Goal: Task Accomplishment & Management: Manage account settings

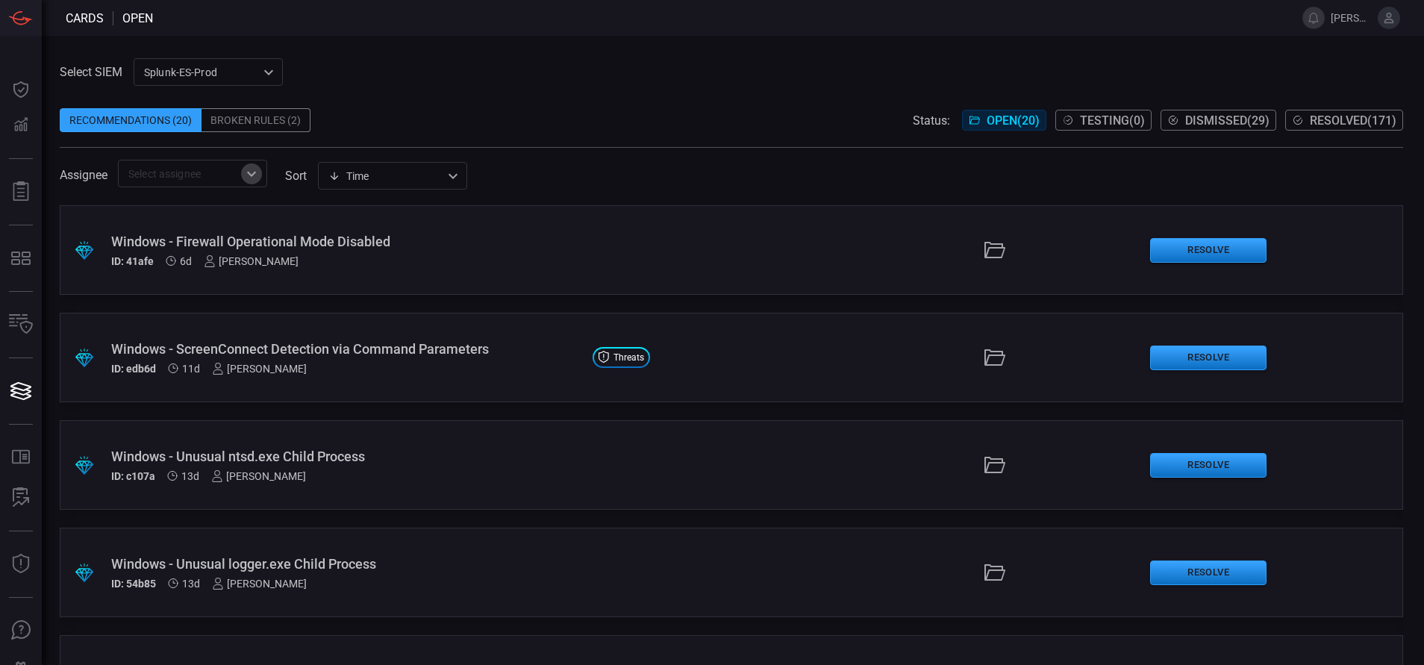
click at [256, 176] on icon "Open" at bounding box center [252, 174] width 18 height 18
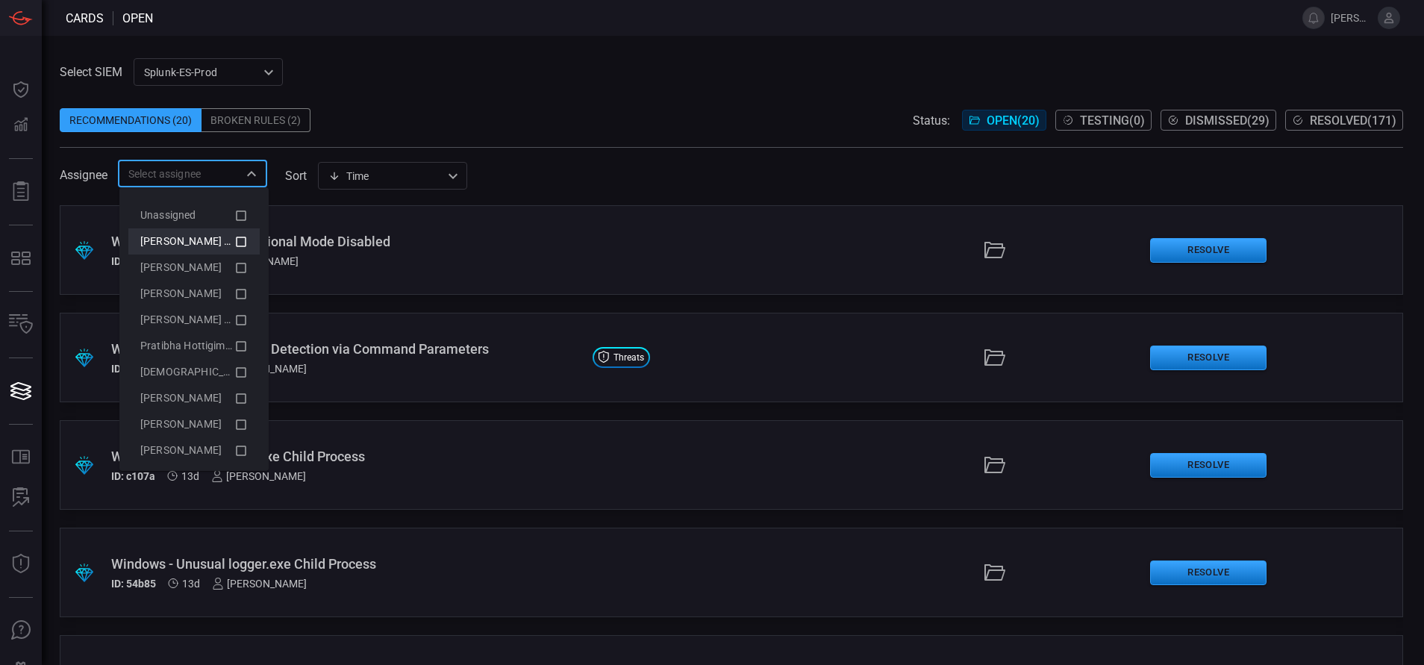
click at [234, 244] on icon at bounding box center [240, 242] width 13 height 18
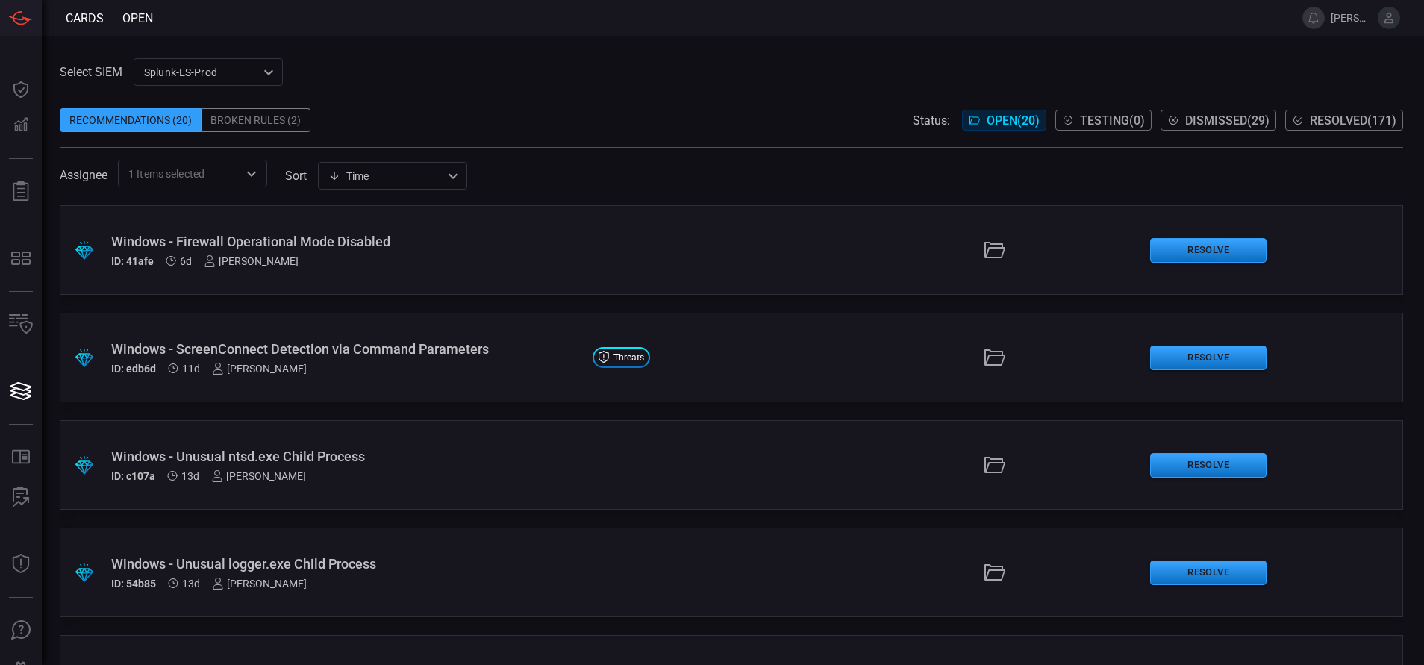
click at [452, 47] on div "Select SIEM Splunk-ES-Prod 0faf634c-0f6c-403d-9a98-5f25c84e76aa ​ Recommendatio…" at bounding box center [733, 350] width 1383 height 629
click at [455, 250] on div "Windows - Firewall Operational Mode Disabled ID: 41afe 6d [PERSON_NAME]" at bounding box center [346, 251] width 470 height 34
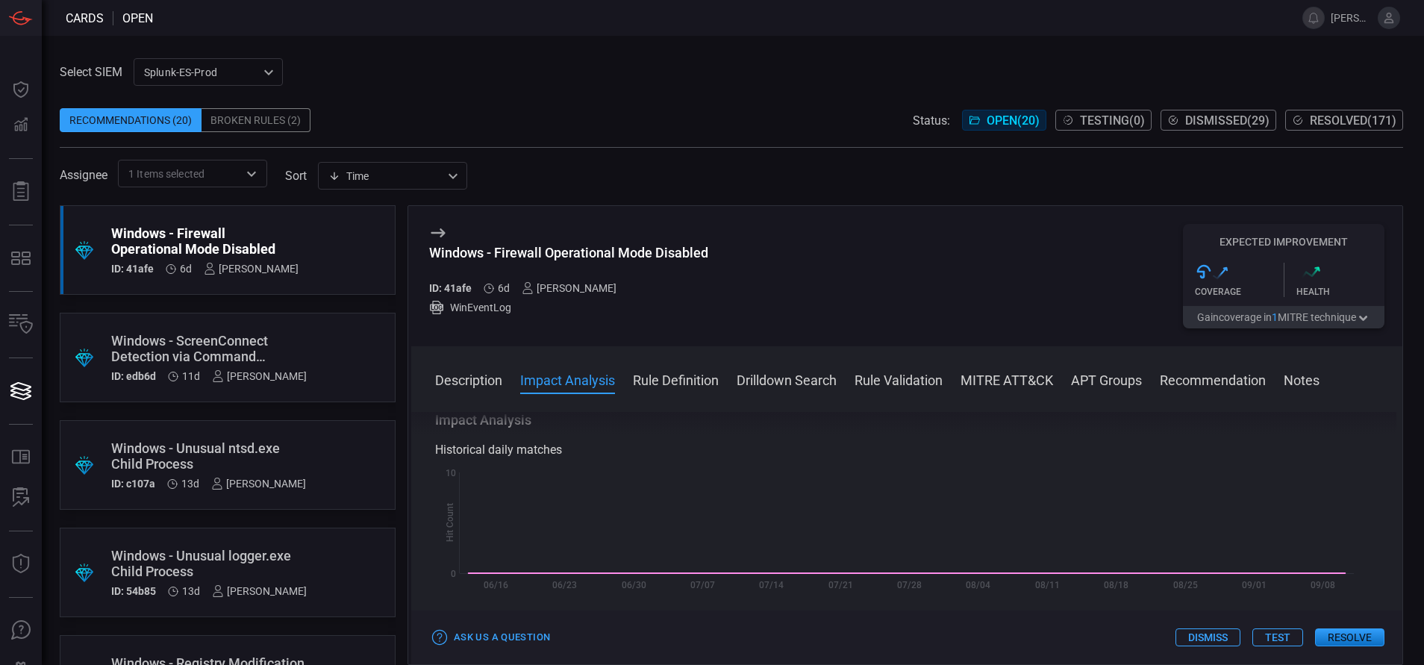
scroll to position [228, 0]
click at [692, 374] on button "Rule Definition" at bounding box center [676, 379] width 86 height 18
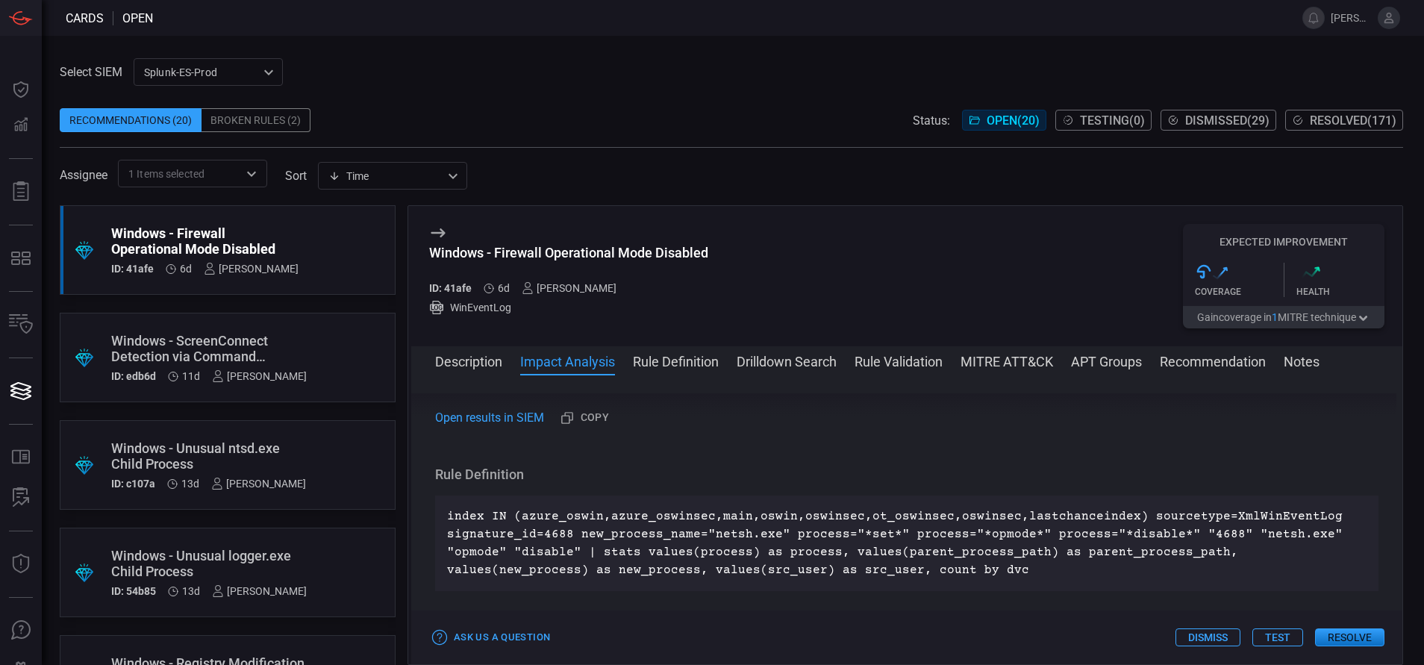
scroll to position [504, 0]
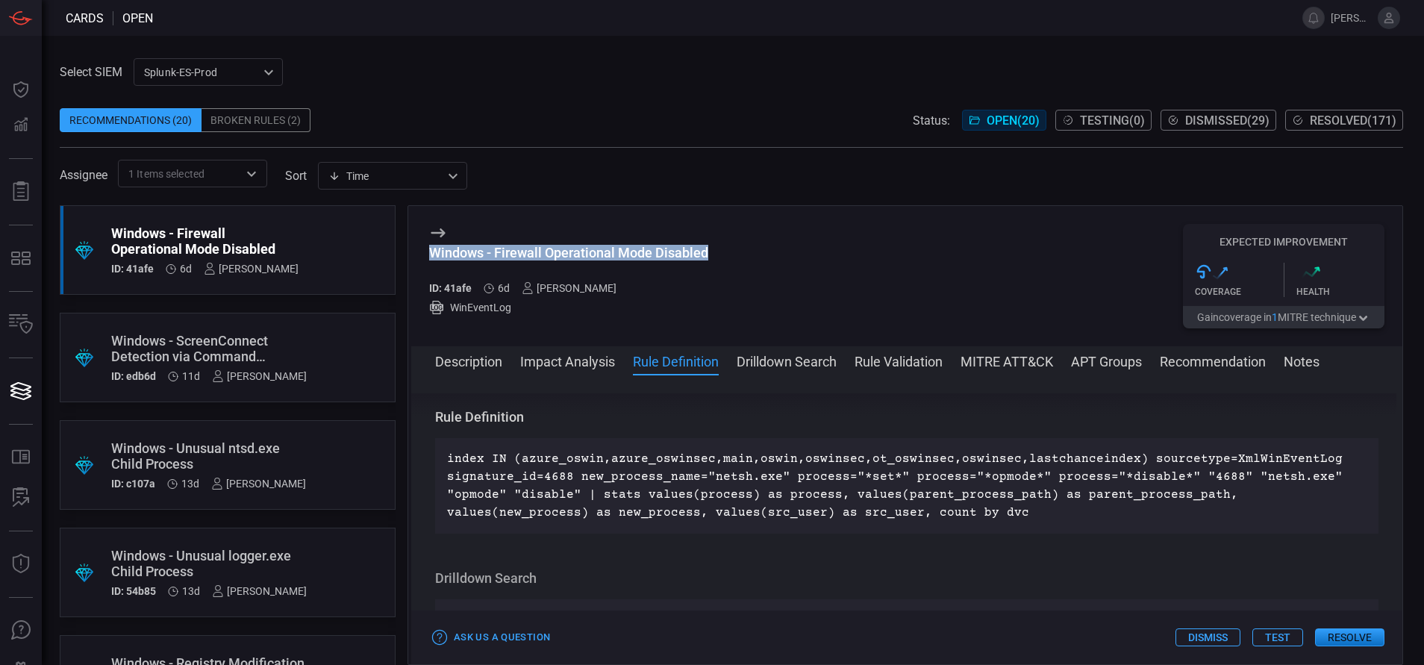
drag, startPoint x: 709, startPoint y: 253, endPoint x: 428, endPoint y: 270, distance: 282.0
click at [428, 270] on div "Windows - Firewall Operational Mode Disabled ID: 41afe 6d [PERSON_NAME] WinEven…" at bounding box center [906, 276] width 991 height 140
copy div "Windows - Firewall Operational Mode Disabled"
click at [979, 367] on button "MITRE ATT&CK" at bounding box center [1007, 361] width 93 height 18
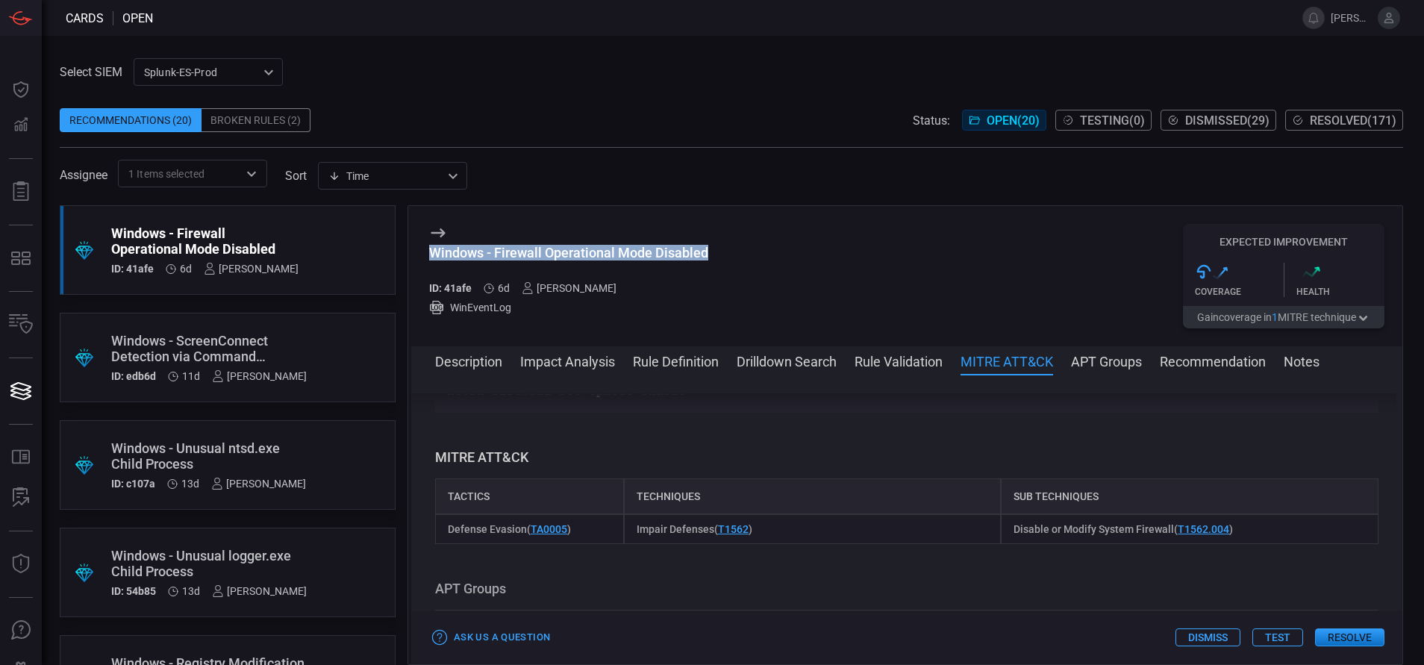
scroll to position [964, 0]
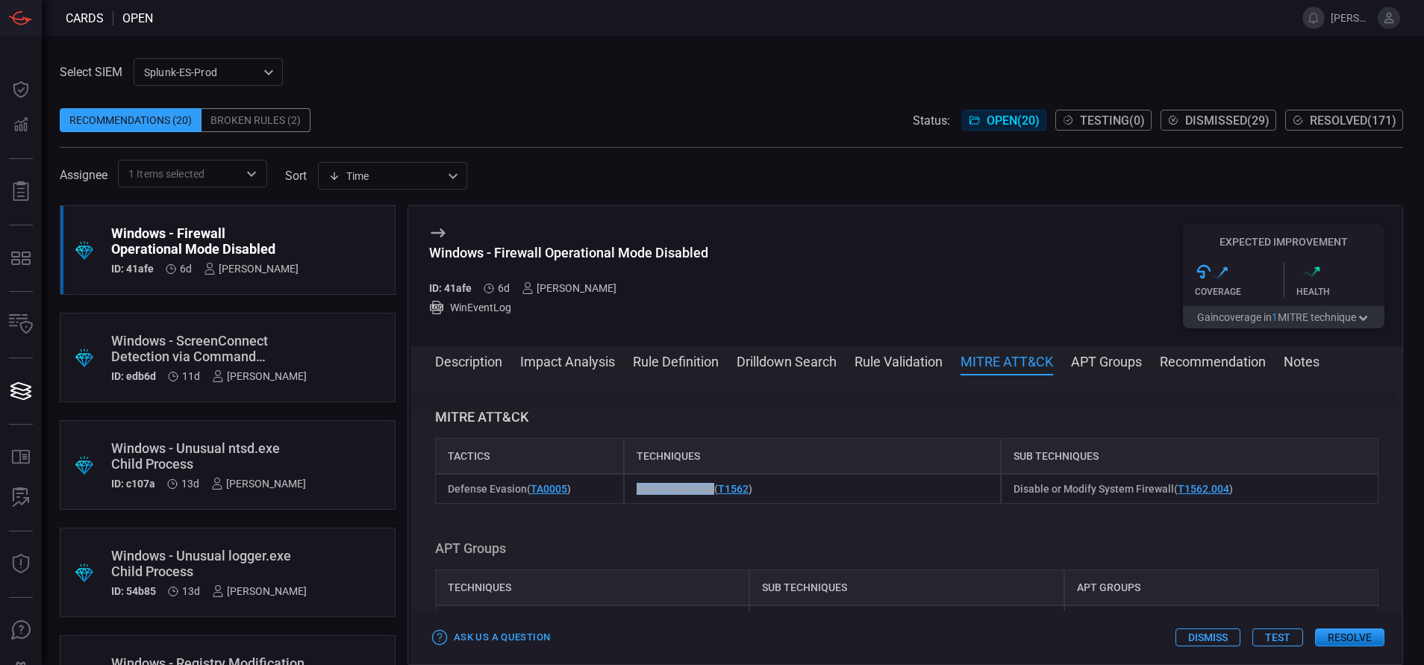
drag, startPoint x: 627, startPoint y: 487, endPoint x: 708, endPoint y: 492, distance: 80.8
click at [708, 492] on div "Impair Defenses ( T1562 )" at bounding box center [813, 489] width 378 height 30
copy span "Impair Defenses"
drag, startPoint x: 1003, startPoint y: 492, endPoint x: 1161, endPoint y: 496, distance: 157.6
click at [1161, 495] on span "Disable or Modify System Firewall ( T1562.004 )" at bounding box center [1123, 489] width 219 height 12
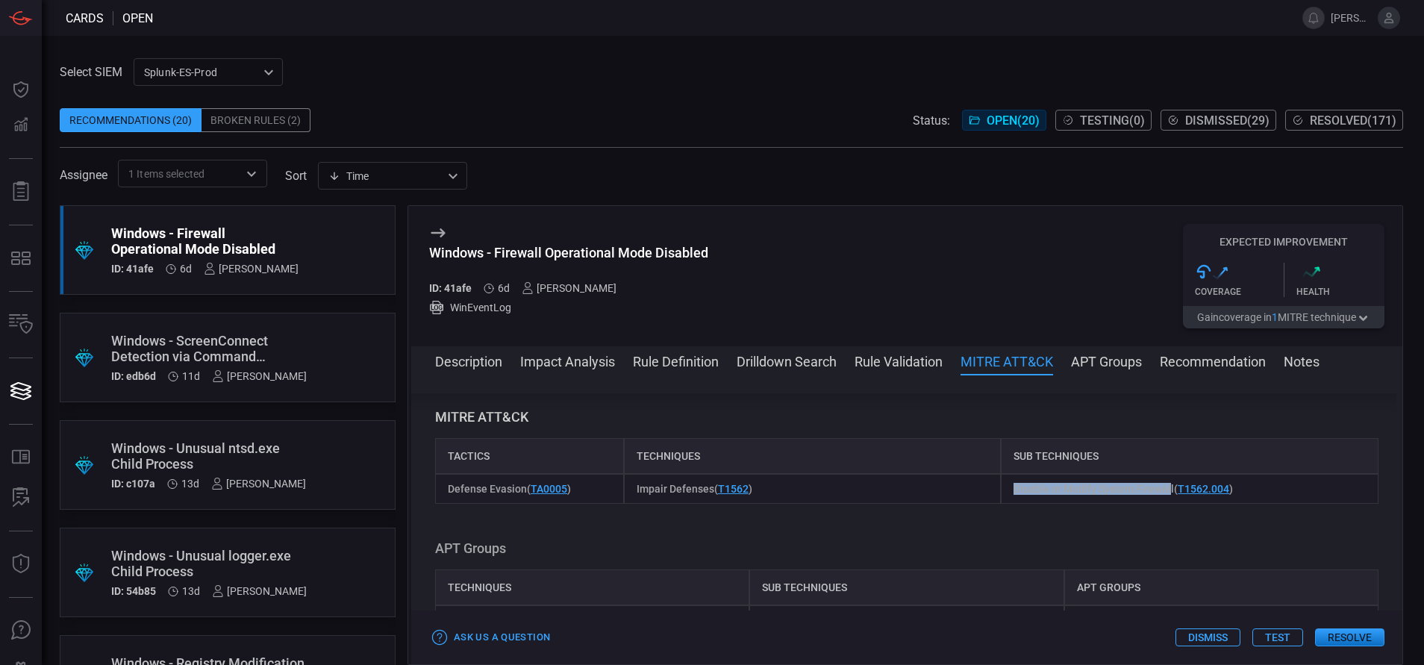
copy span "Disable or Modify System Firewal"
click at [465, 358] on button "Description" at bounding box center [468, 361] width 67 height 18
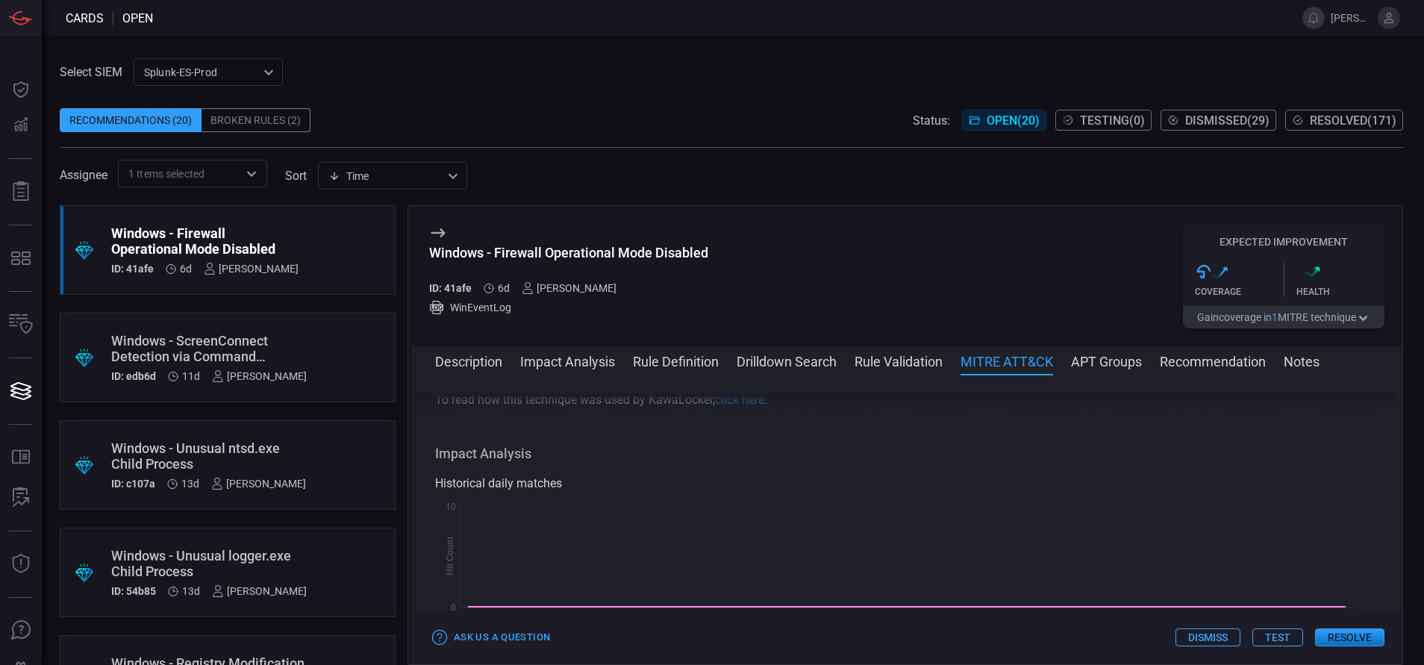
scroll to position [0, 0]
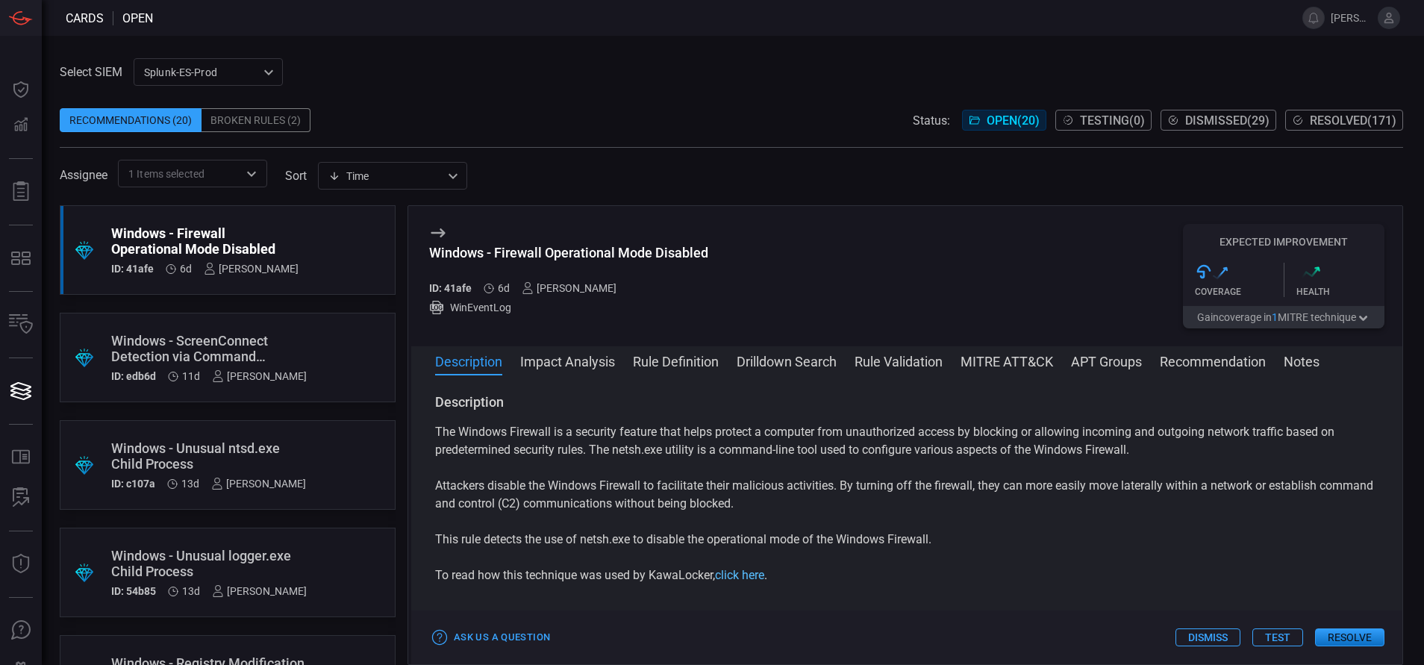
click at [748, 580] on link "click here" at bounding box center [739, 575] width 49 height 14
click at [695, 364] on button "Rule Definition" at bounding box center [676, 361] width 86 height 18
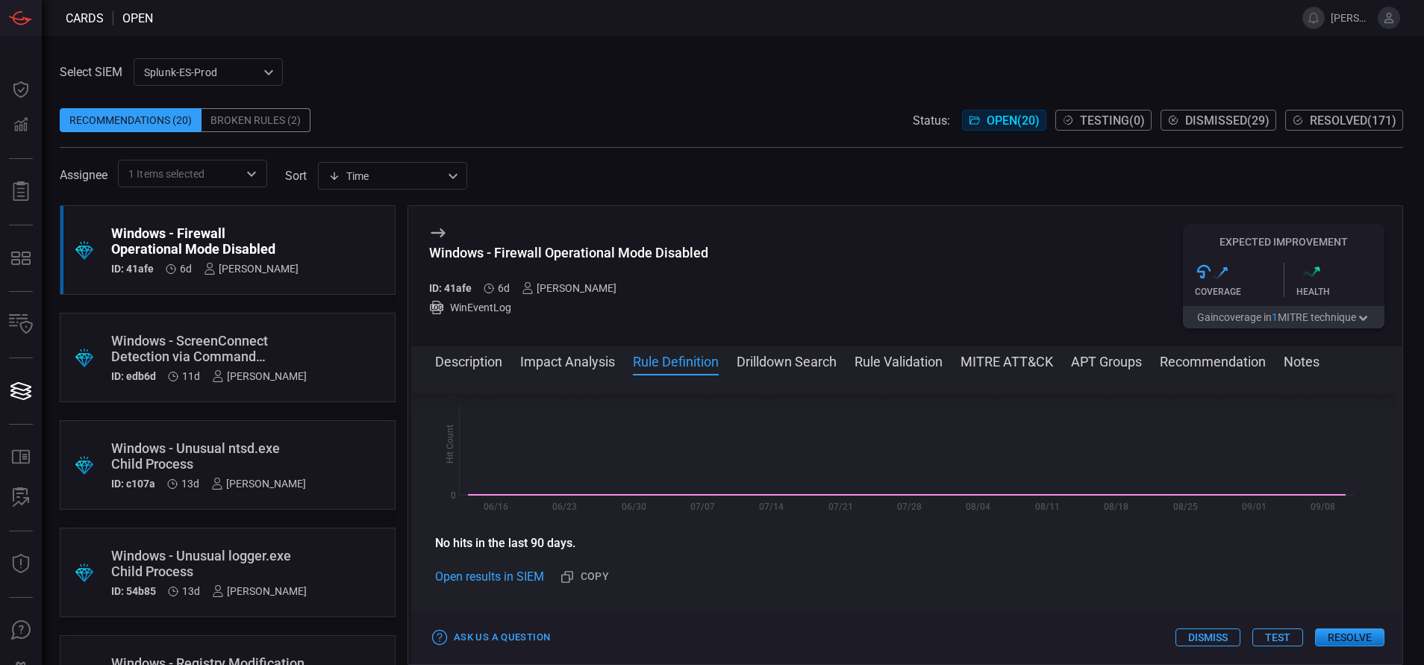
scroll to position [504, 0]
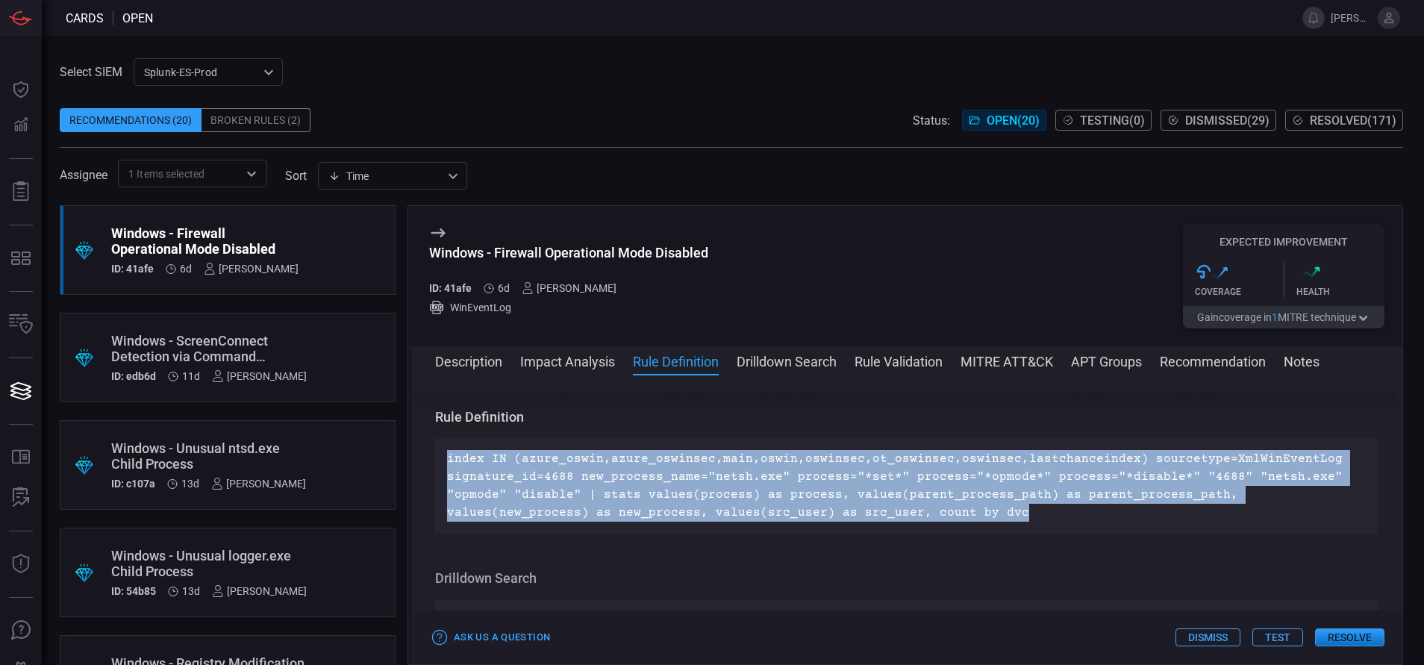
drag, startPoint x: 868, startPoint y: 514, endPoint x: 424, endPoint y: 459, distance: 447.5
click at [424, 459] on div "Description The Windows Firewall is a security feature that helps protect a com…" at bounding box center [906, 516] width 991 height 247
copy p "index IN (azure_oswin,azure_oswinsec,main,oswin,oswinsec,ot_oswinsec,oswinsec,l…"
click at [886, 362] on button "Rule Validation" at bounding box center [899, 361] width 88 height 18
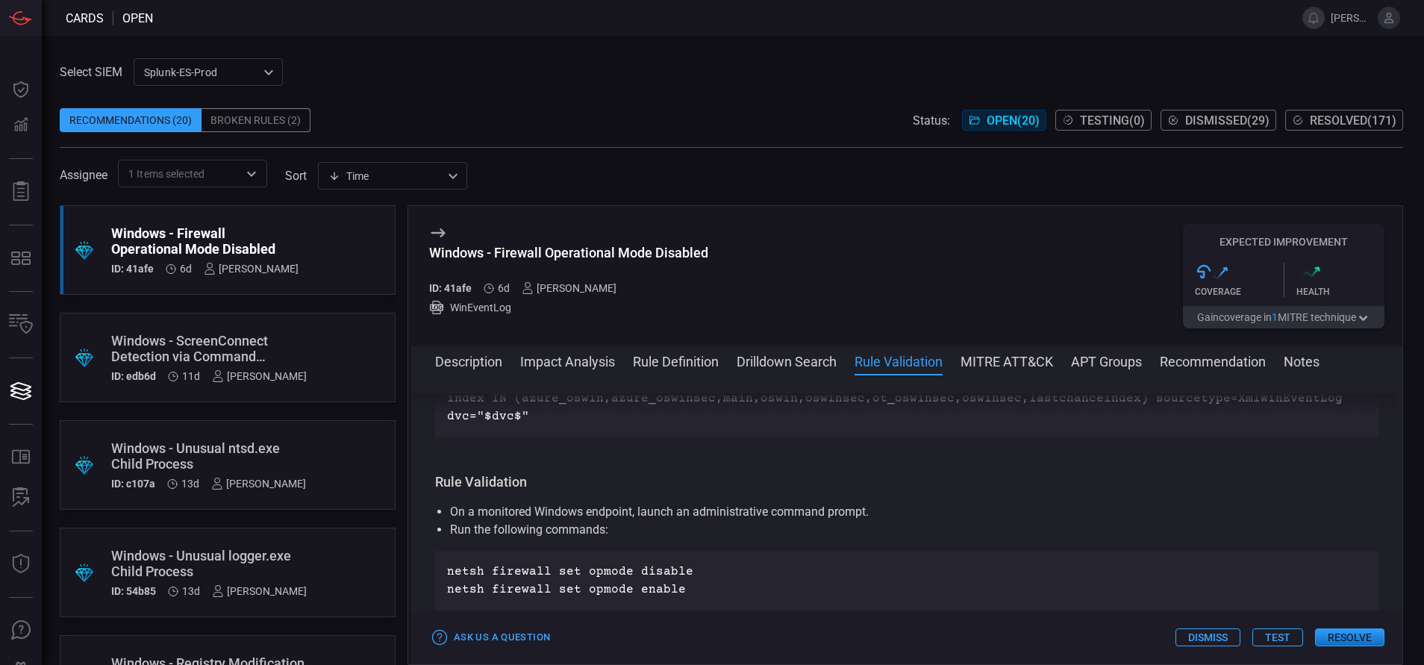
scroll to position [791, 0]
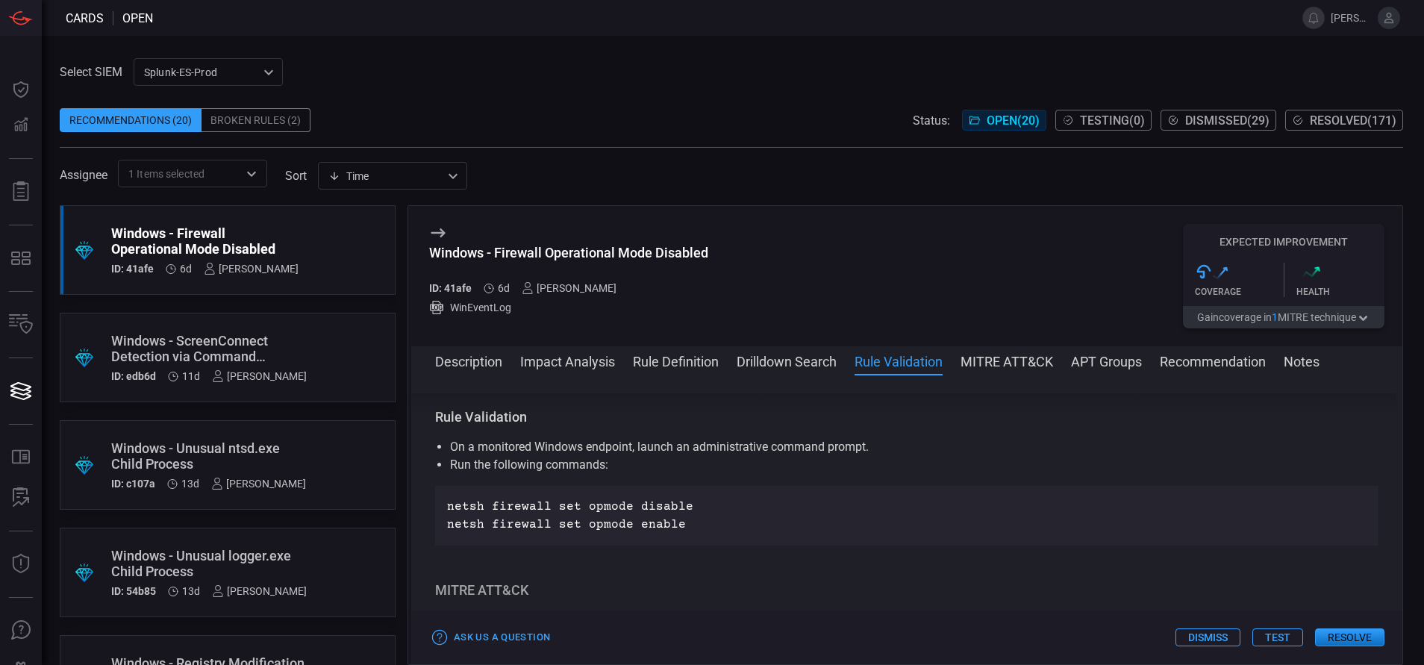
click at [794, 358] on button "Drilldown Search" at bounding box center [787, 361] width 100 height 18
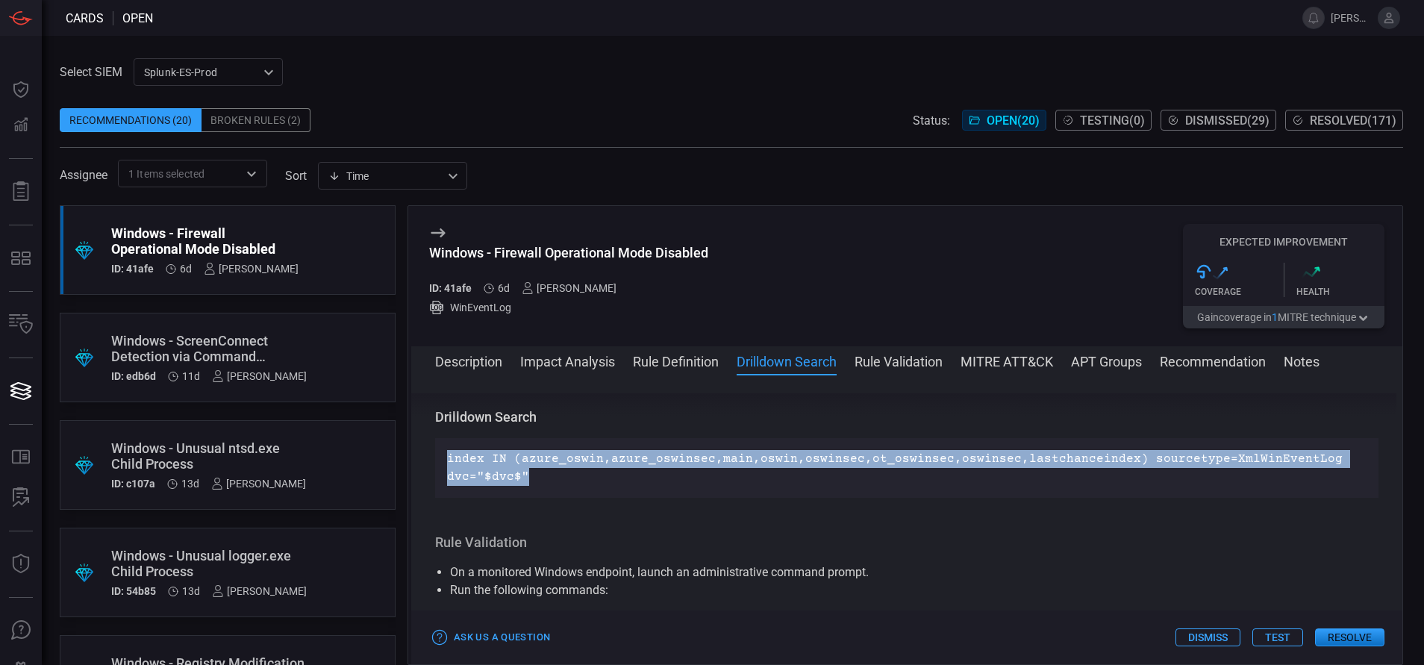
drag, startPoint x: 529, startPoint y: 482, endPoint x: 406, endPoint y: 448, distance: 127.9
click at [406, 448] on div ".suggested_cards_icon{fill:url(#suggested_cards_icon);} Windows - Firewall Oper…" at bounding box center [732, 435] width 1344 height 460
copy p "index IN (azure_oswin,azure_oswinsec,main,oswin,oswinsec,ot_oswinsec,oswinsec,l…"
click at [1008, 363] on button "MITRE ATT&CK" at bounding box center [1007, 361] width 93 height 18
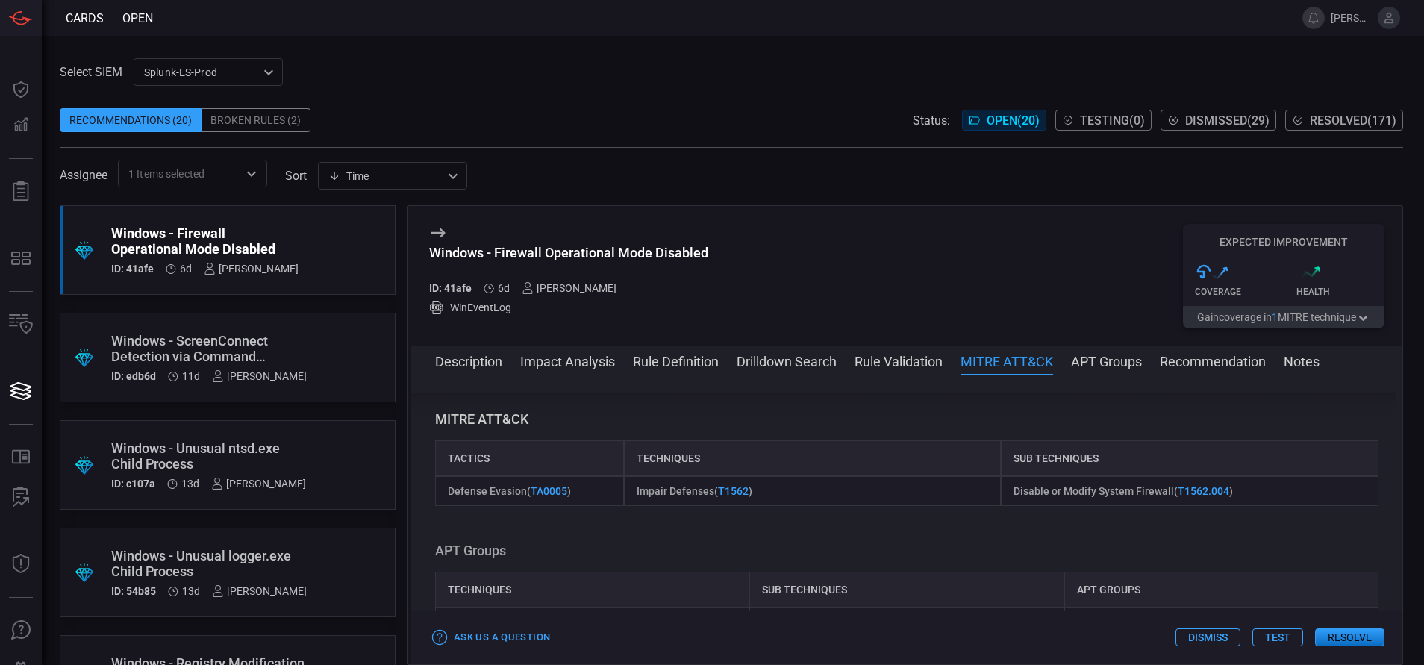
scroll to position [964, 0]
drag, startPoint x: 524, startPoint y: 490, endPoint x: 446, endPoint y: 484, distance: 78.6
click at [446, 484] on div "Defense Evasion ( TA0005 )" at bounding box center [529, 489] width 189 height 30
copy span "Defense Evasion"
click at [680, 368] on button "Rule Definition" at bounding box center [676, 361] width 86 height 18
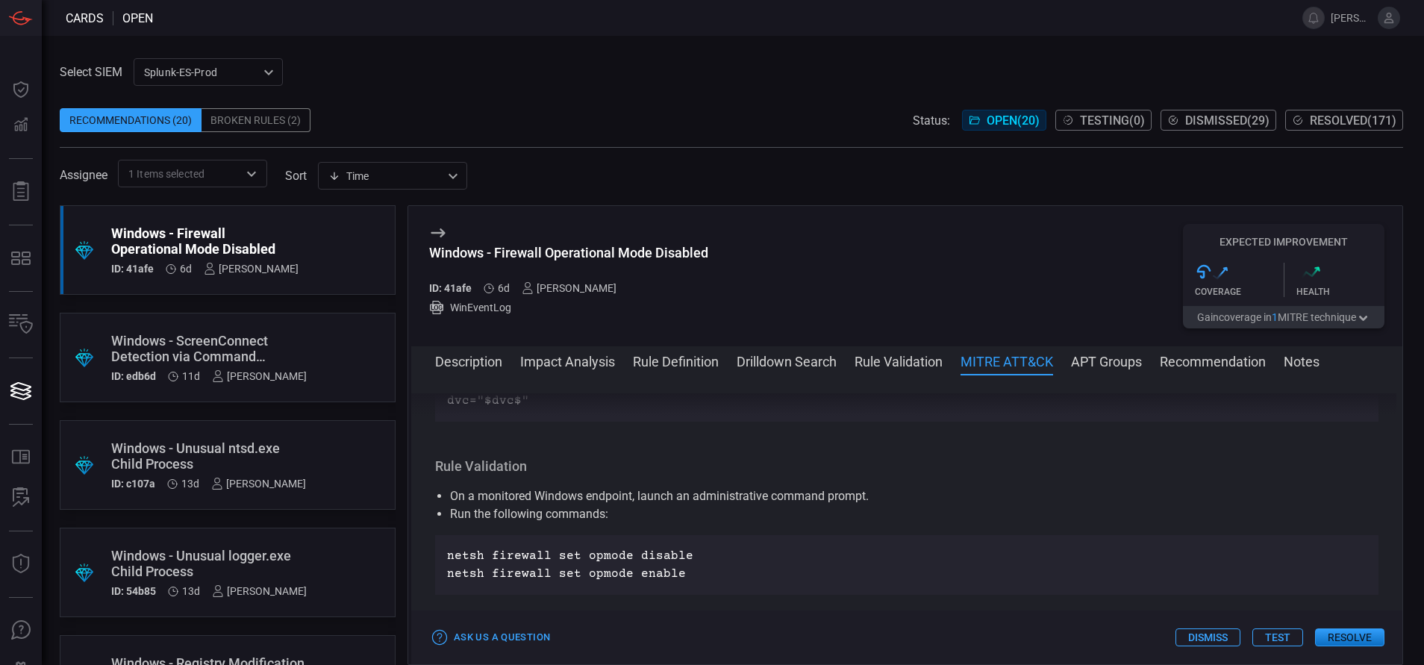
scroll to position [504, 0]
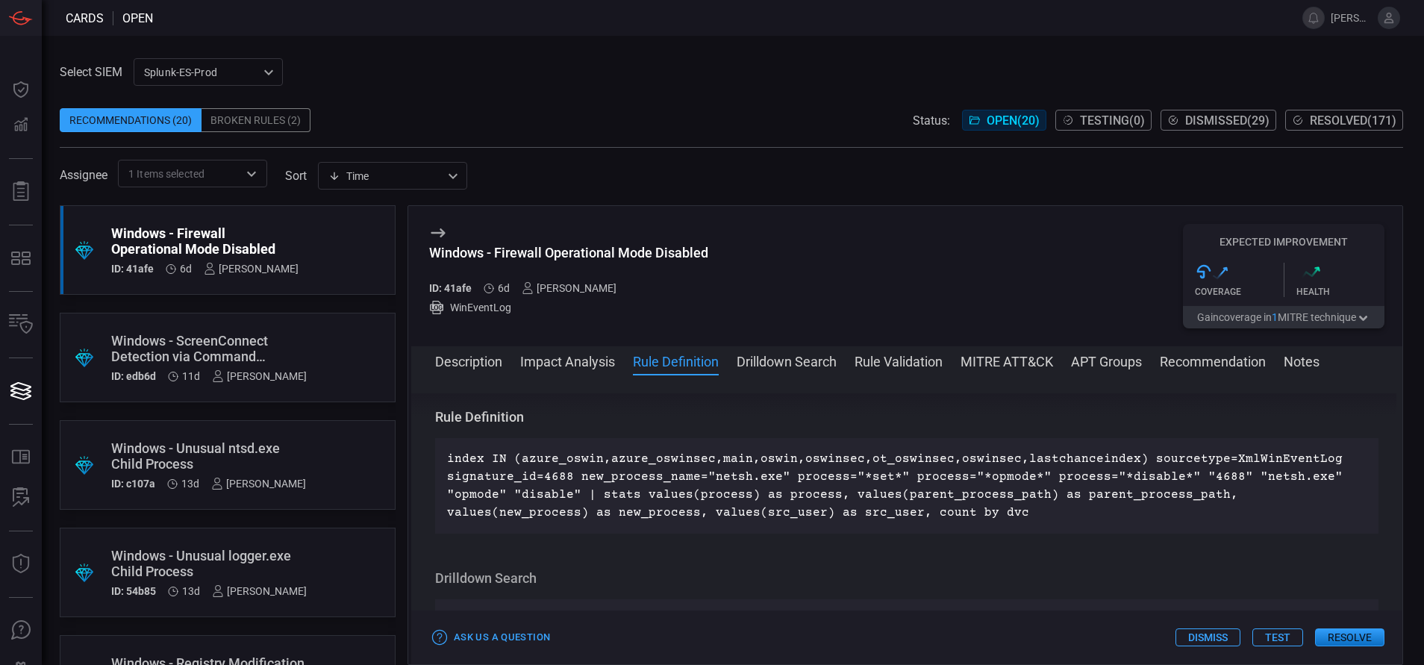
click at [1346, 635] on button "Resolve" at bounding box center [1349, 638] width 69 height 18
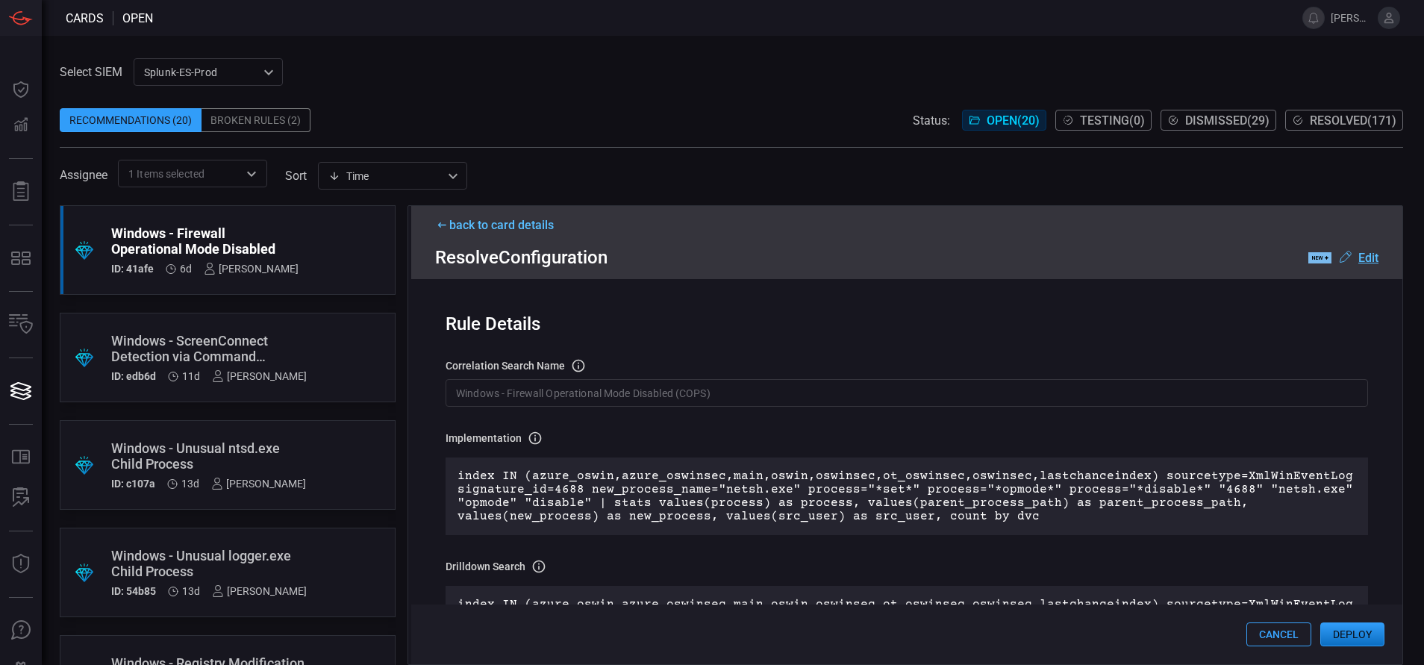
click at [756, 393] on input "Windows - Firewall Operational Mode Disabled (COPS)" at bounding box center [907, 393] width 923 height 28
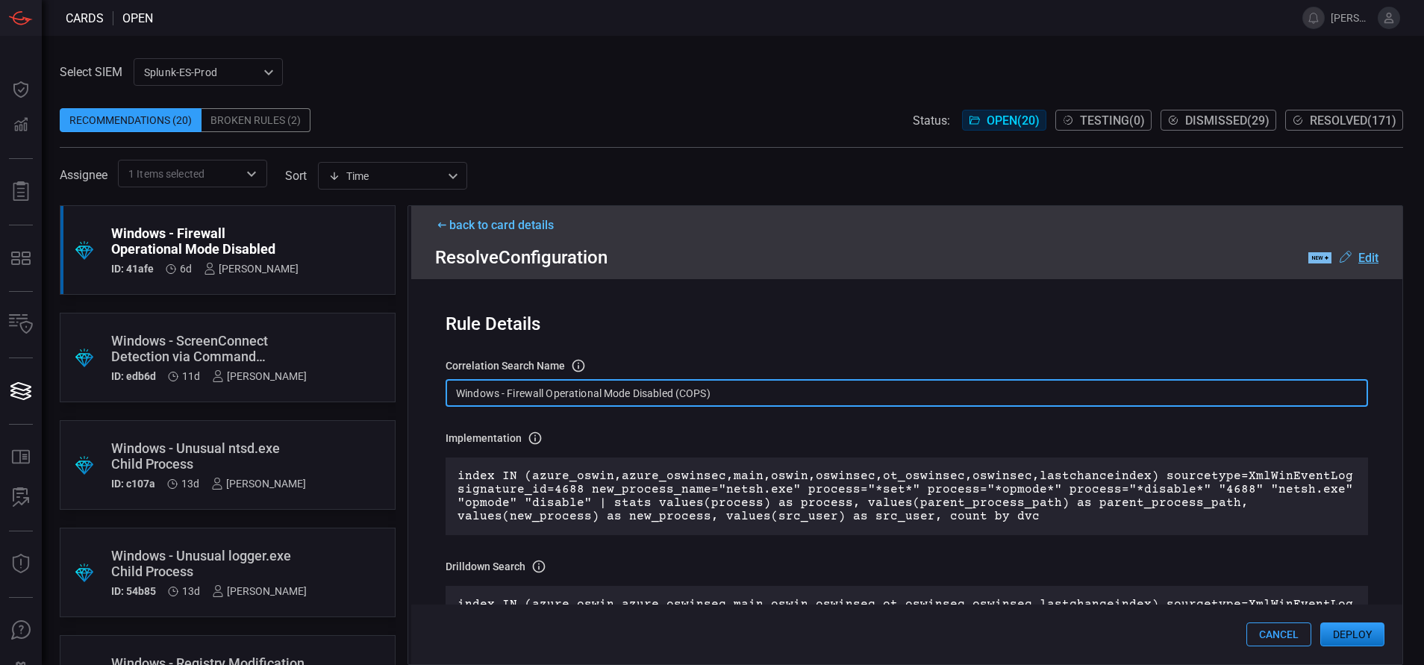
paste input "Process - Firewall Operational Mode Disabled"
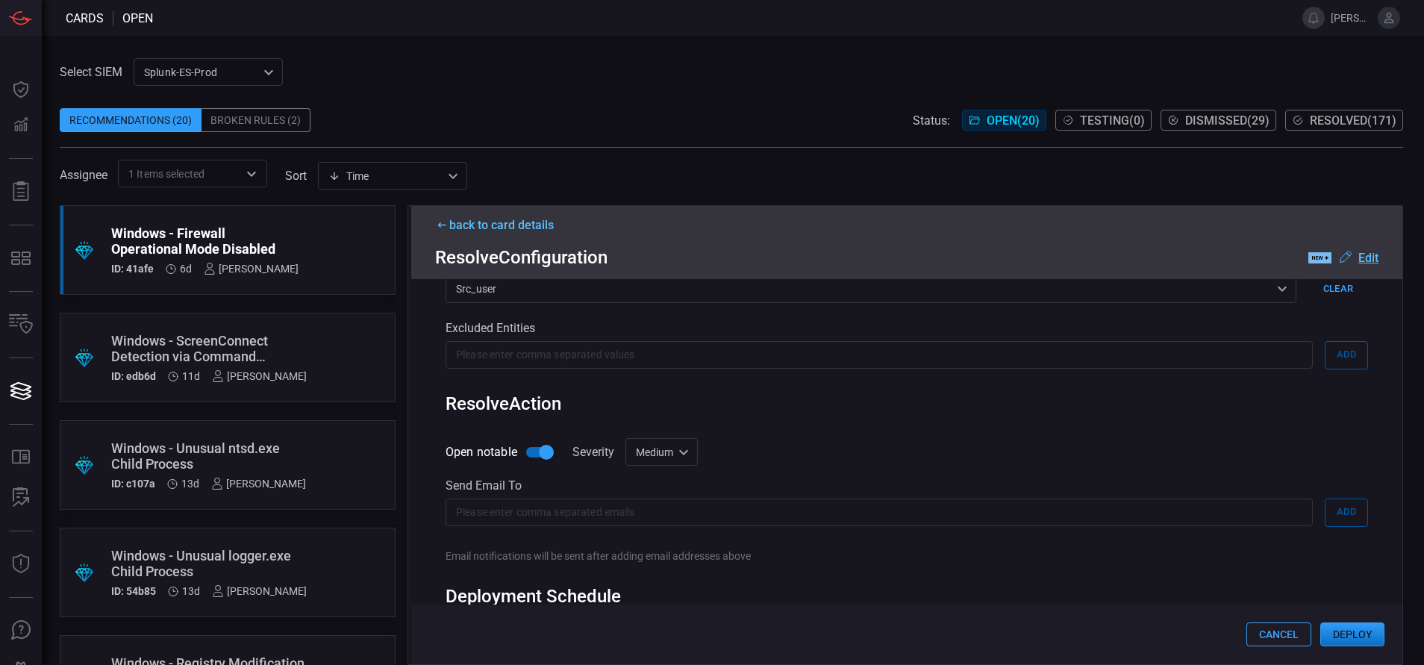
scroll to position [745, 0]
type input "Win Process - Firewall Operational Mode Disabled"
click at [678, 452] on div "Medium medium Informational Low Medium High Critical ​" at bounding box center [662, 451] width 72 height 28
click at [654, 512] on li "Low" at bounding box center [663, 511] width 89 height 25
type input "low"
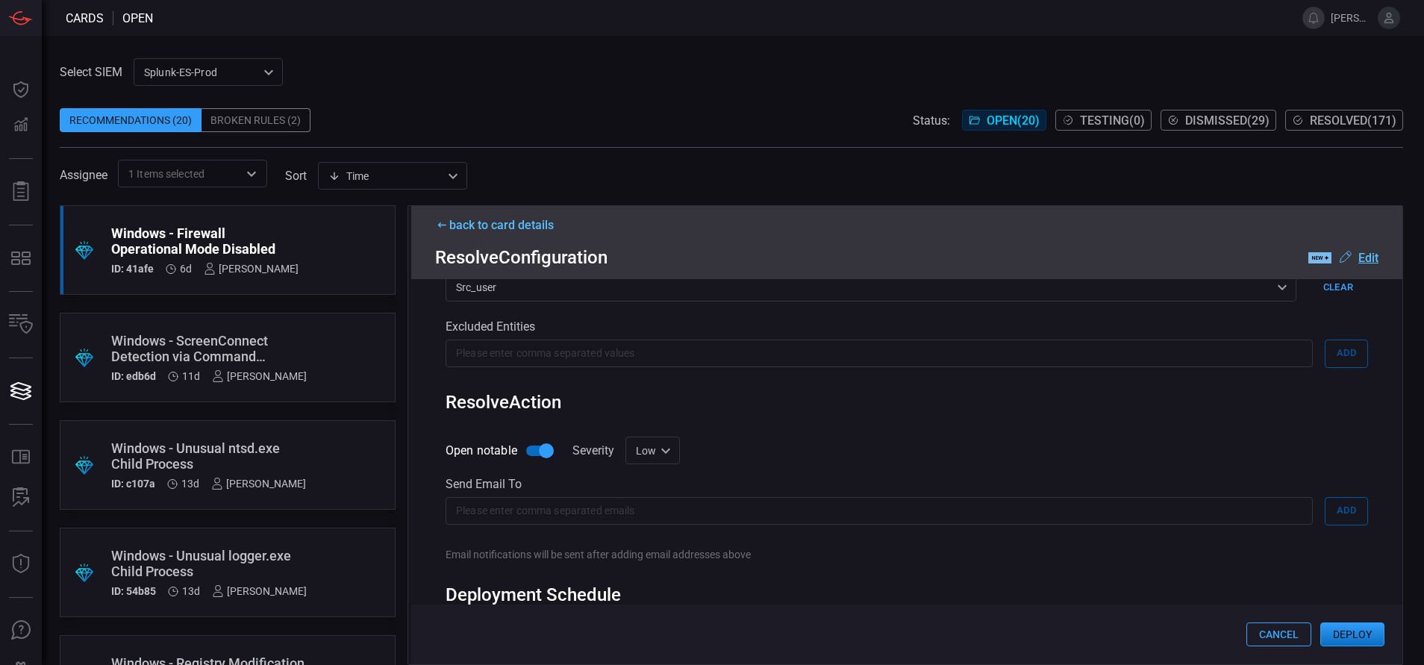
click at [1350, 641] on button "Deploy" at bounding box center [1353, 635] width 64 height 24
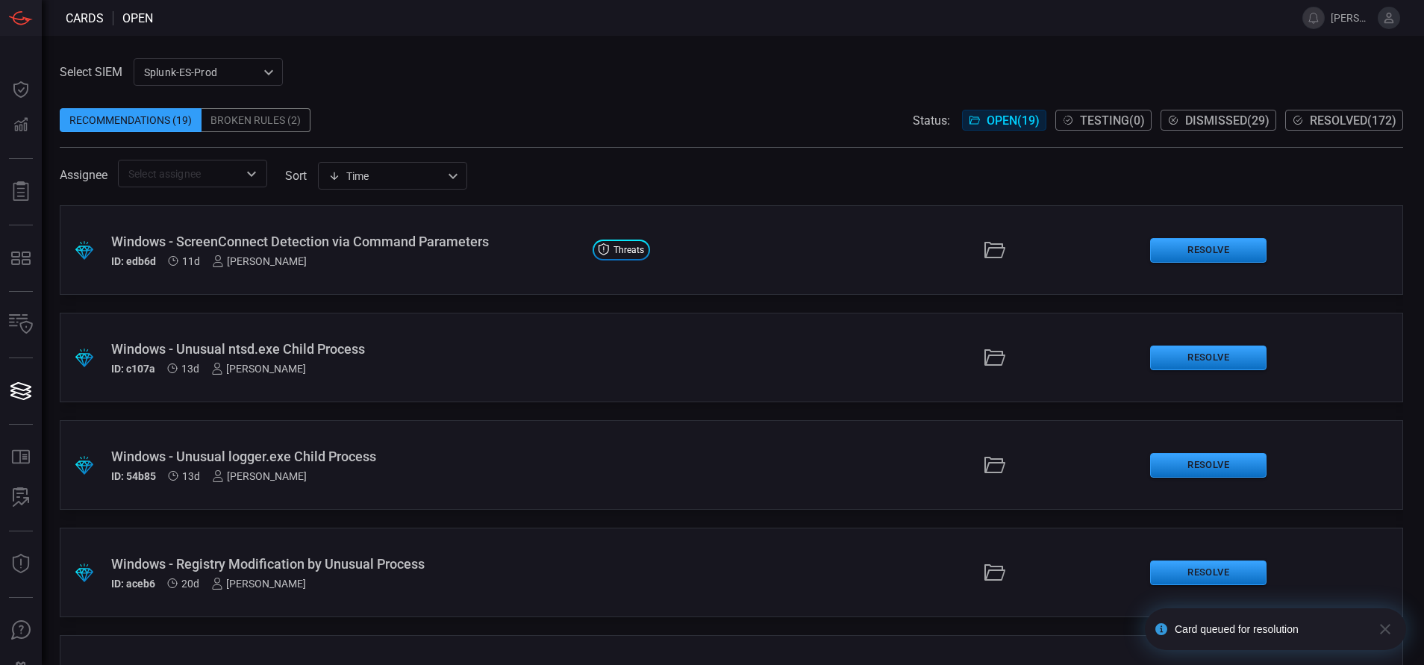
click at [1303, 122] on button "Resolved ( 172 )" at bounding box center [1345, 120] width 118 height 21
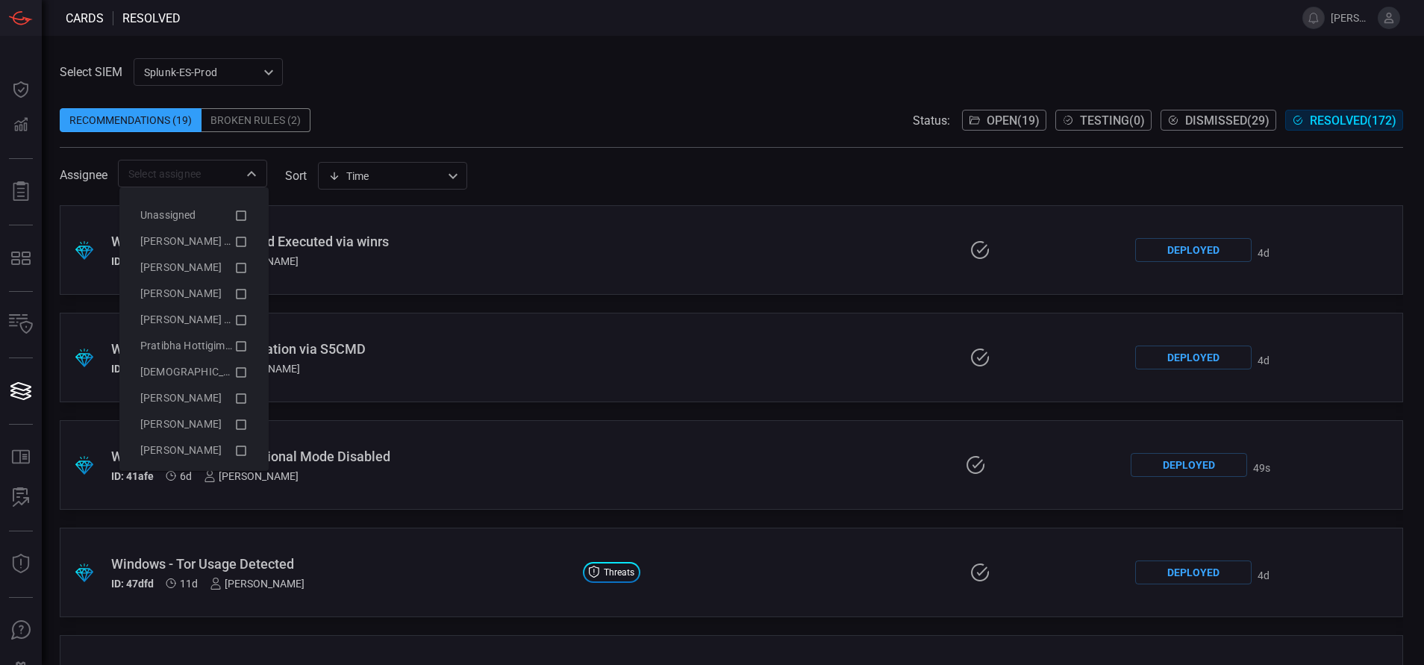
click at [240, 182] on div "​" at bounding box center [192, 174] width 149 height 28
click at [234, 235] on icon at bounding box center [240, 242] width 13 height 18
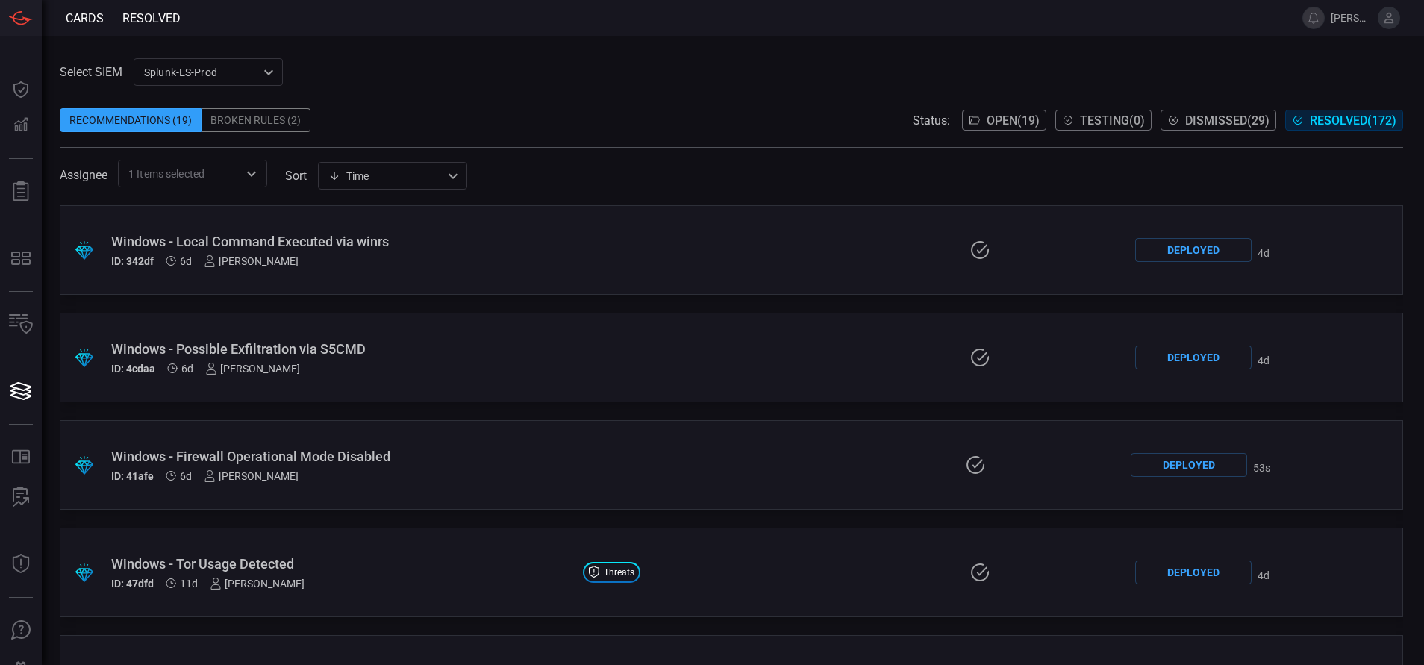
click at [428, 94] on span at bounding box center [732, 97] width 1344 height 22
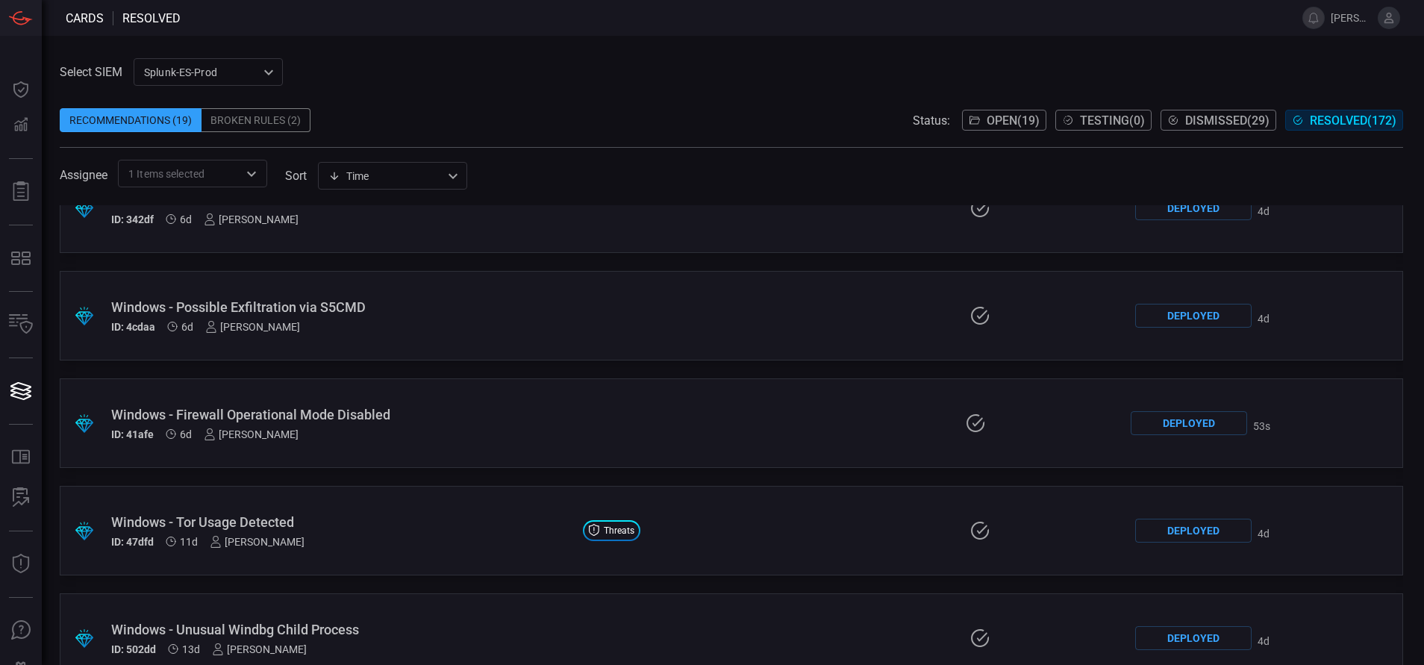
scroll to position [43, 0]
click at [393, 406] on div "Windows - Firewall Operational Mode Disabled" at bounding box center [339, 414] width 457 height 16
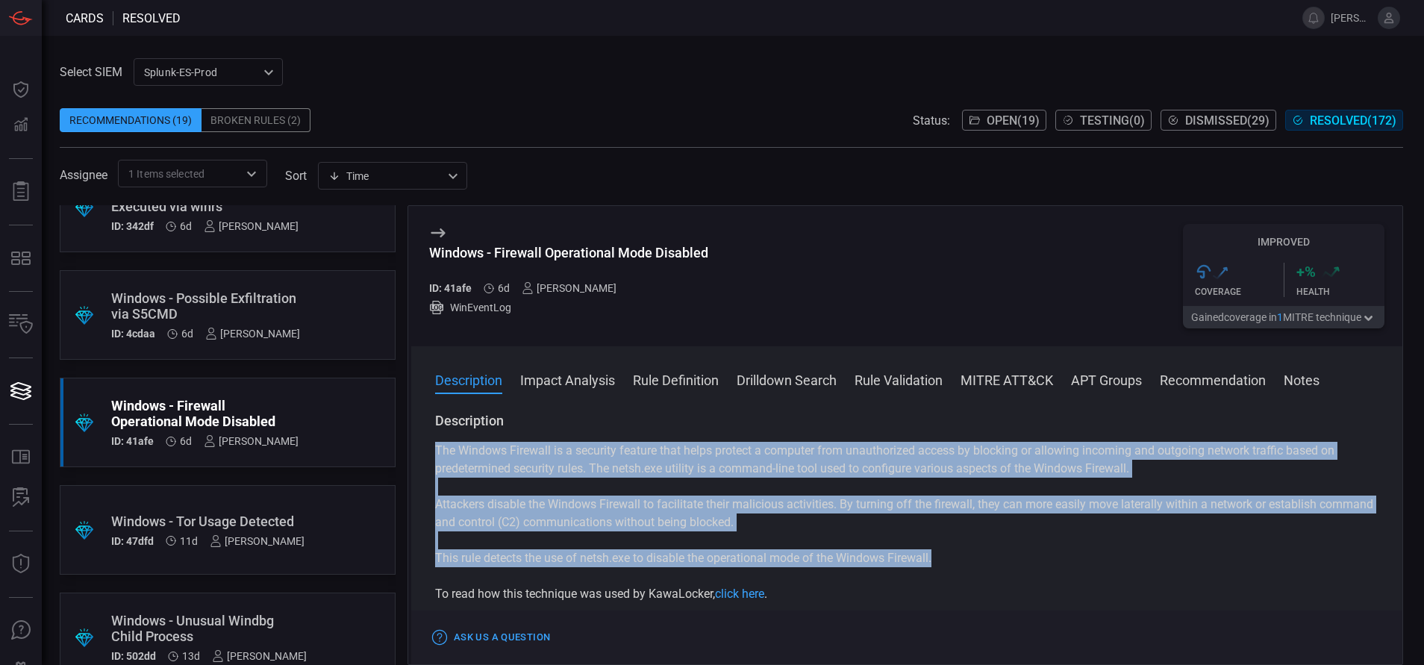
drag, startPoint x: 941, startPoint y: 560, endPoint x: 427, endPoint y: 444, distance: 527.2
click at [427, 444] on div "Description The Windows Firewall is a security feature that helps protect a com…" at bounding box center [906, 535] width 991 height 247
copy div "The Windows Firewall is a security feature that helps protect a computer from u…"
click at [993, 379] on button "MITRE ATT&CK" at bounding box center [1007, 379] width 93 height 18
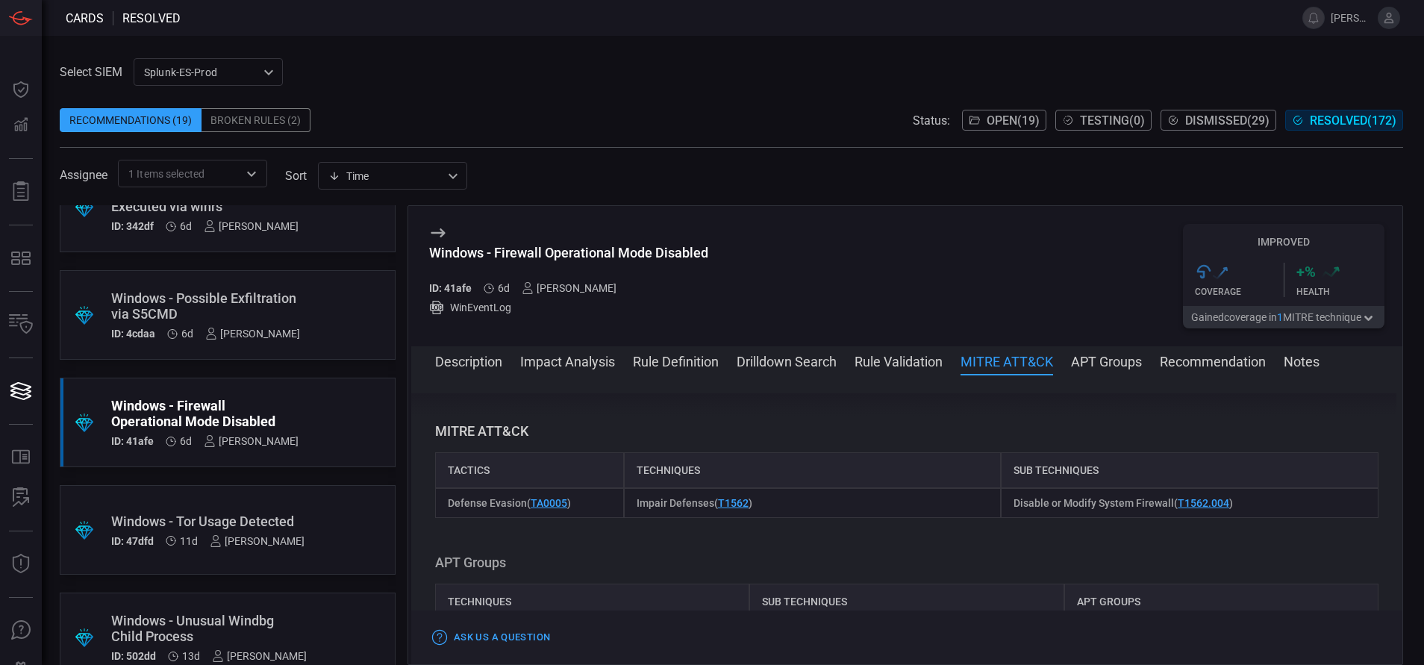
scroll to position [964, 0]
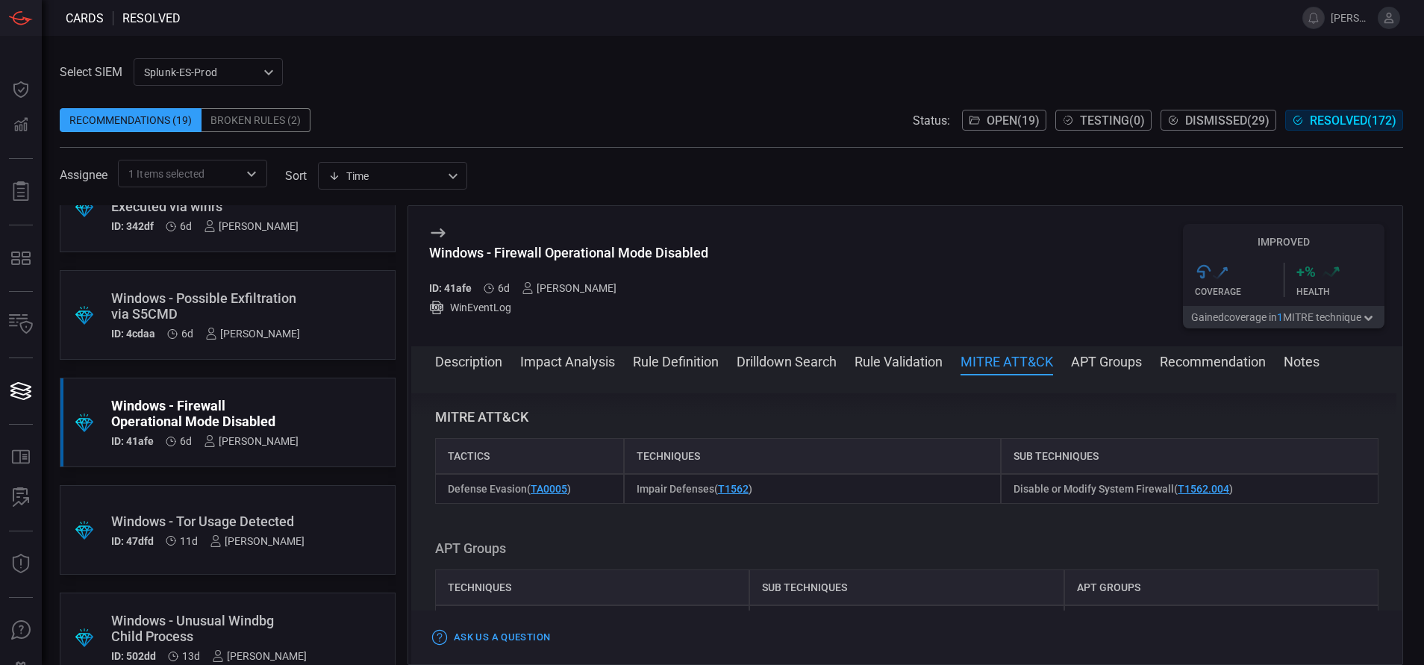
click at [498, 356] on button "Description" at bounding box center [468, 361] width 67 height 18
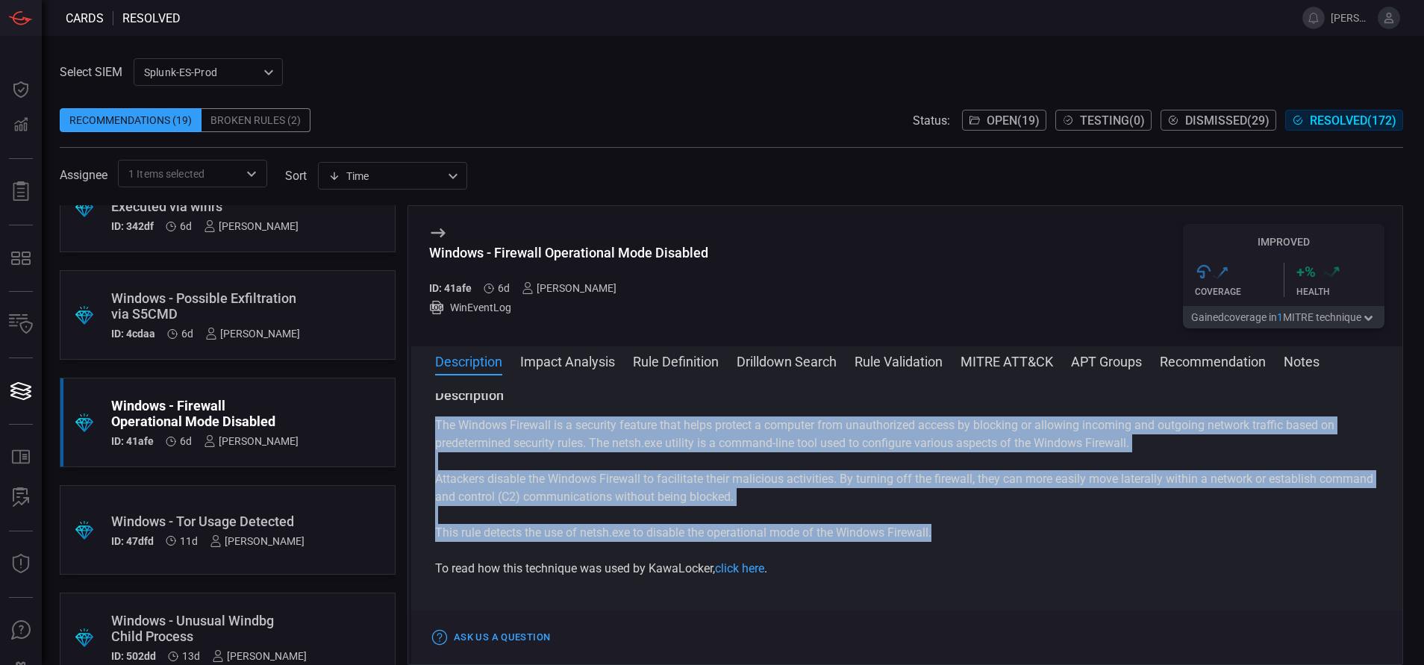
scroll to position [0, 0]
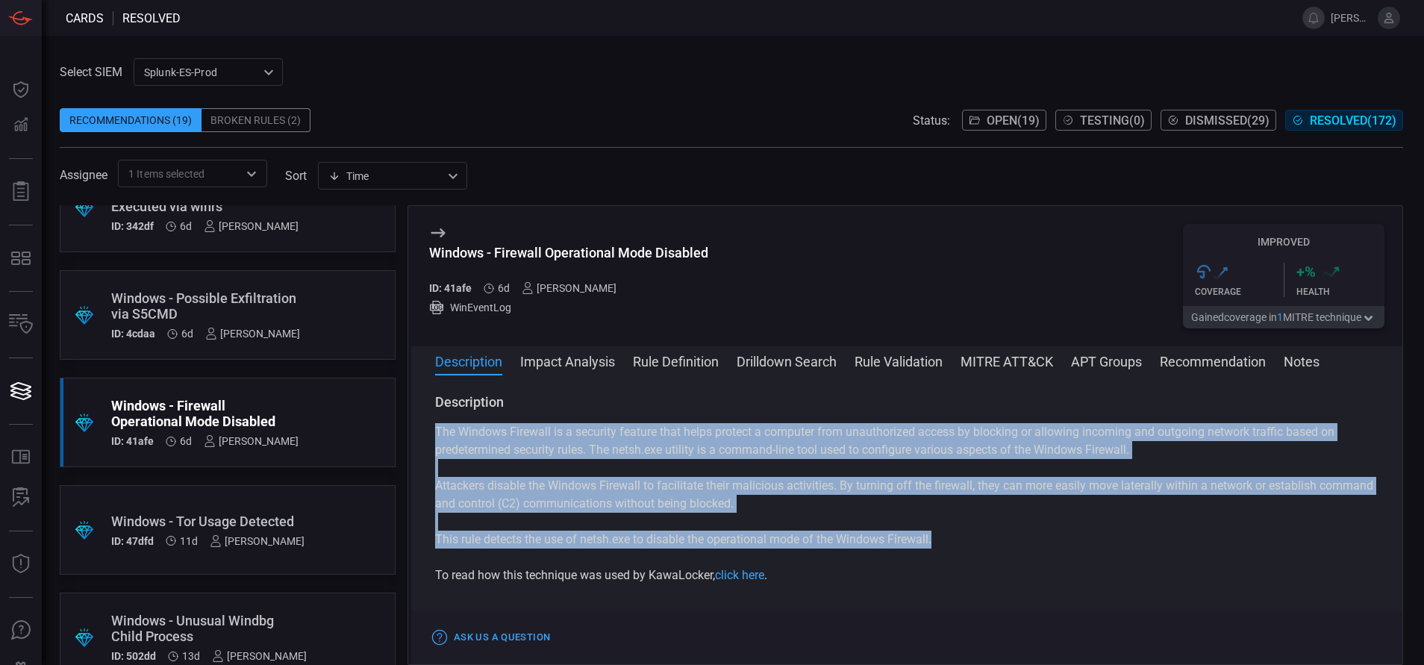
copy div "The Windows Firewall is a security feature that helps protect a computer from u…"
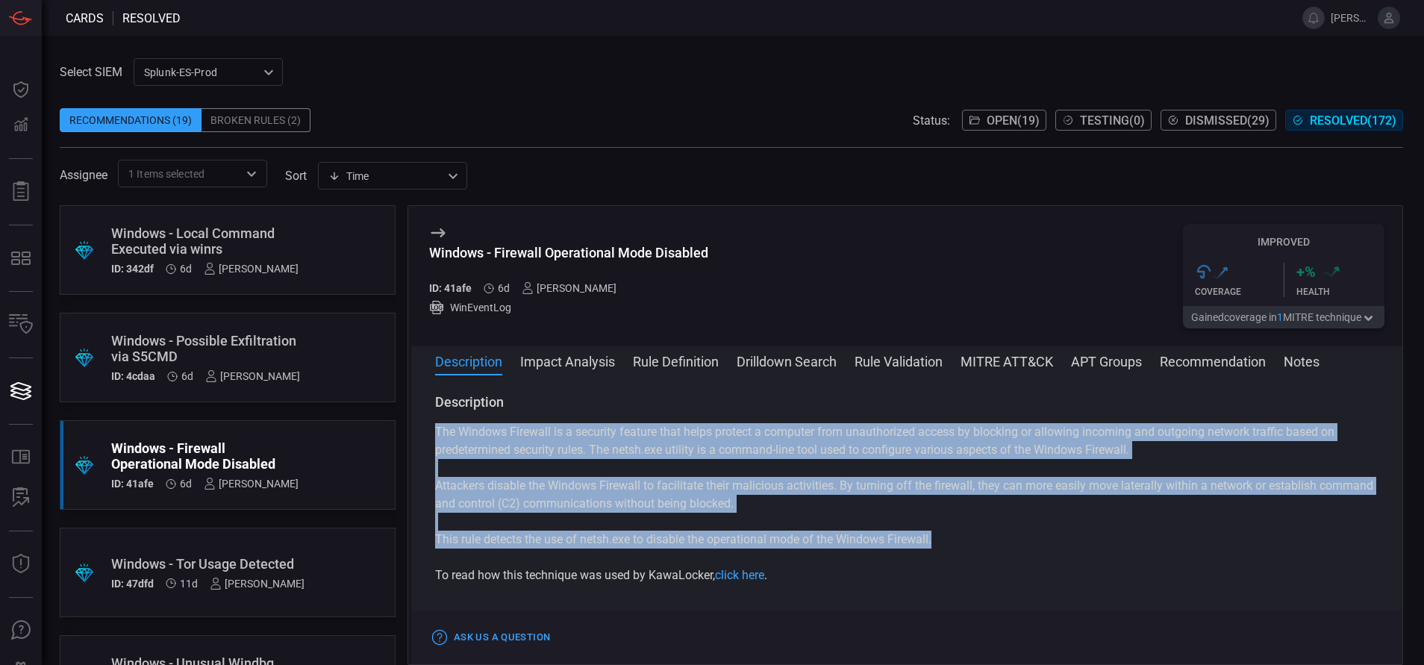
click at [1003, 119] on span "Open ( 19 )" at bounding box center [1013, 120] width 53 height 14
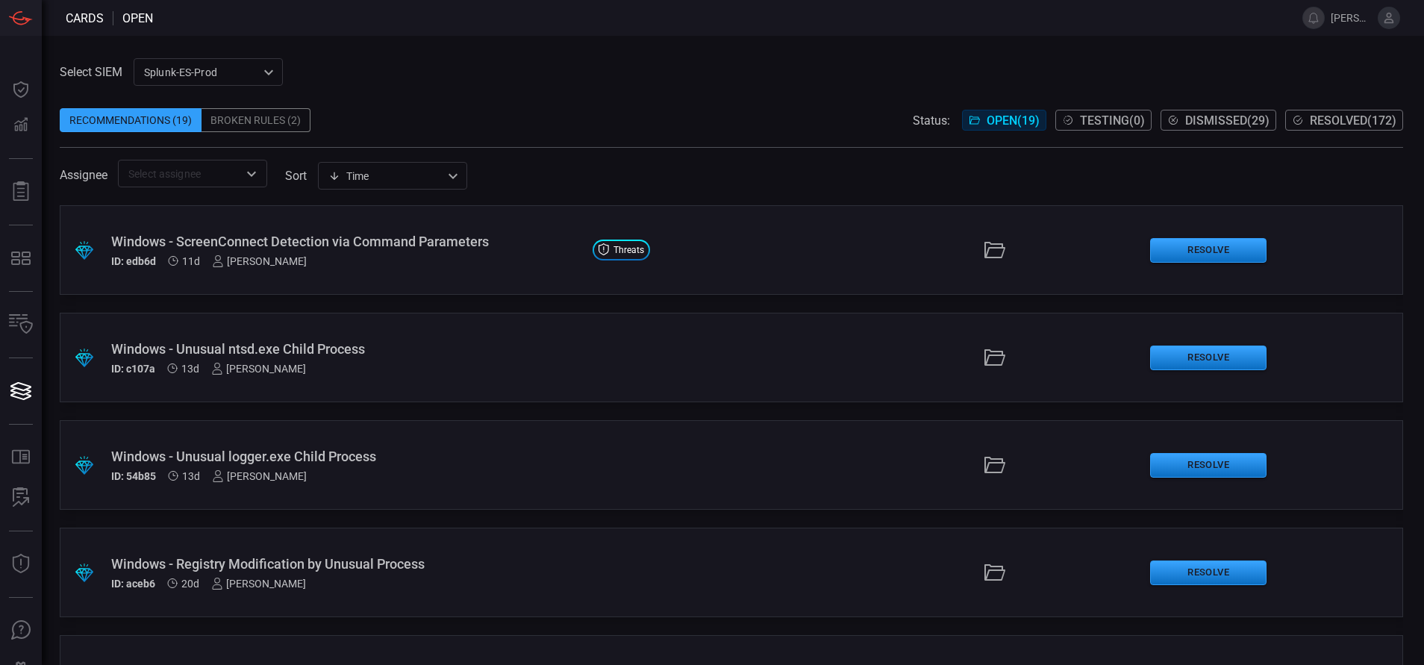
click at [473, 258] on div "ID: edb6d 11d [PERSON_NAME]" at bounding box center [346, 261] width 470 height 12
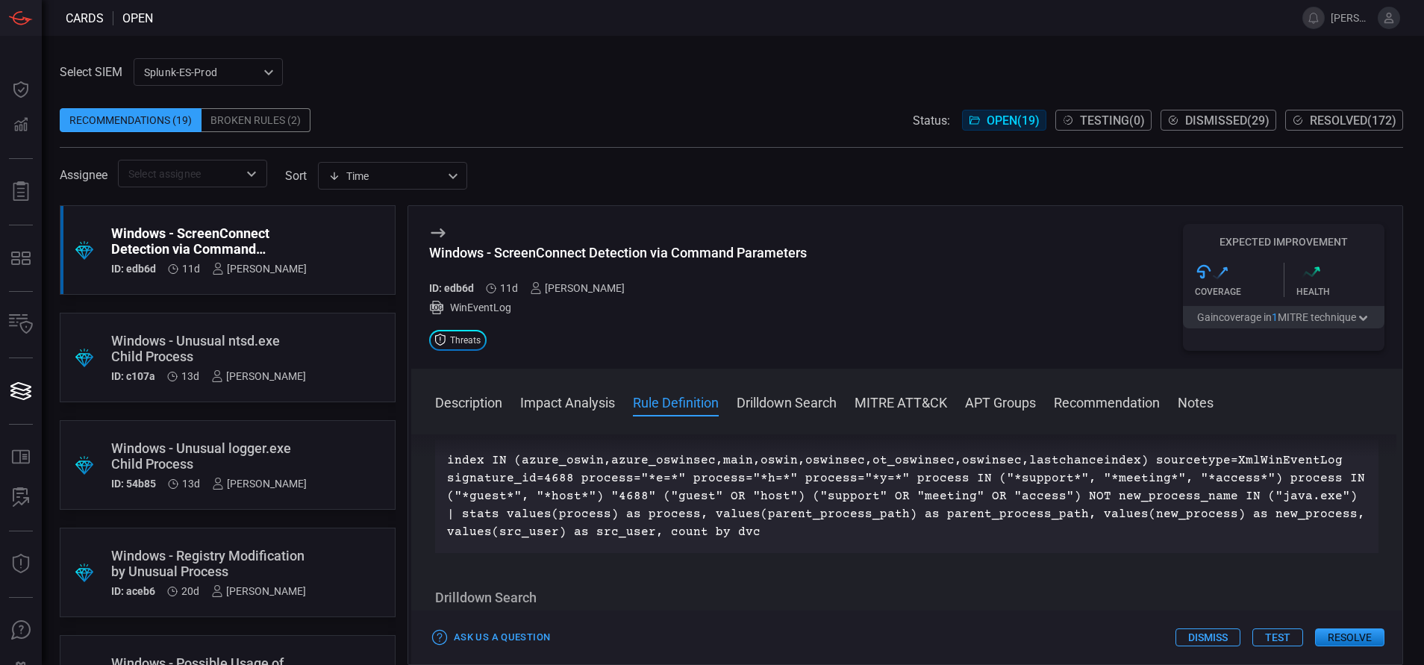
scroll to position [561, 0]
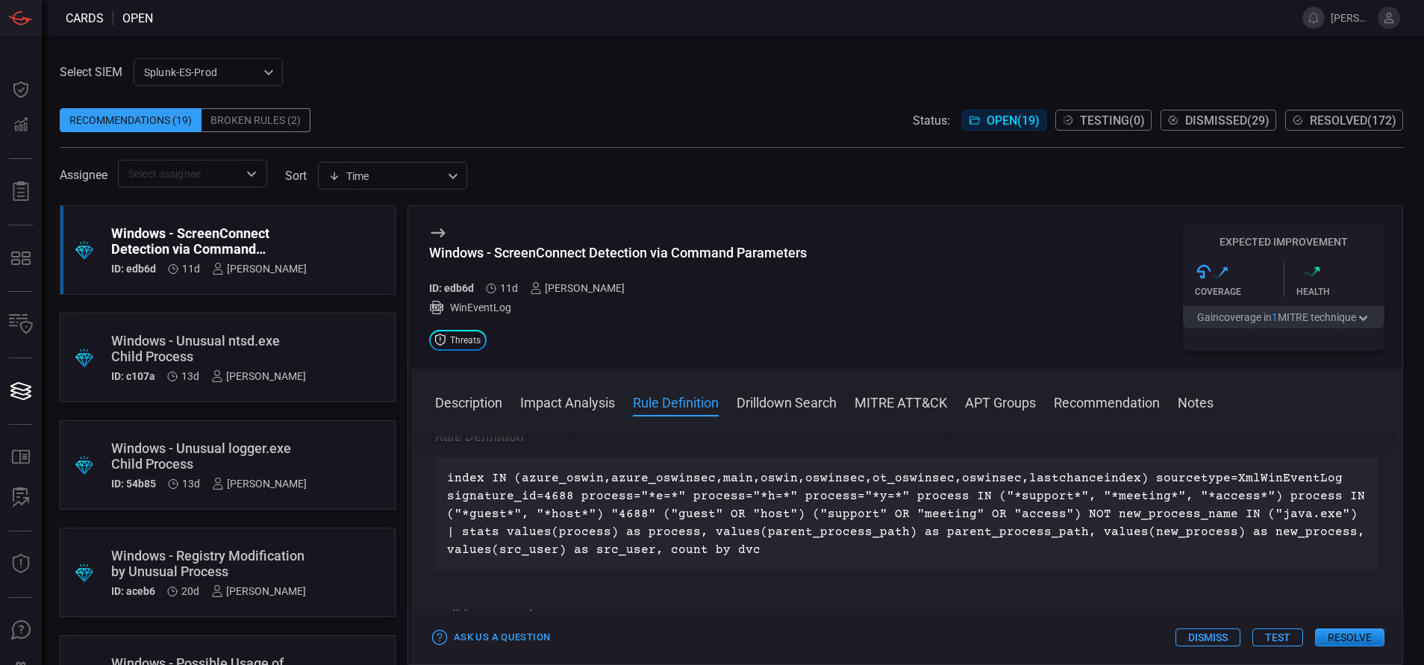
click at [689, 400] on button "Rule Definition" at bounding box center [676, 402] width 86 height 18
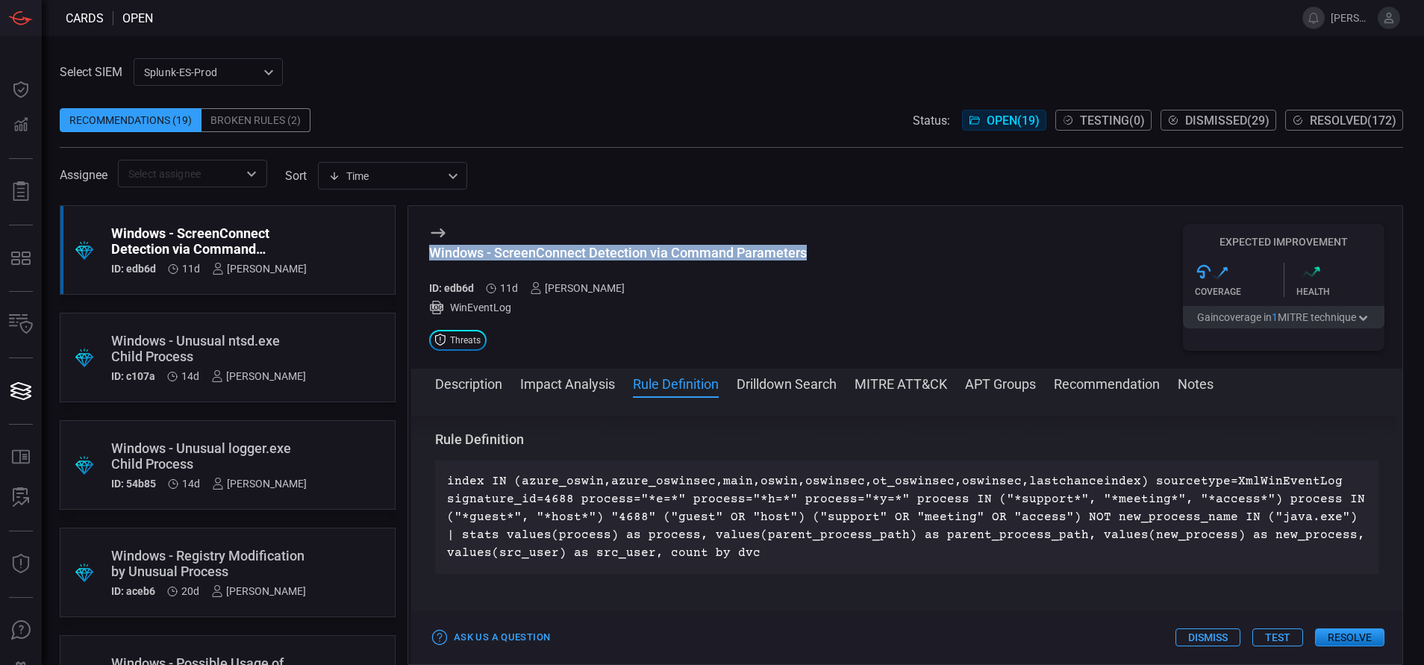
drag, startPoint x: 811, startPoint y: 249, endPoint x: 426, endPoint y: 259, distance: 385.4
click at [426, 259] on div "Windows - ScreenConnect Detection via Command Parameters ID: edb6d 11d [PERSON_…" at bounding box center [906, 287] width 991 height 163
copy div "Windows - ScreenConnect Detection via Command Parameters"
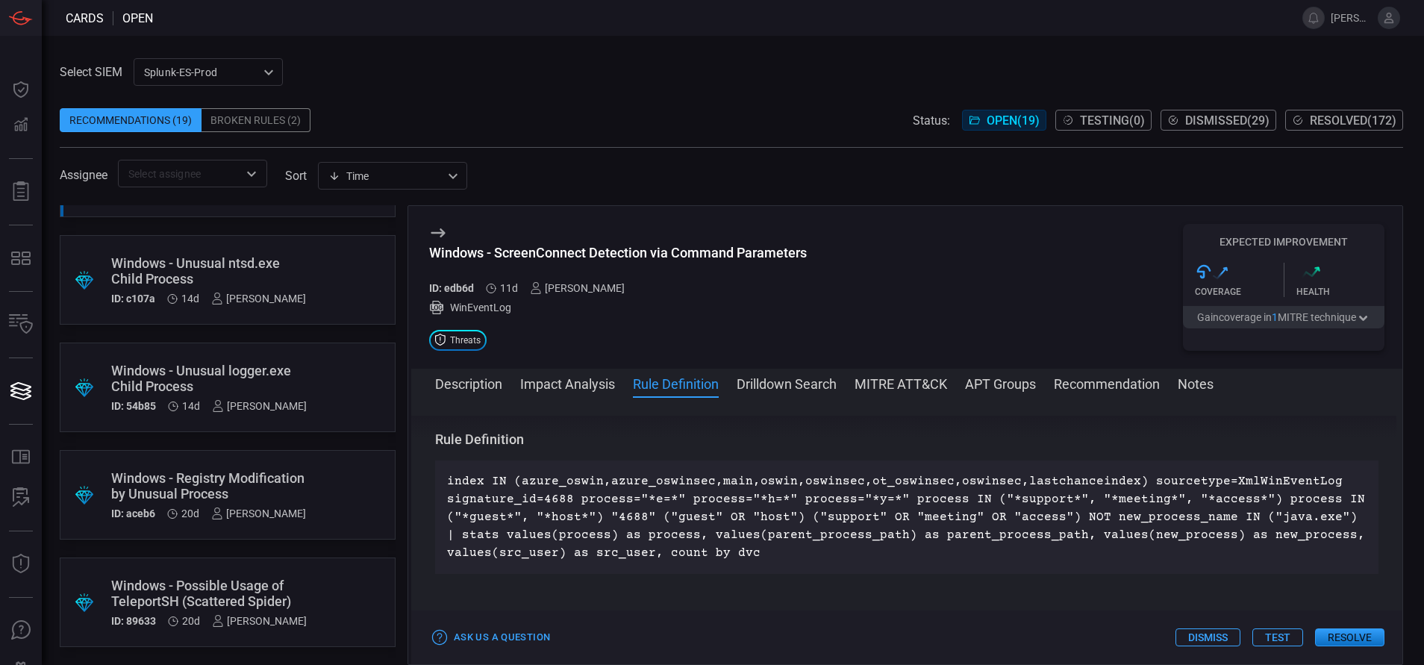
click at [249, 602] on div "Windows - Possible Usage of TeleportSH (Scattered Spider)" at bounding box center [209, 593] width 196 height 31
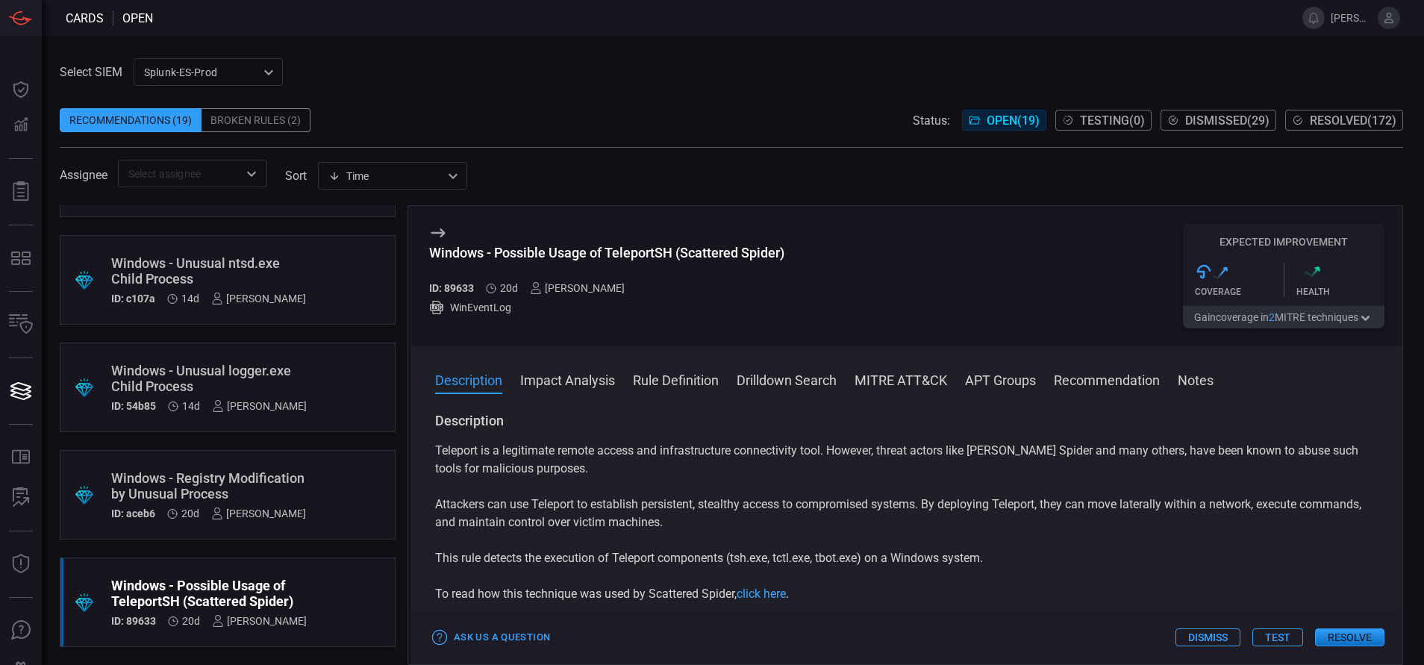
click at [656, 378] on button "Rule Definition" at bounding box center [676, 379] width 86 height 18
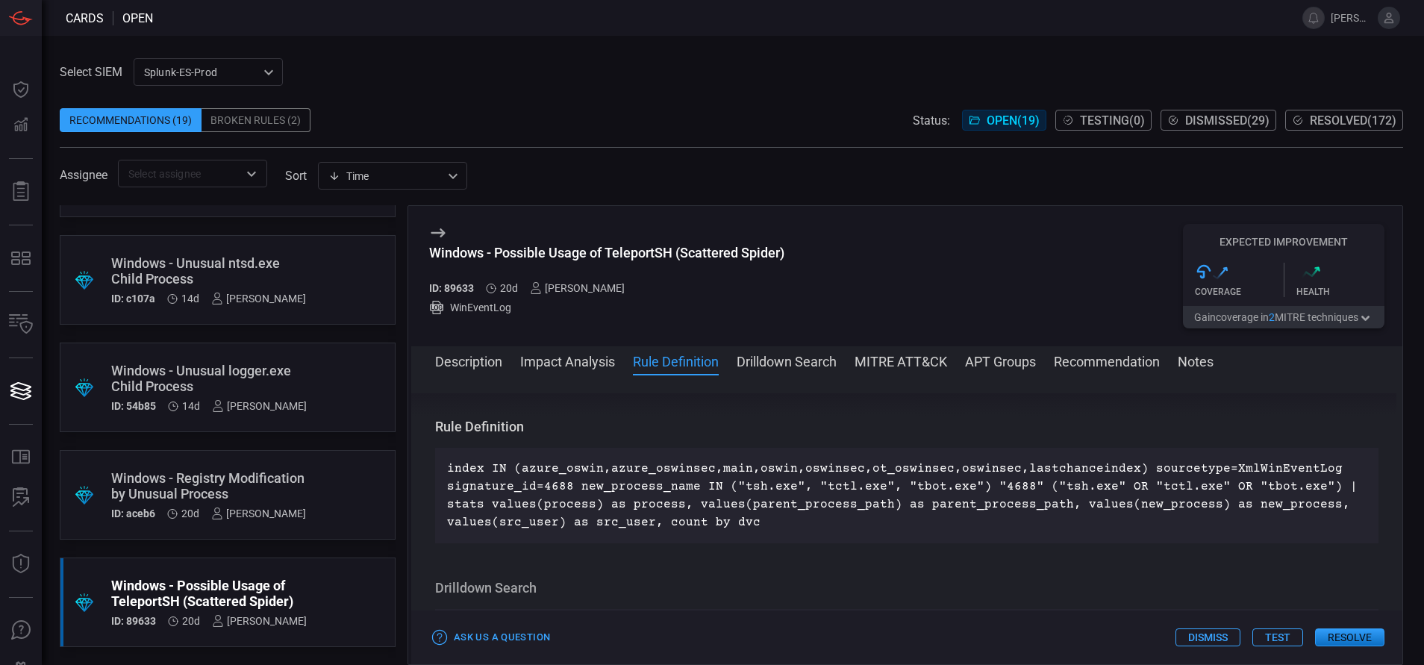
scroll to position [504, 0]
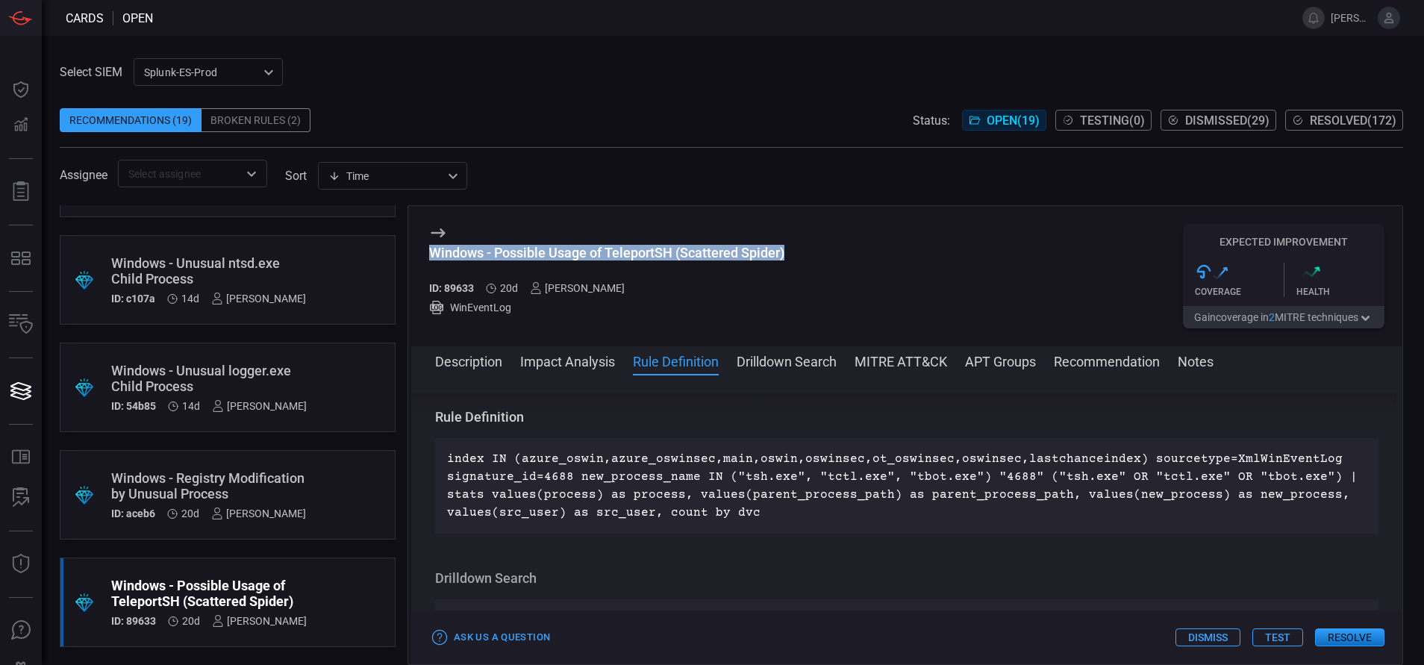
drag, startPoint x: 789, startPoint y: 249, endPoint x: 422, endPoint y: 249, distance: 367.3
click at [422, 249] on div "Windows - Possible Usage of TeleportSH (Scattered Spider) ID: 89633 20d [PERSON…" at bounding box center [906, 276] width 991 height 140
click at [891, 358] on button "MITRE ATT&CK" at bounding box center [901, 361] width 93 height 18
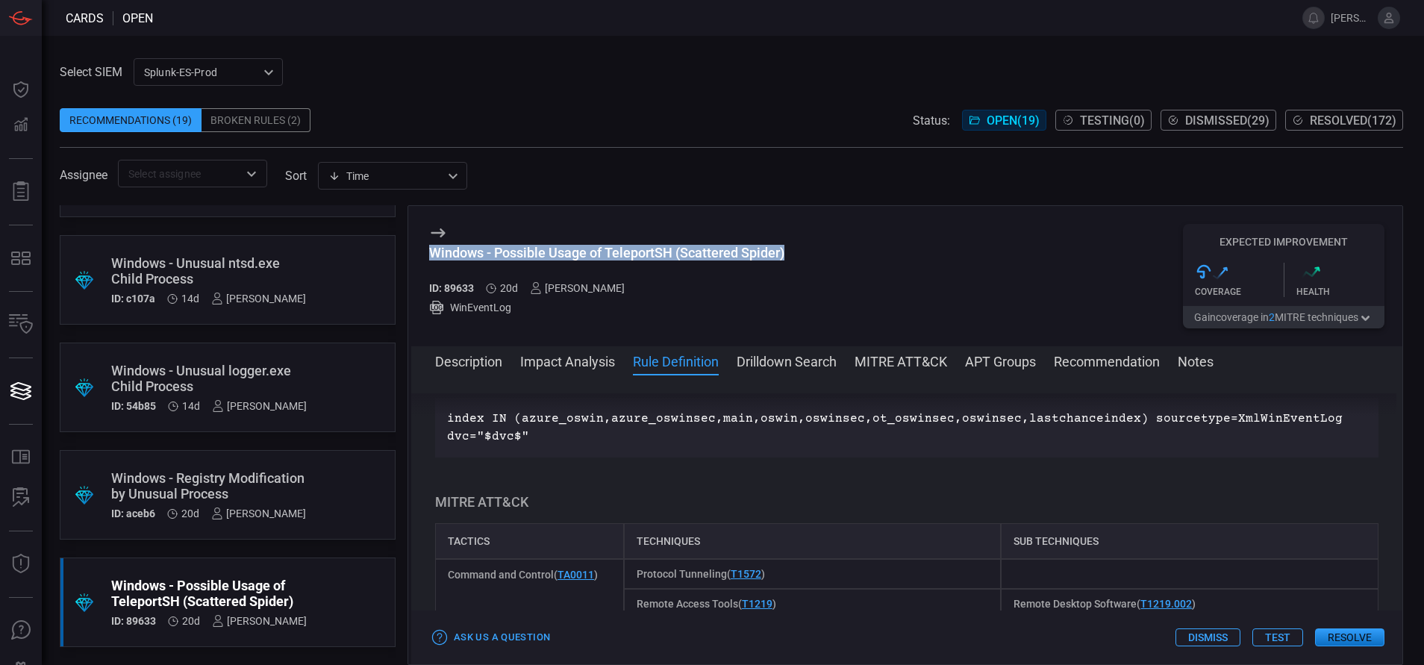
scroll to position [791, 0]
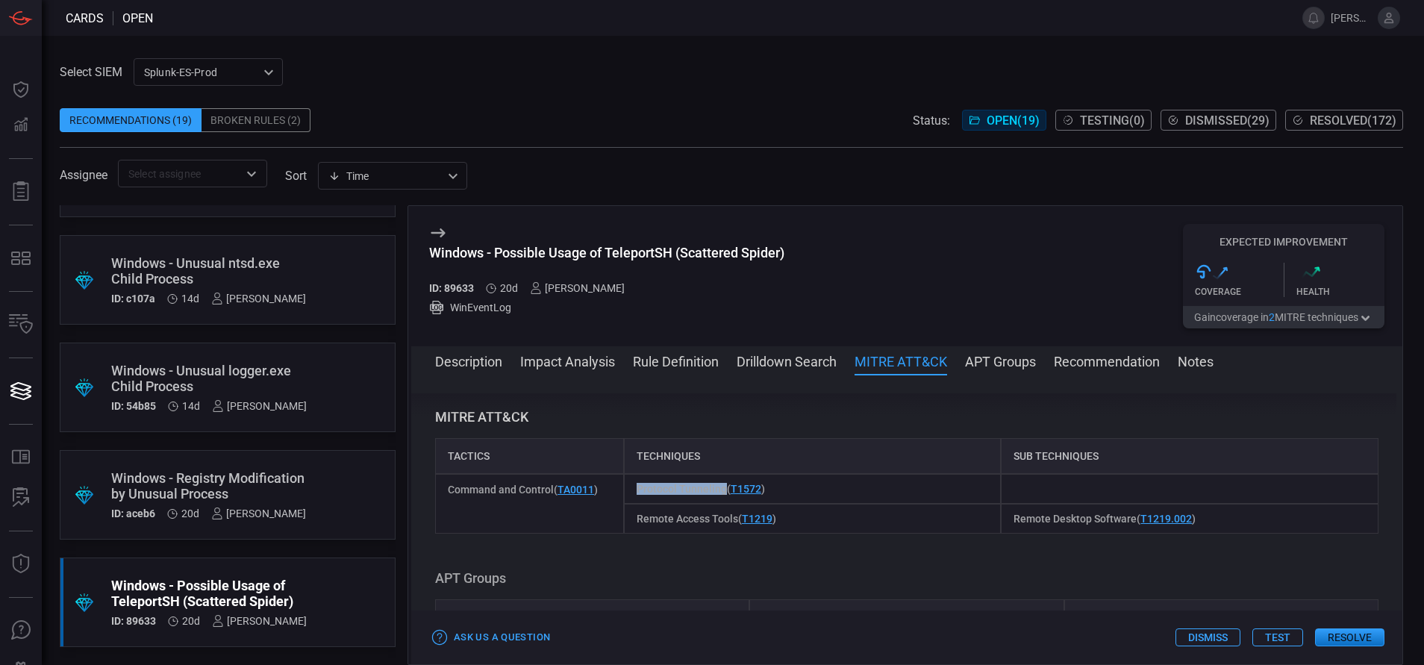
drag, startPoint x: 632, startPoint y: 490, endPoint x: 719, endPoint y: 498, distance: 87.7
click at [719, 498] on div "Protocol Tunneling ( T1572 )" at bounding box center [813, 489] width 378 height 30
drag, startPoint x: 632, startPoint y: 519, endPoint x: 735, endPoint y: 532, distance: 103.8
click at [735, 532] on div "Remote Access Tools ( T1219 )" at bounding box center [813, 519] width 378 height 30
drag, startPoint x: 1001, startPoint y: 514, endPoint x: 1124, endPoint y: 520, distance: 123.4
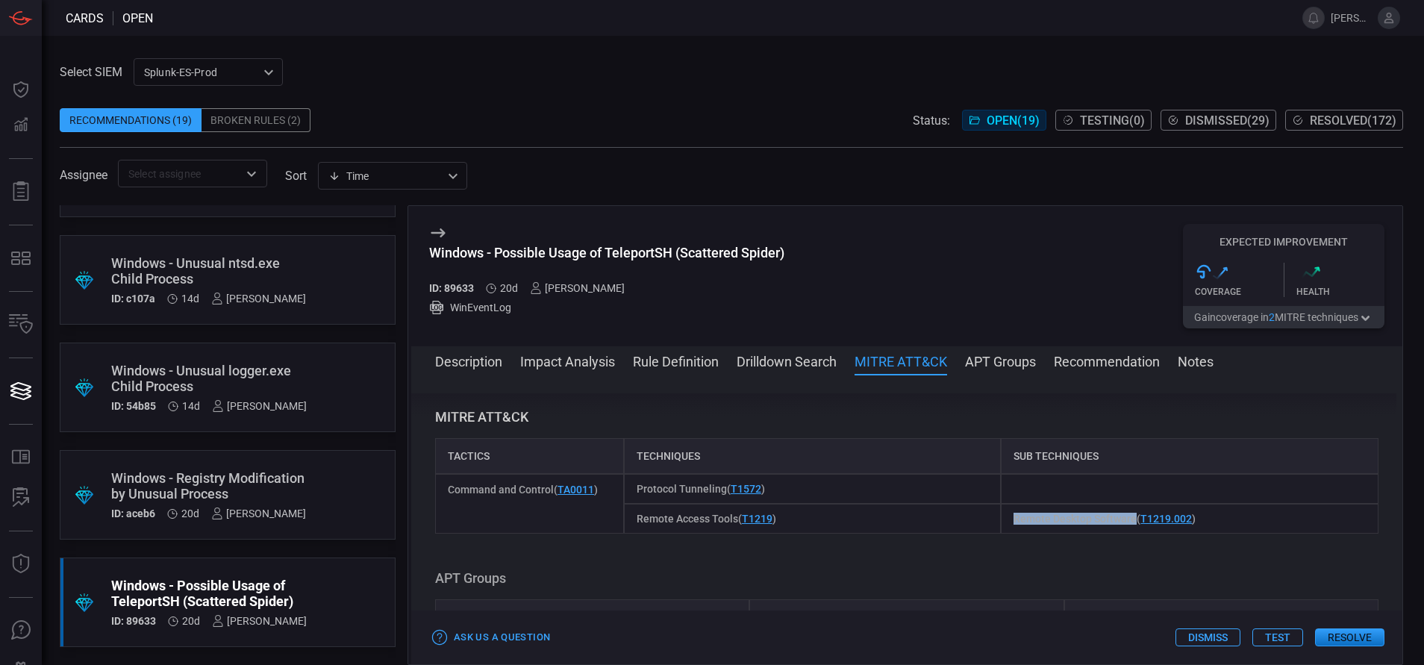
click at [1124, 520] on div "Remote Desktop Software ( T1219.002 )" at bounding box center [1190, 519] width 378 height 30
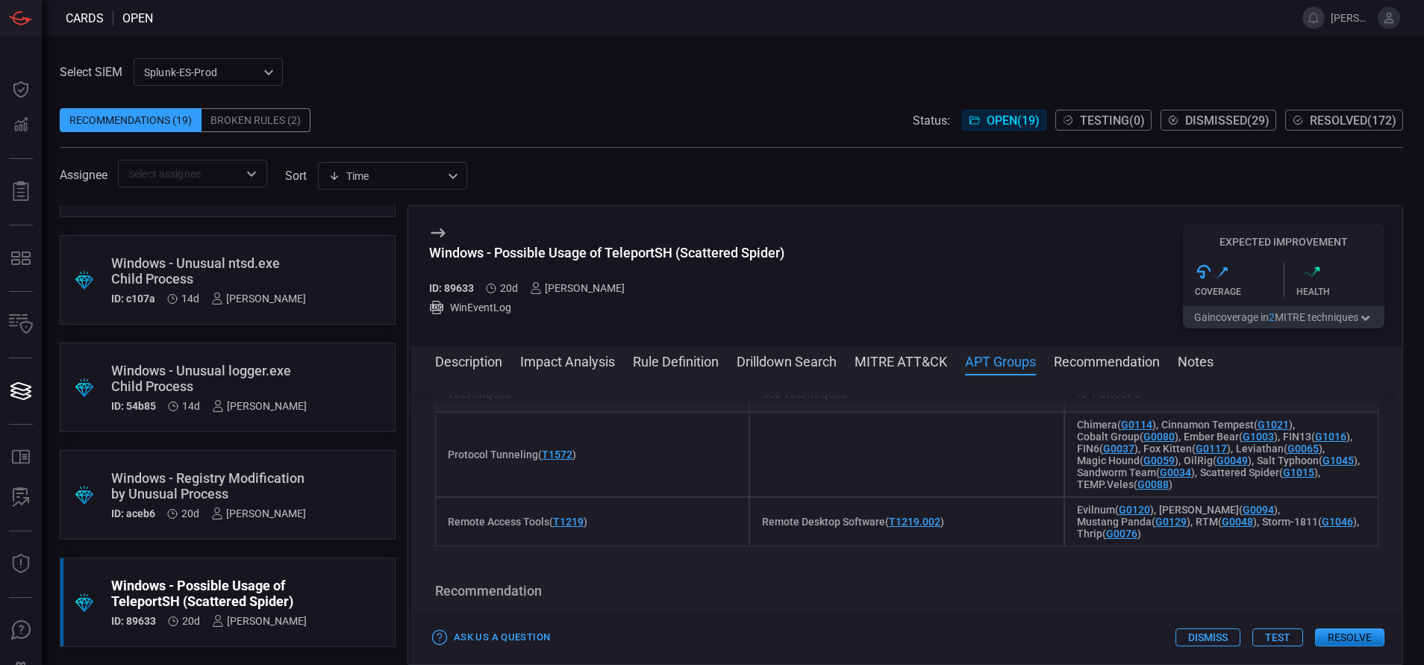
scroll to position [1012, 0]
click at [651, 354] on button "Rule Definition" at bounding box center [676, 361] width 86 height 18
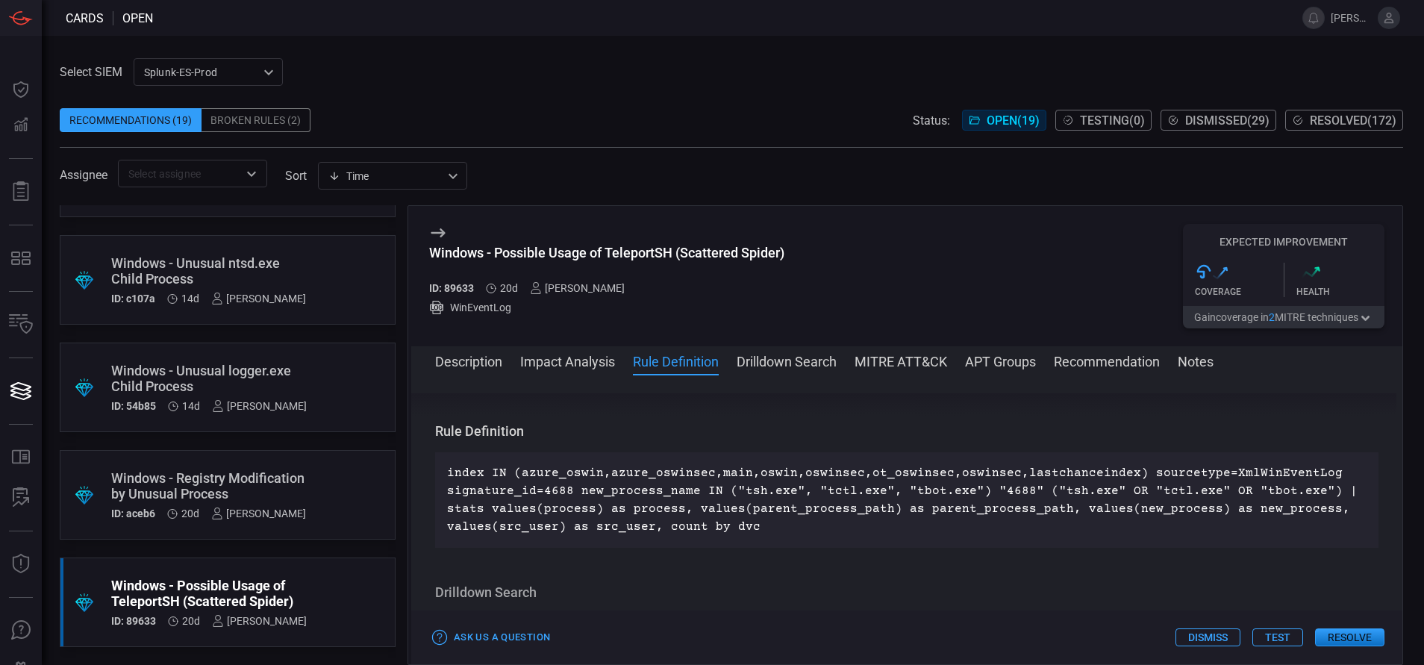
scroll to position [490, 0]
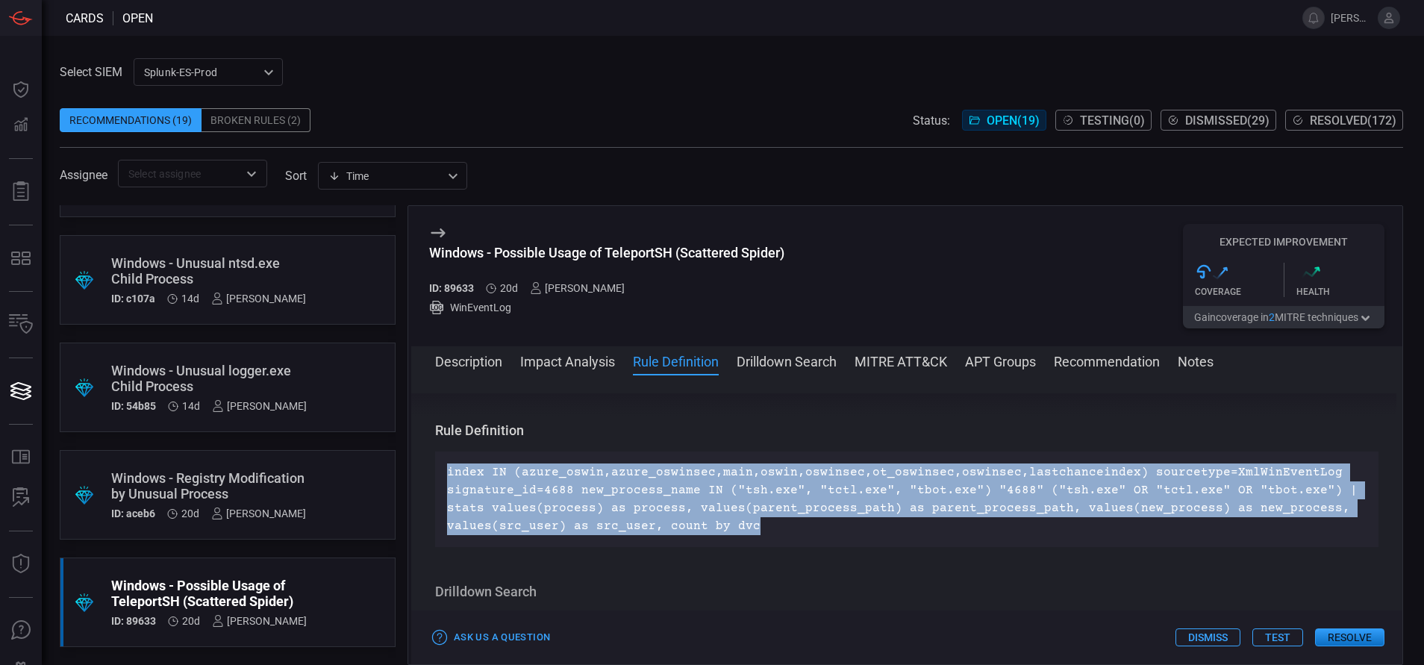
drag, startPoint x: 757, startPoint y: 529, endPoint x: 434, endPoint y: 476, distance: 326.8
click at [434, 476] on div "Description Teleport is a legitimate remote access and infrastructure connectiv…" at bounding box center [906, 516] width 991 height 247
click at [788, 362] on button "Drilldown Search" at bounding box center [787, 361] width 100 height 18
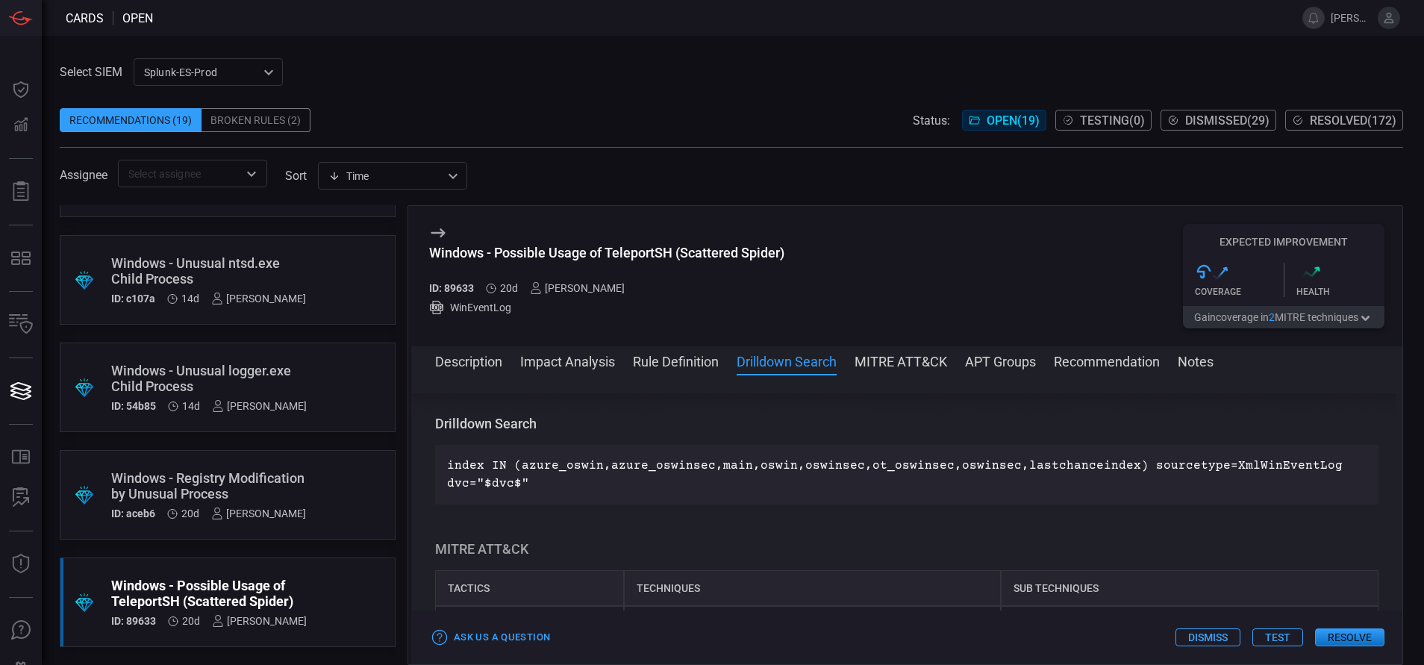
scroll to position [665, 0]
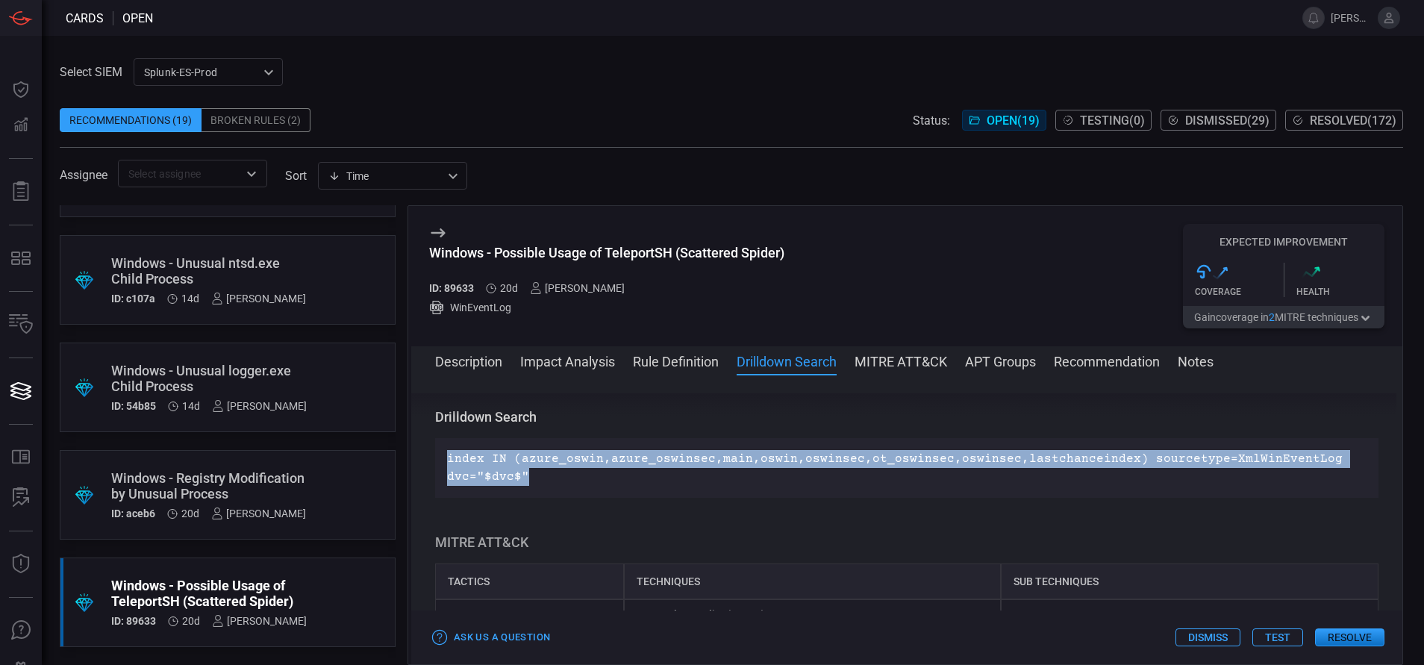
drag, startPoint x: 532, startPoint y: 479, endPoint x: 448, endPoint y: 455, distance: 87.2
click at [448, 455] on p "index IN (azure_oswin,azure_oswinsec,main,oswin,oswinsec,ot_oswinsec,oswinsec,l…" at bounding box center [907, 468] width 920 height 36
click at [485, 358] on button "Description" at bounding box center [468, 361] width 67 height 18
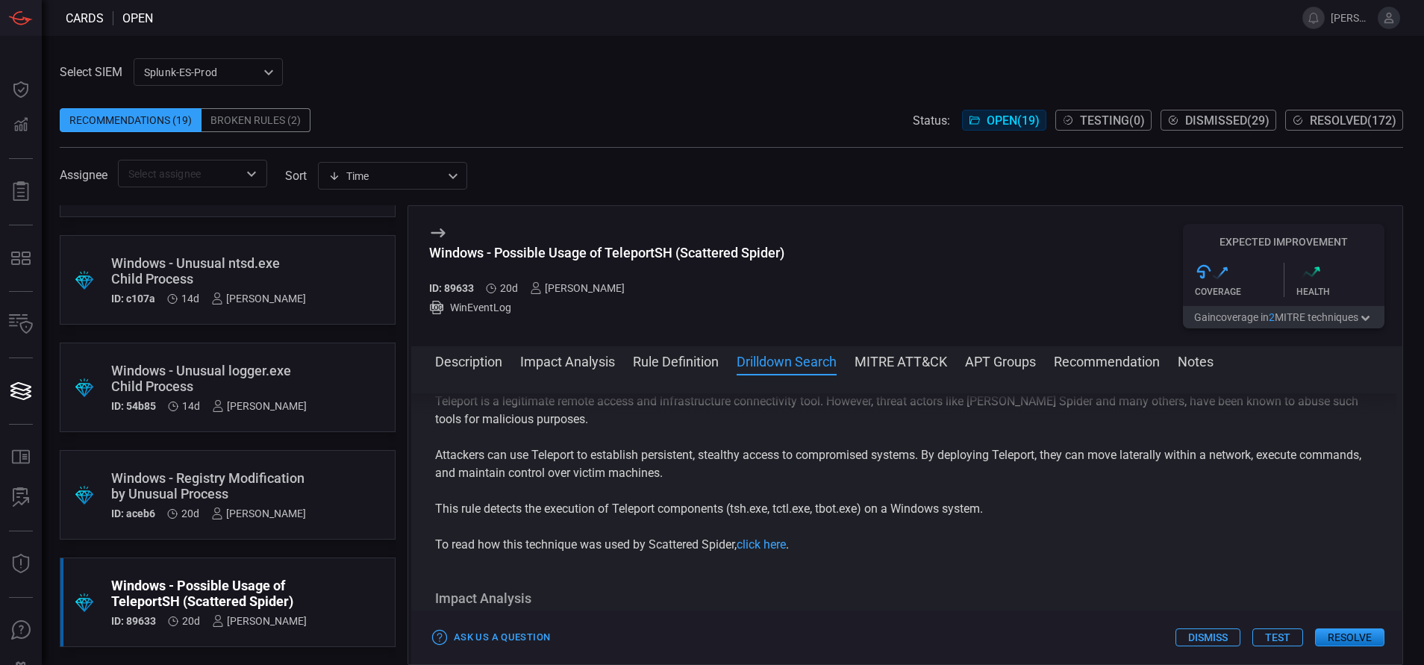
scroll to position [0, 0]
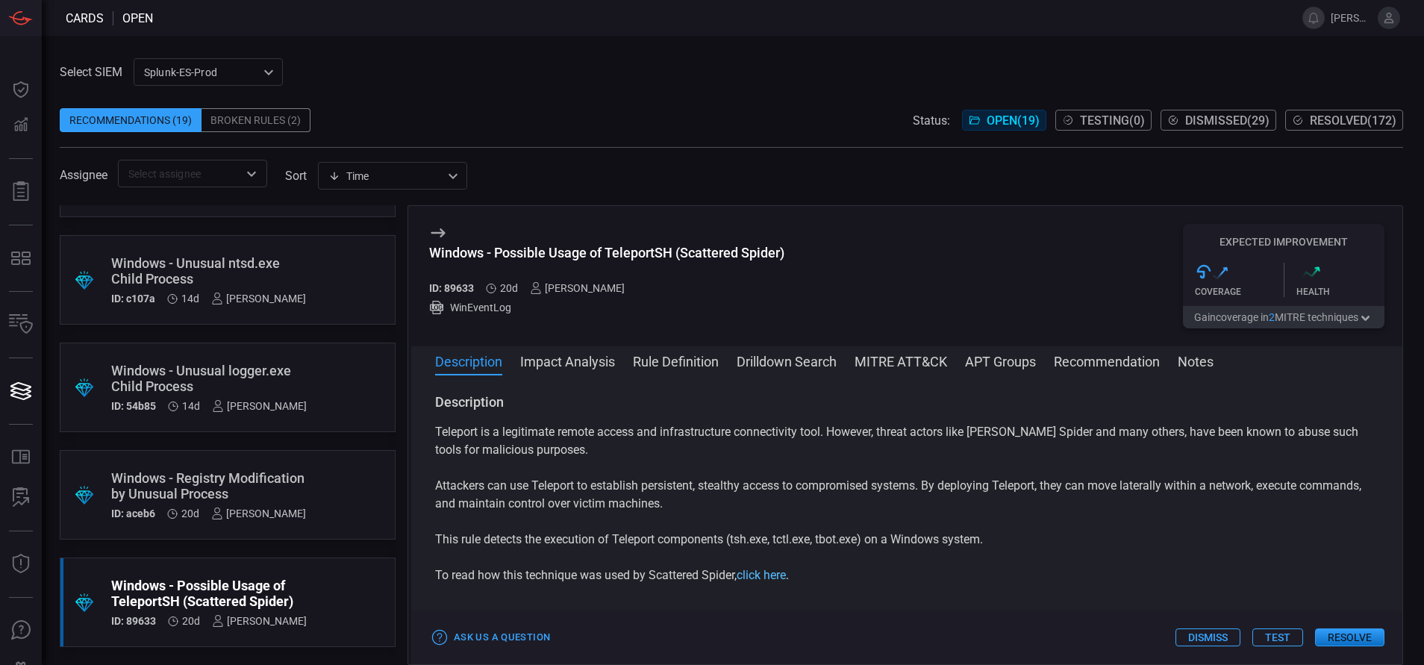
click at [752, 573] on link "click here" at bounding box center [761, 575] width 49 height 14
click at [874, 364] on button "MITRE ATT&CK" at bounding box center [901, 361] width 93 height 18
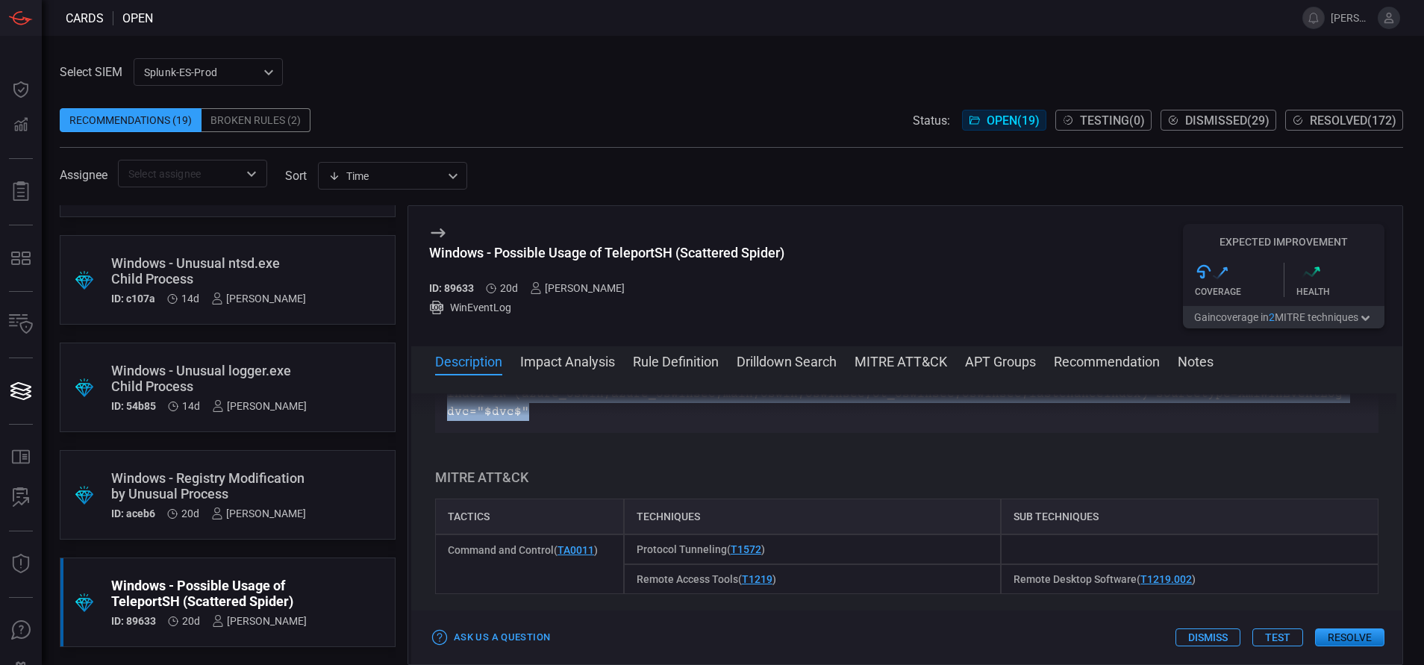
scroll to position [791, 0]
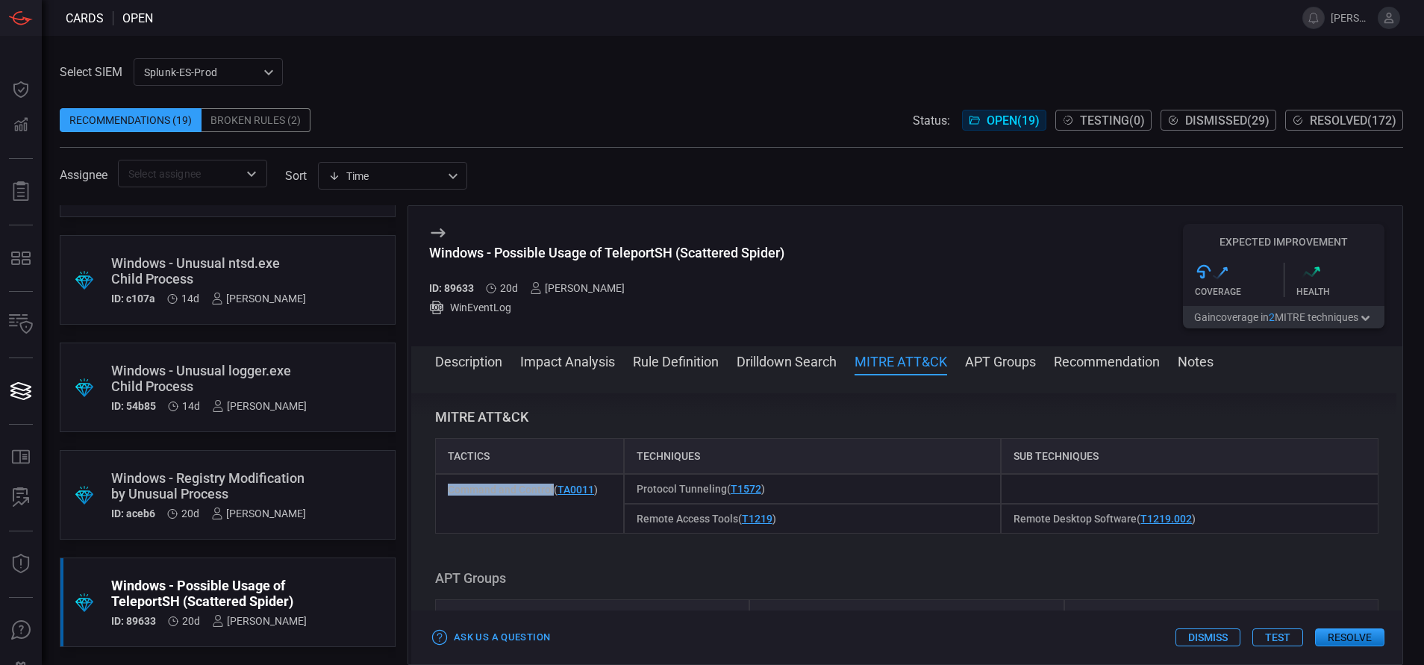
drag, startPoint x: 446, startPoint y: 493, endPoint x: 554, endPoint y: 493, distance: 108.3
click at [554, 493] on div "Command and Control ( TA0011 )" at bounding box center [529, 504] width 189 height 60
click at [694, 355] on button "Rule Definition" at bounding box center [676, 361] width 86 height 18
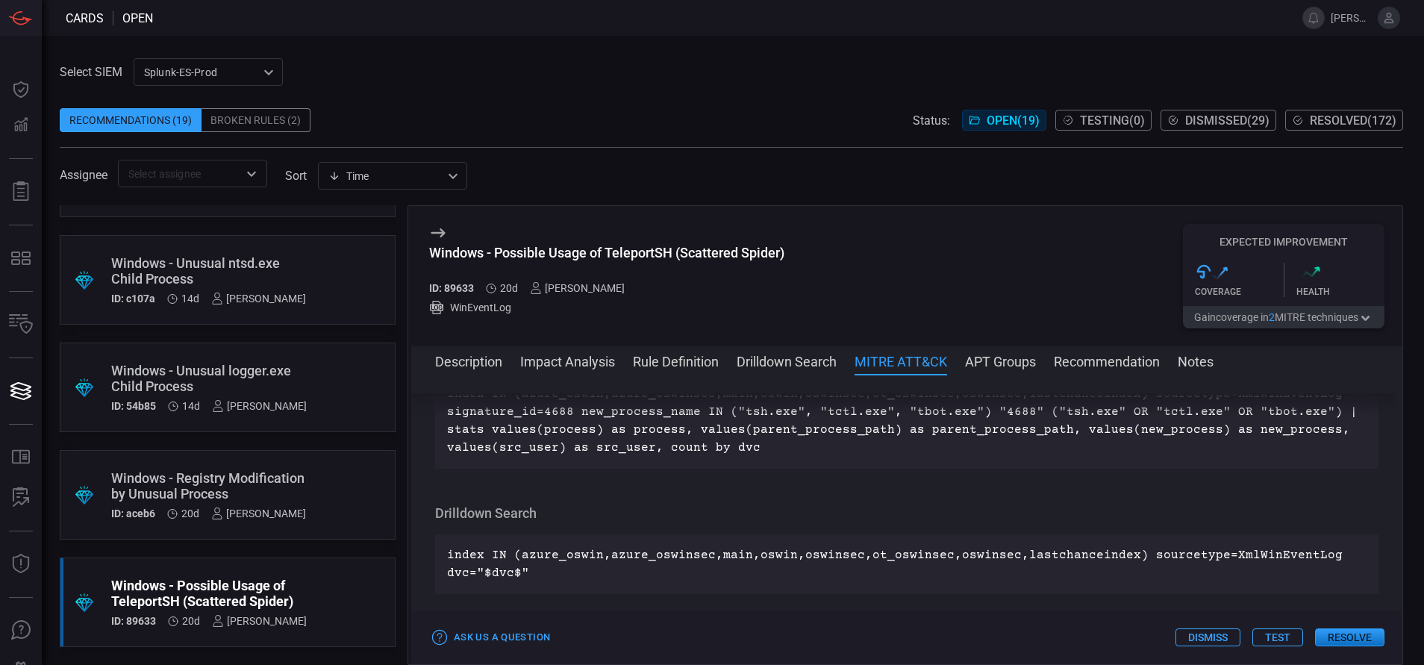
scroll to position [504, 0]
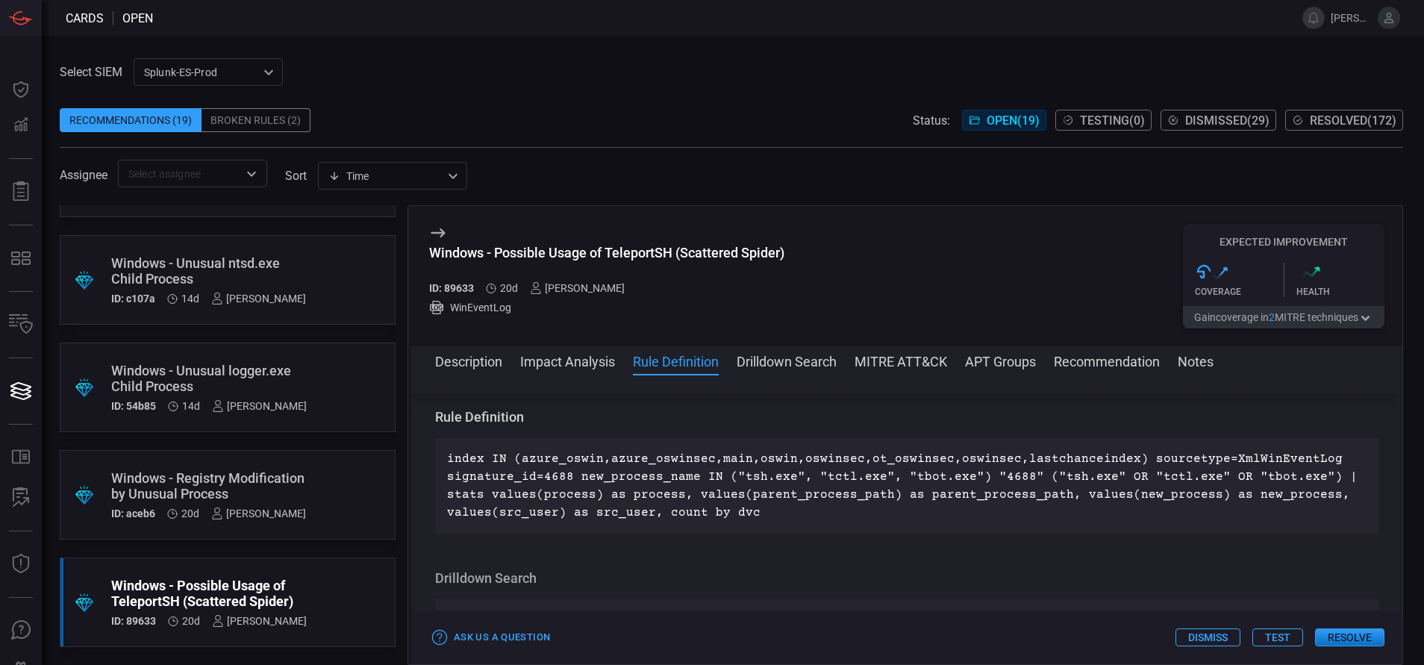
click at [500, 361] on button "Description" at bounding box center [468, 361] width 67 height 18
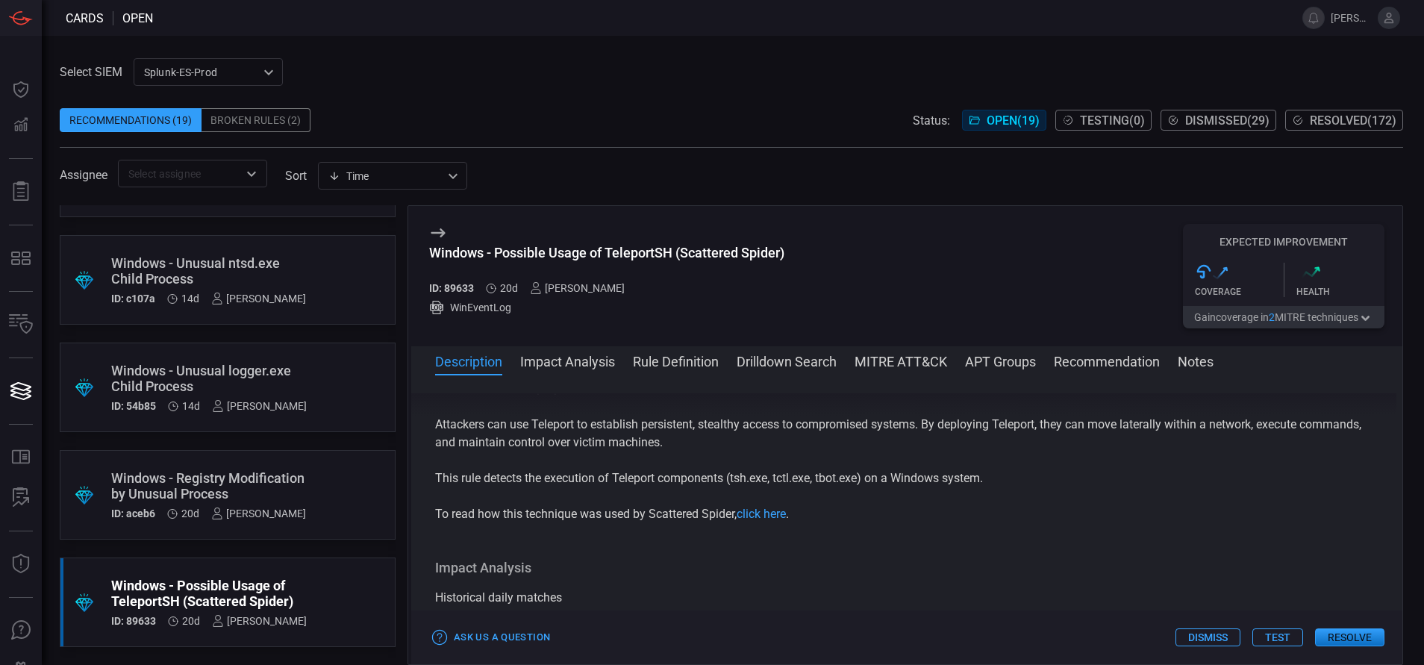
scroll to position [0, 0]
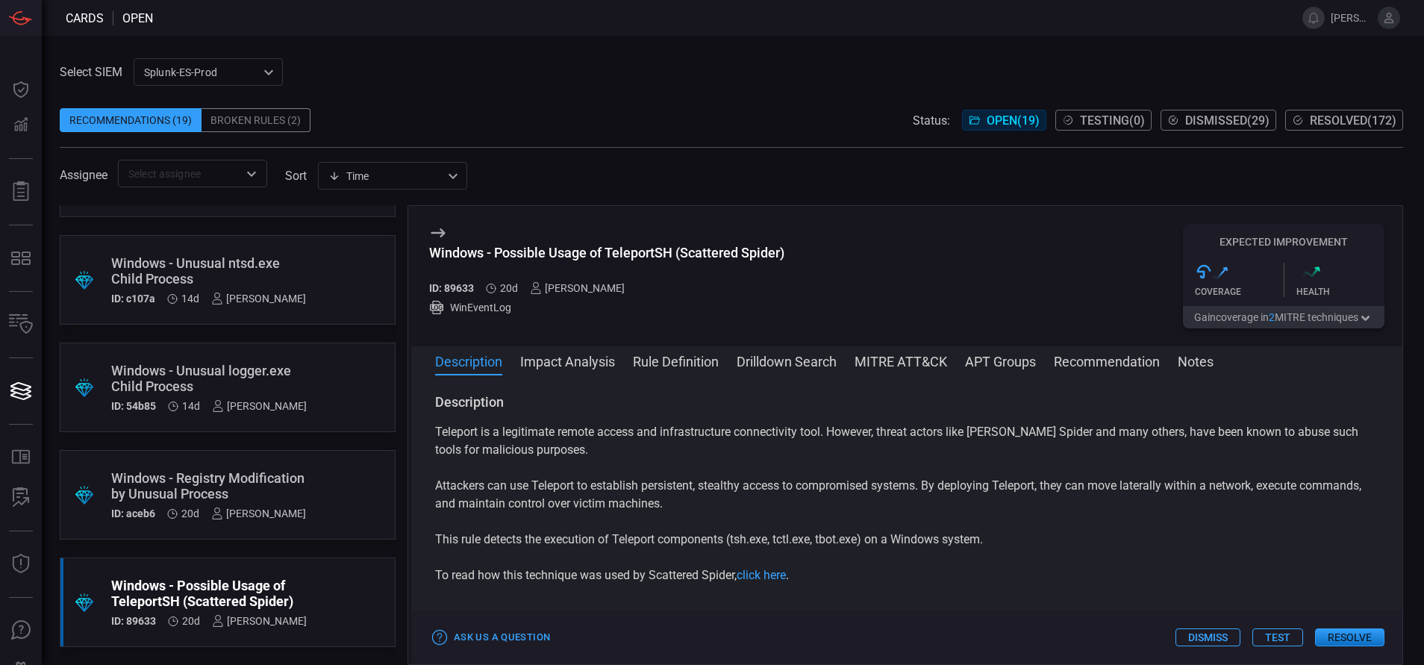
click at [447, 362] on button "Description" at bounding box center [468, 361] width 67 height 18
click at [435, 361] on button "Description" at bounding box center [468, 361] width 67 height 18
click at [435, 361] on div "Description Impact Analysis Rule Definition Drilldown Search MITRE ATT&CK APT G…" at bounding box center [906, 505] width 991 height 318
drag, startPoint x: 435, startPoint y: 361, endPoint x: 650, endPoint y: 364, distance: 215.0
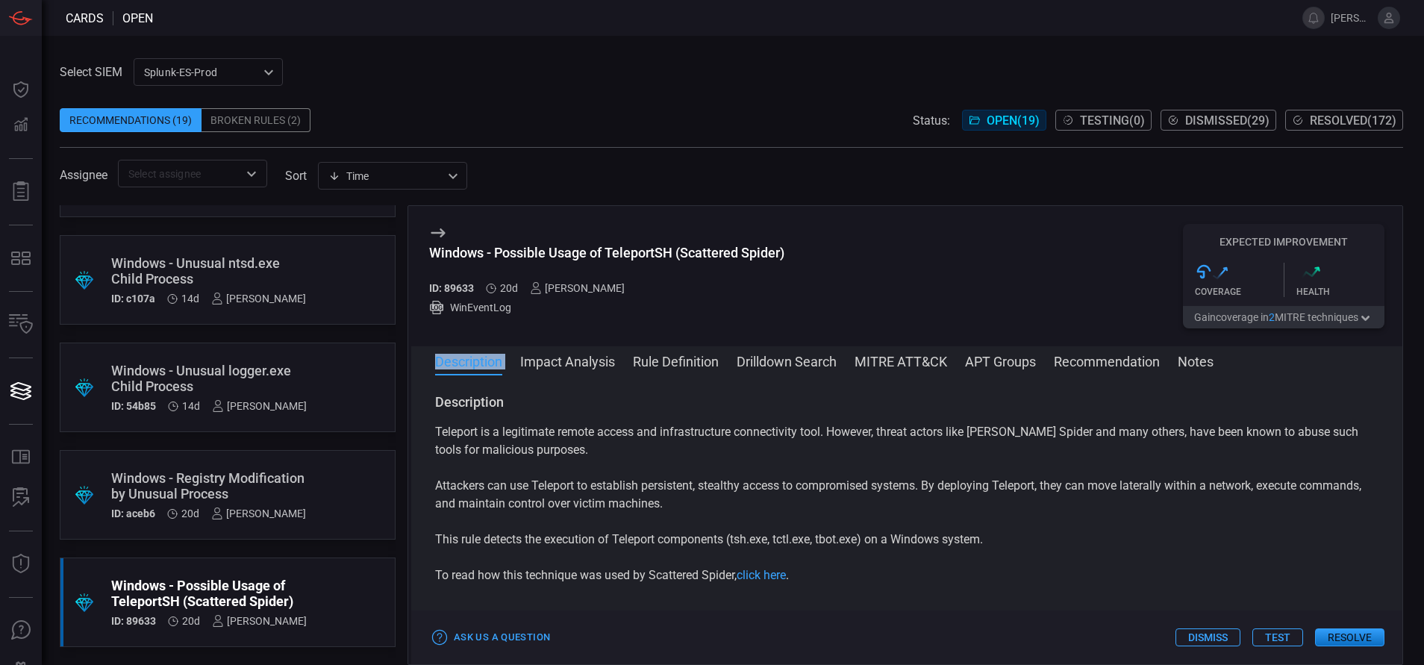
click at [650, 364] on button "Rule Definition" at bounding box center [676, 361] width 86 height 18
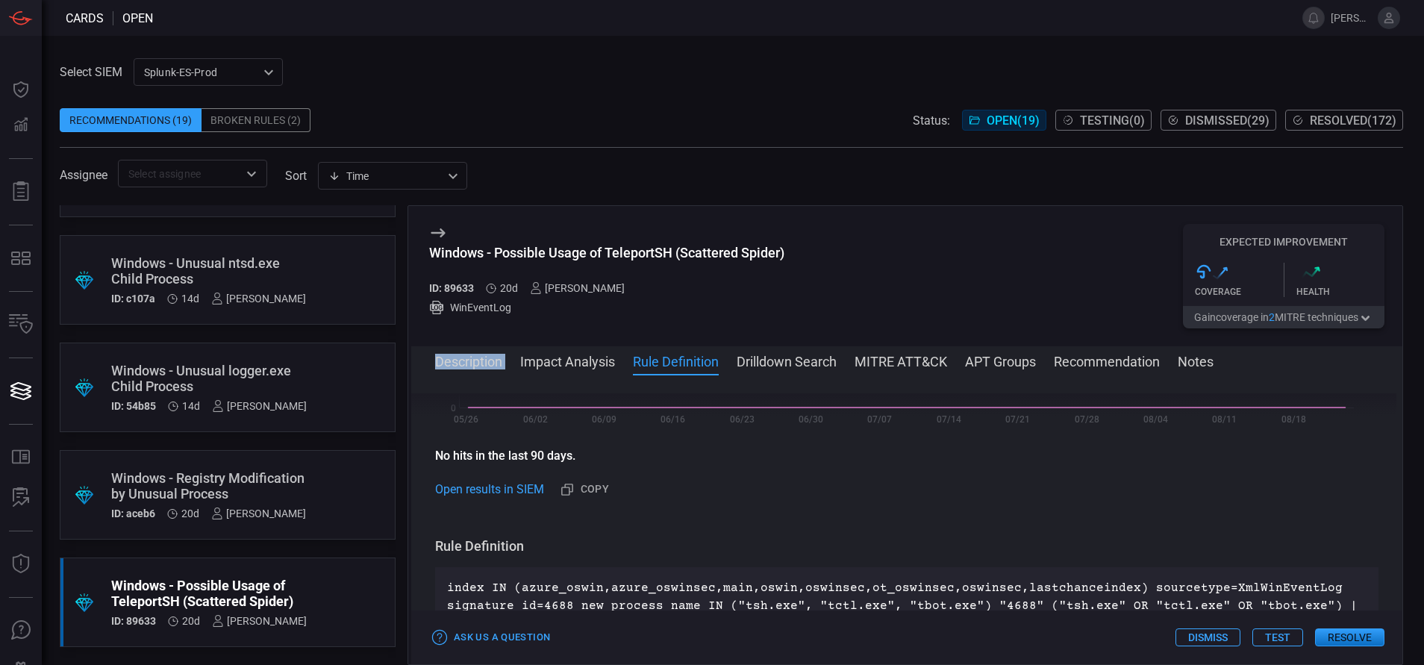
scroll to position [504, 0]
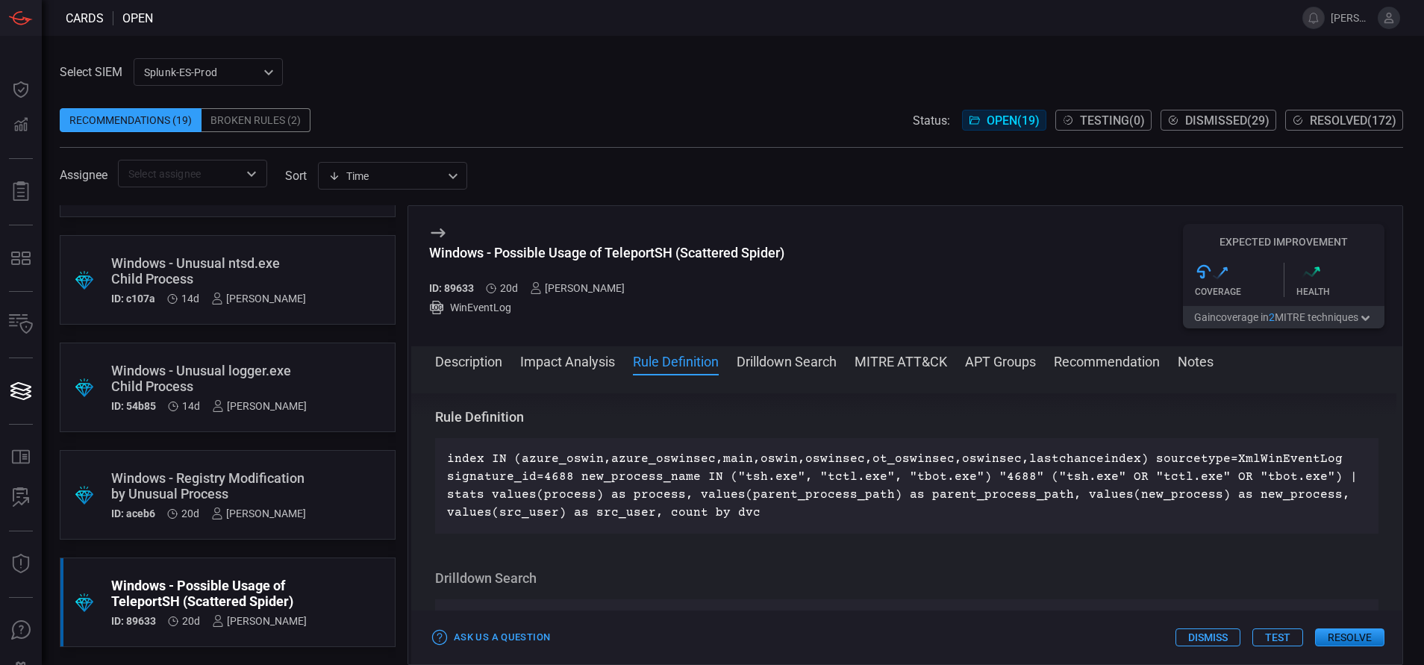
click at [906, 390] on span at bounding box center [906, 382] width 991 height 24
click at [1337, 635] on button "Resolve" at bounding box center [1349, 638] width 69 height 18
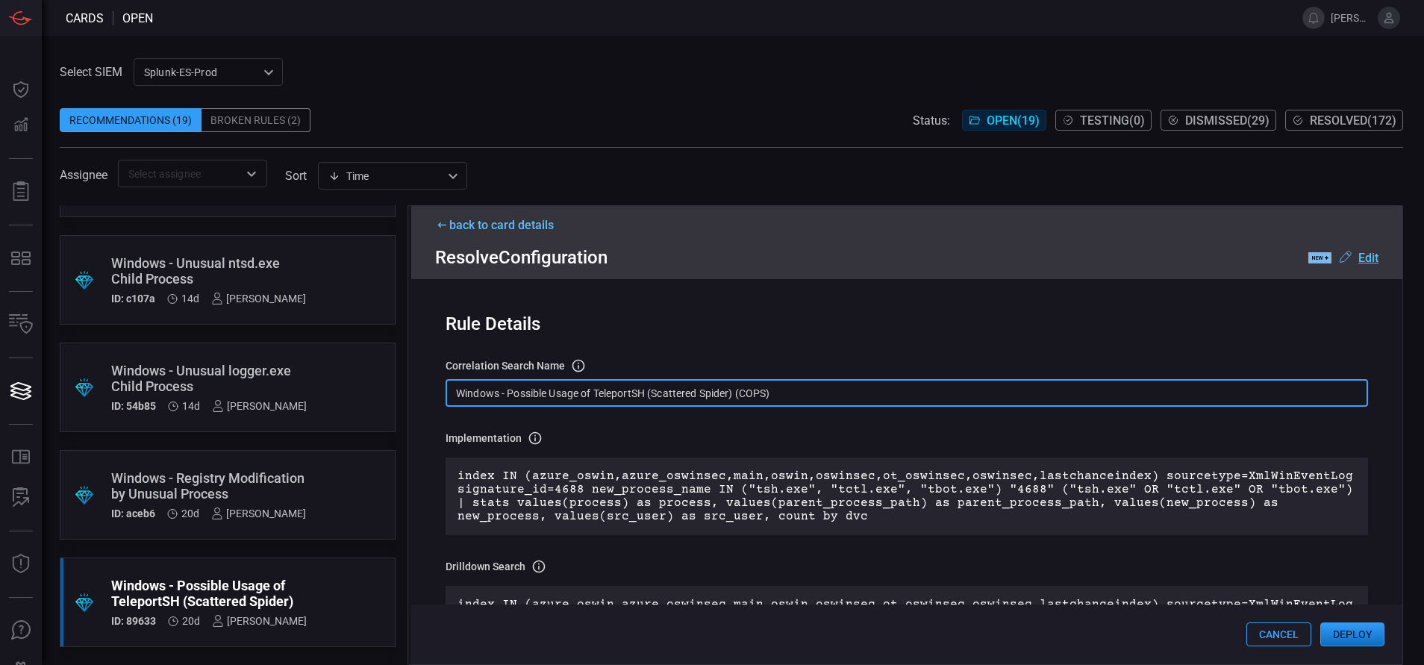
click at [806, 390] on input "Windows - Possible Usage of TeleportSH (Scattered Spider) (COPS)" at bounding box center [907, 393] width 923 height 28
paste input "Process - Possible Usage of TeleportSH (Scattered Spider"
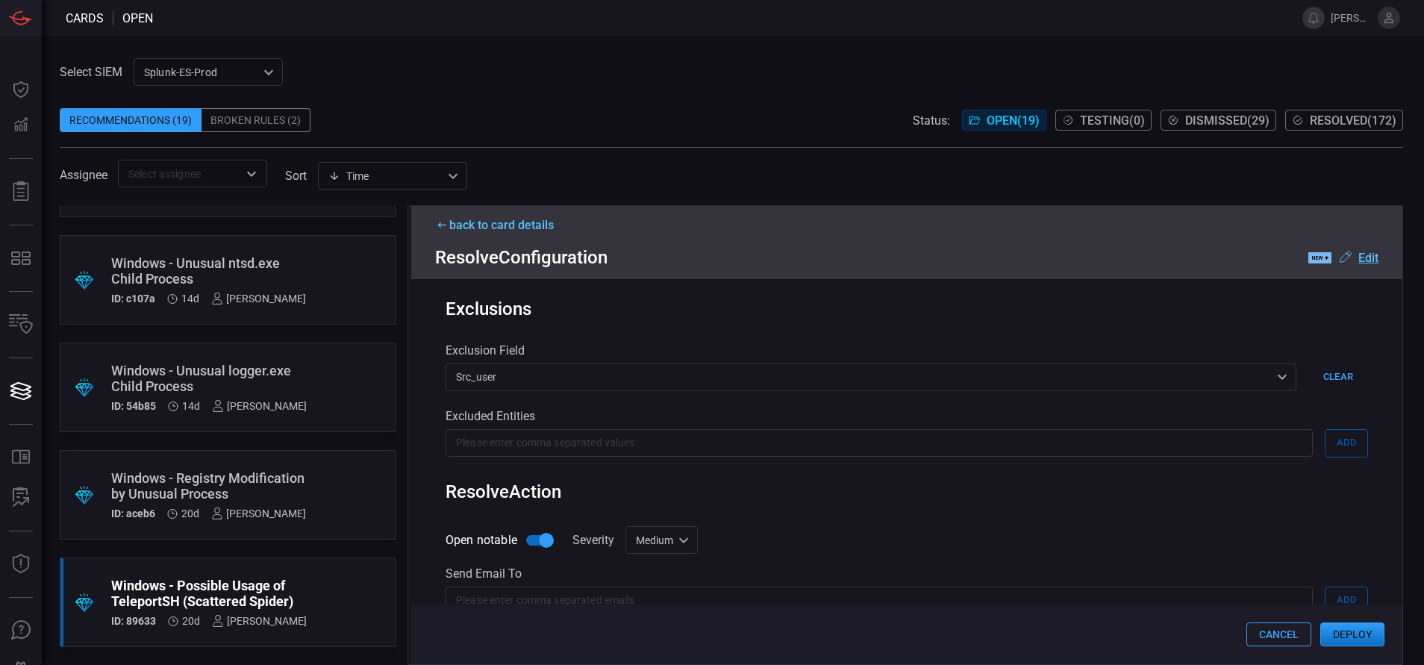
scroll to position [671, 0]
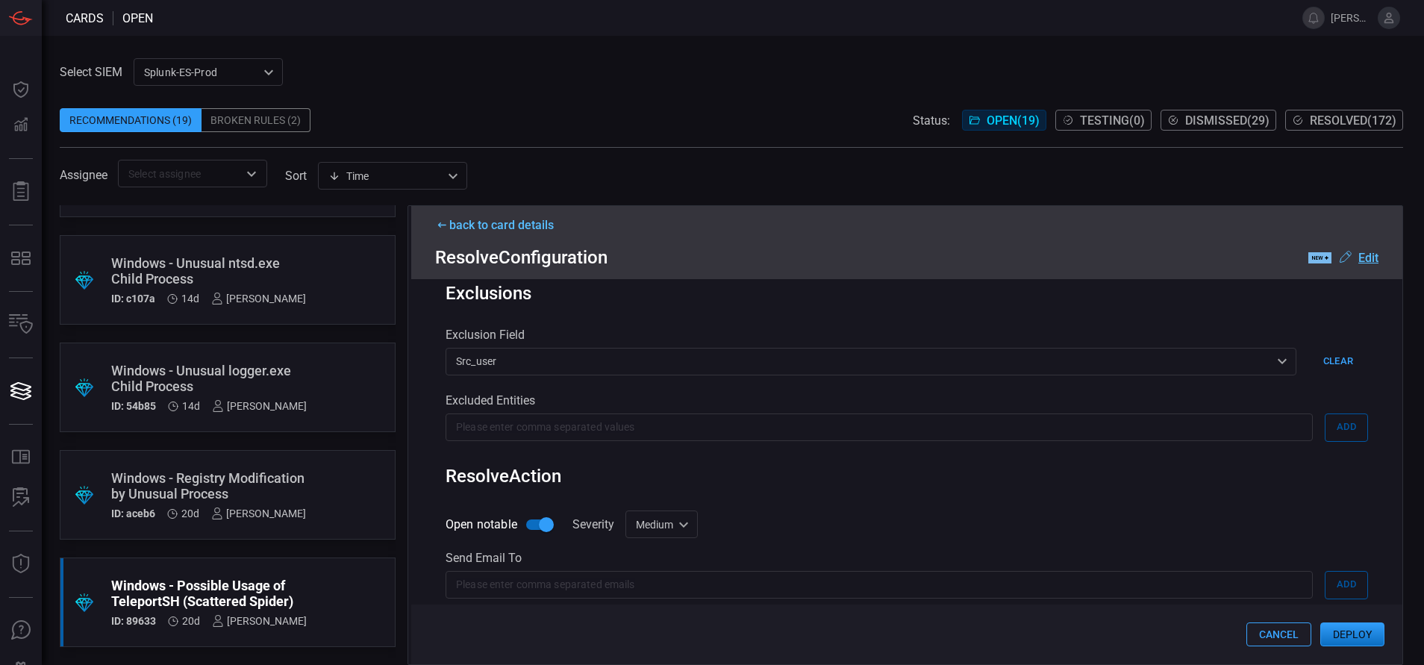
type input "Win Process - Possible Usage of TeleportSH (Scattered Spider)"
click at [655, 535] on div "Medium medium Informational Low Medium High Critical ​" at bounding box center [662, 525] width 72 height 28
click at [648, 564] on div "Low" at bounding box center [641, 561] width 20 height 16
type input "low"
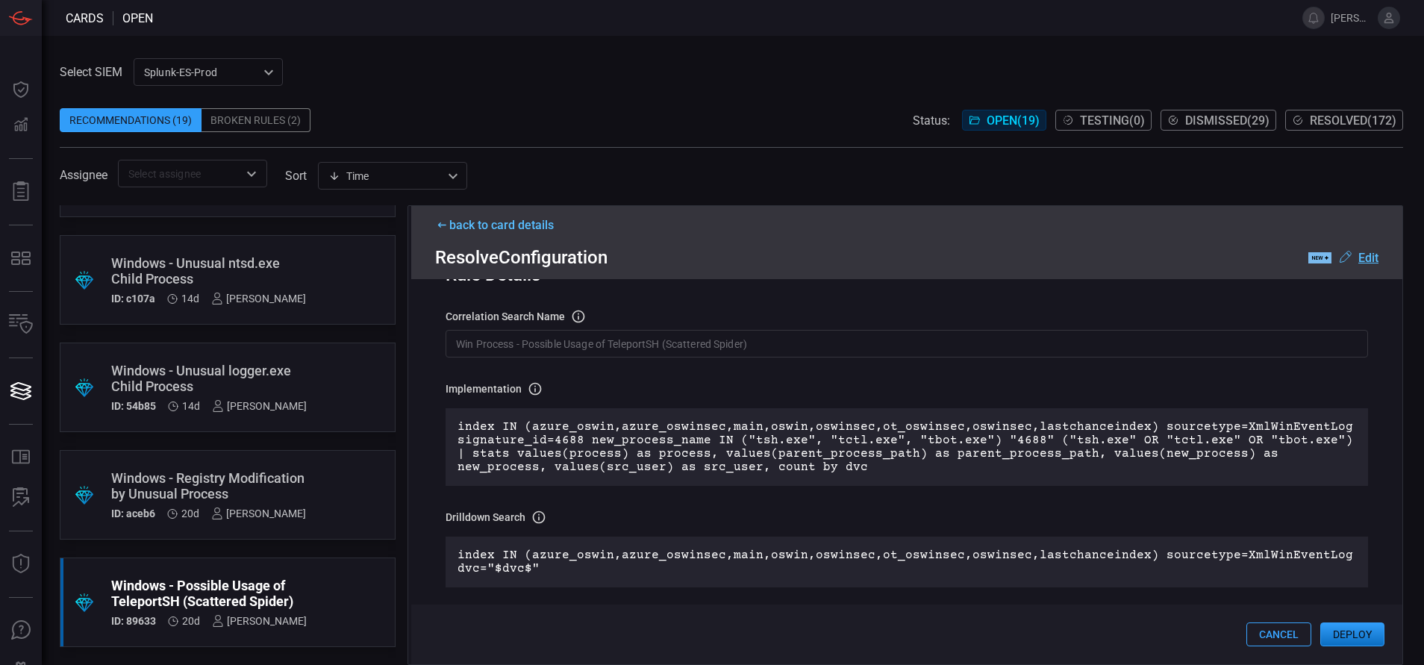
scroll to position [0, 0]
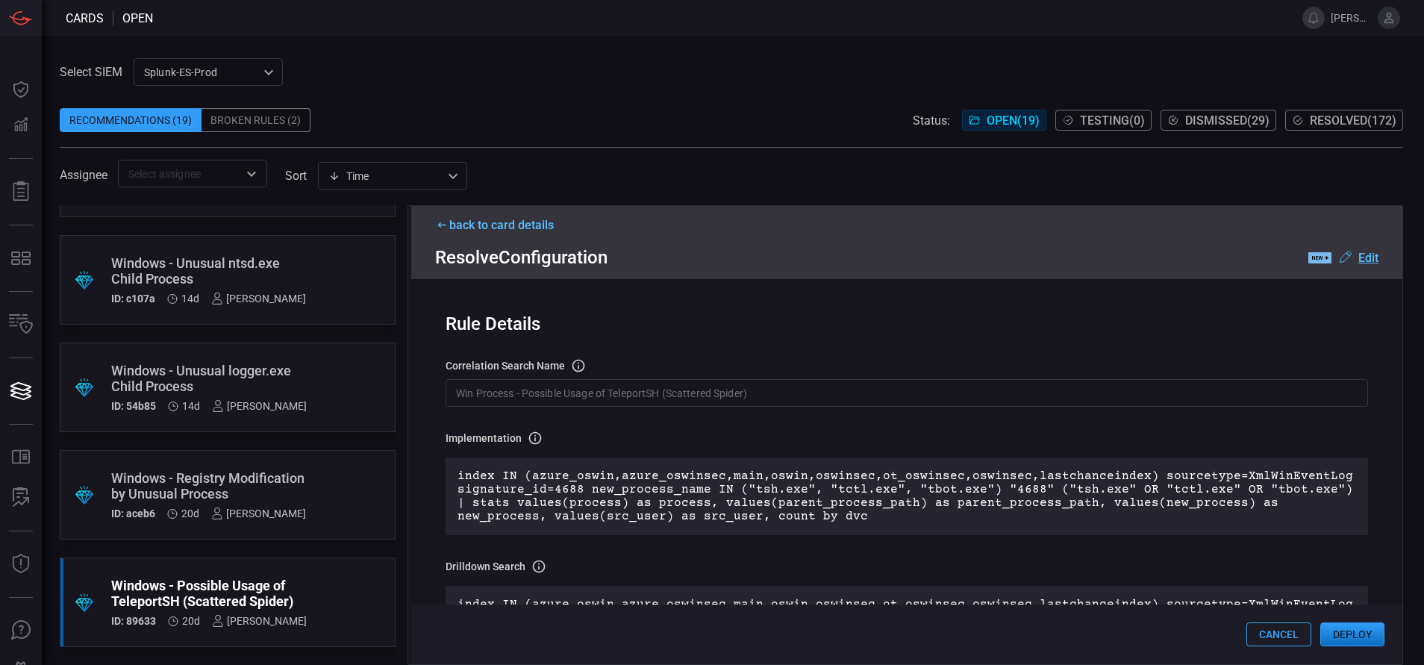
click at [1355, 631] on button "Deploy" at bounding box center [1353, 635] width 64 height 24
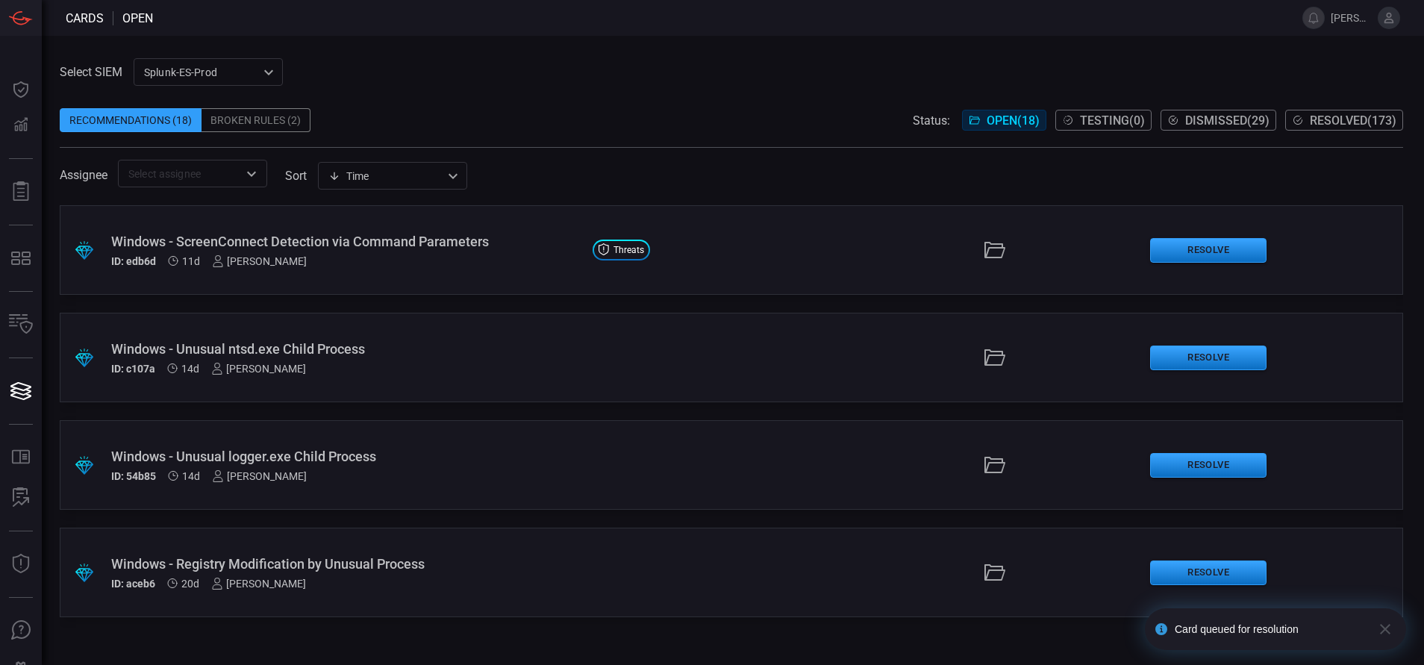
click at [1315, 118] on span "Resolved ( 173 )" at bounding box center [1353, 120] width 87 height 14
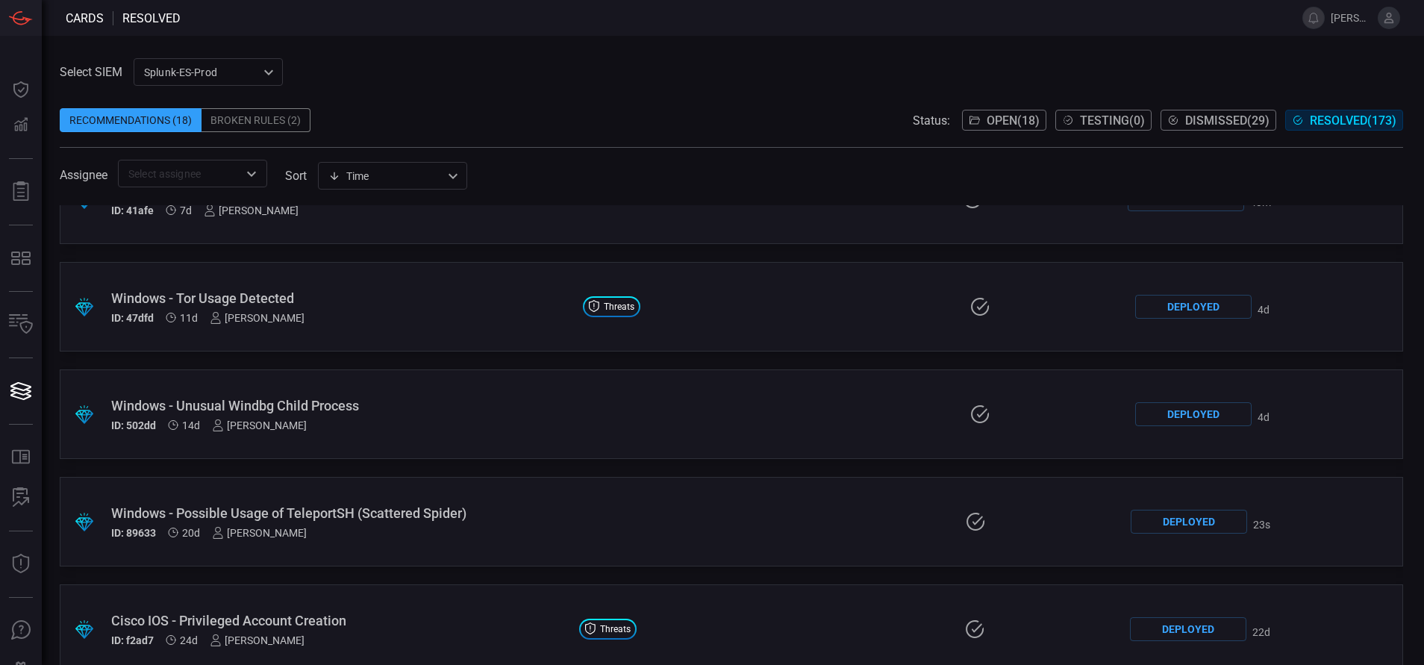
scroll to position [267, 0]
click at [373, 508] on div "Windows - Possible Usage of TeleportSH (Scattered Spider)" at bounding box center [339, 513] width 457 height 16
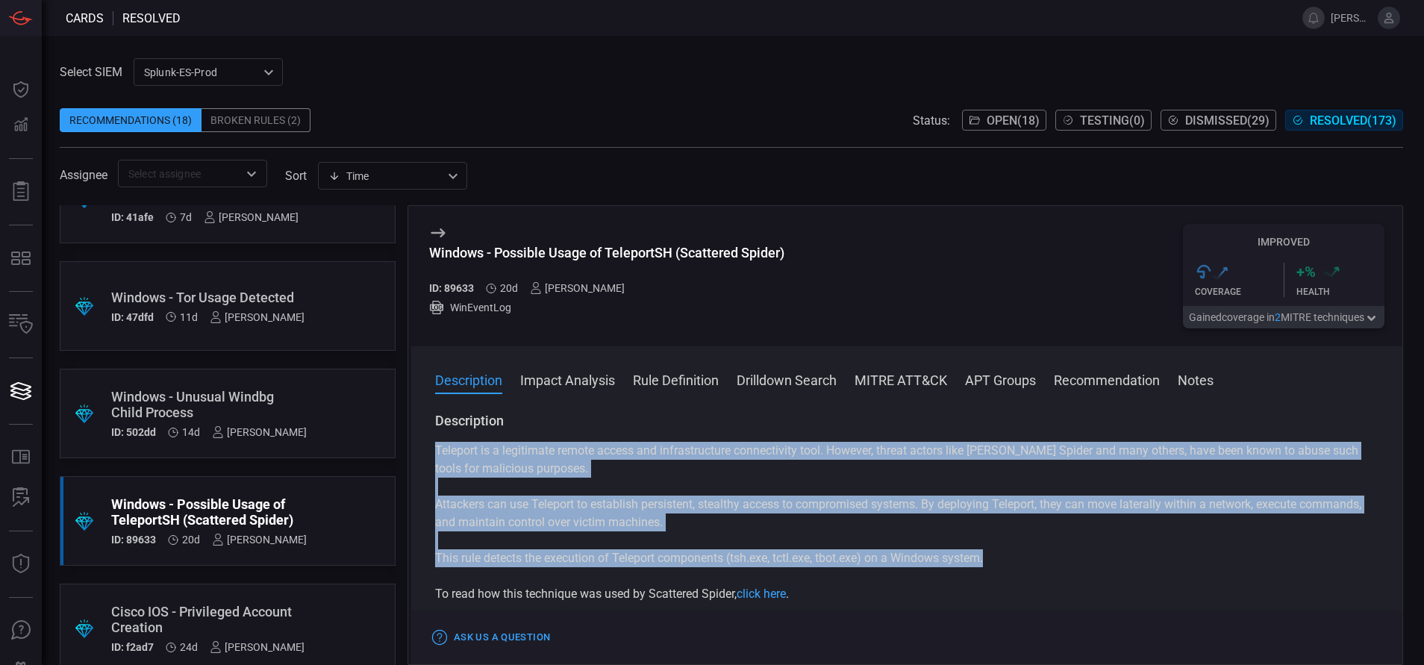
drag, startPoint x: 1001, startPoint y: 565, endPoint x: 432, endPoint y: 444, distance: 582.3
click at [432, 444] on div "Description Teleport is a legitimate remote access and infrastructure connectiv…" at bounding box center [906, 535] width 991 height 247
click at [489, 387] on button "Description" at bounding box center [468, 379] width 67 height 18
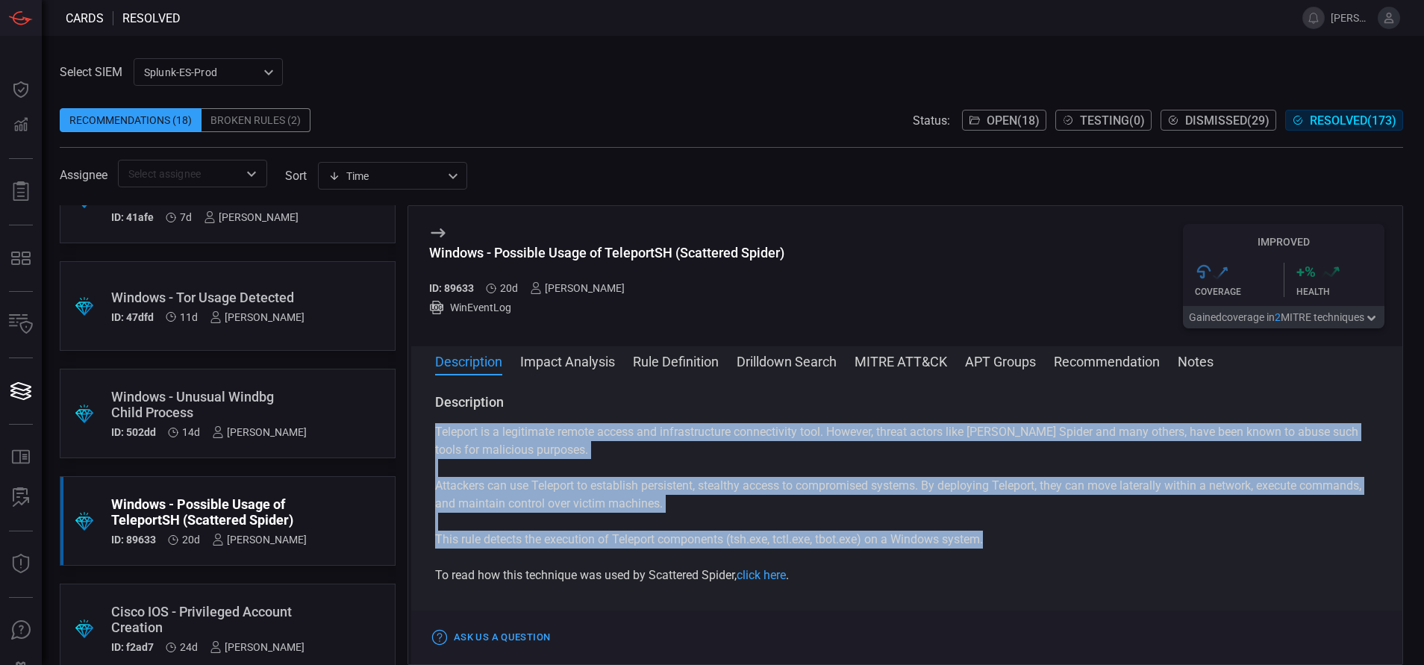
click at [903, 357] on button "MITRE ATT&CK" at bounding box center [901, 361] width 93 height 18
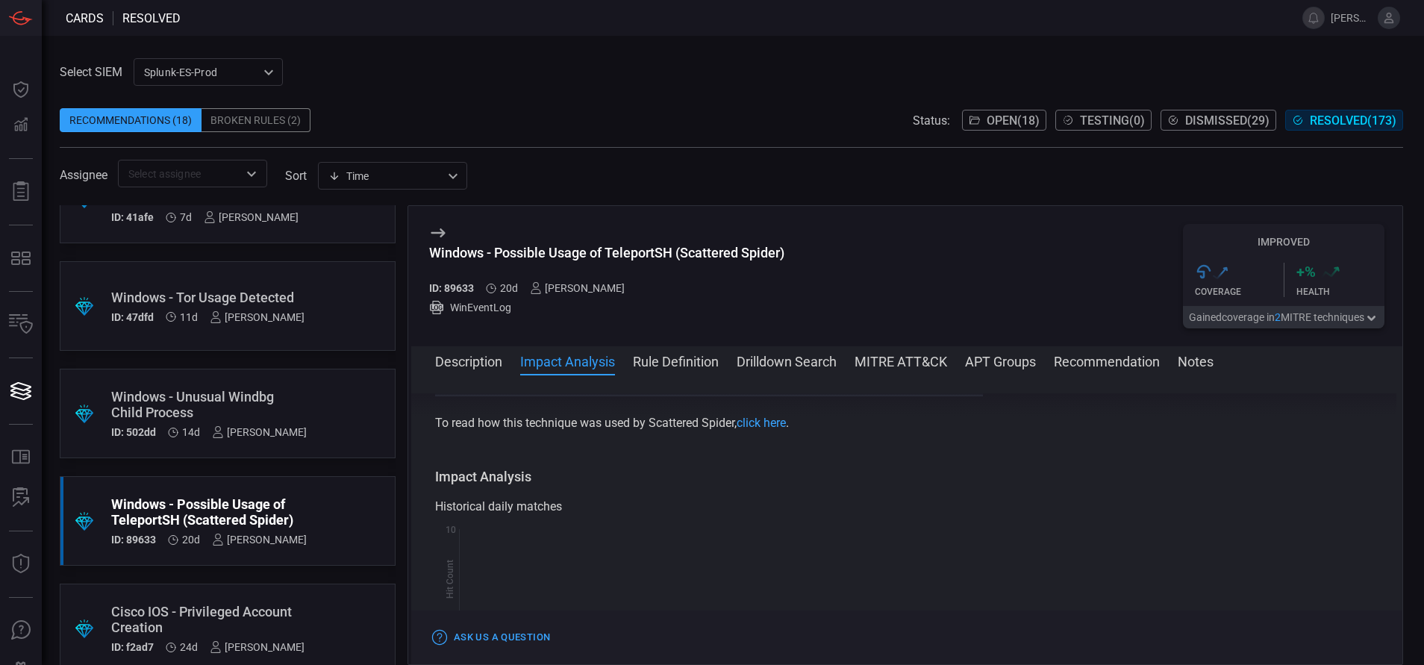
scroll to position [0, 0]
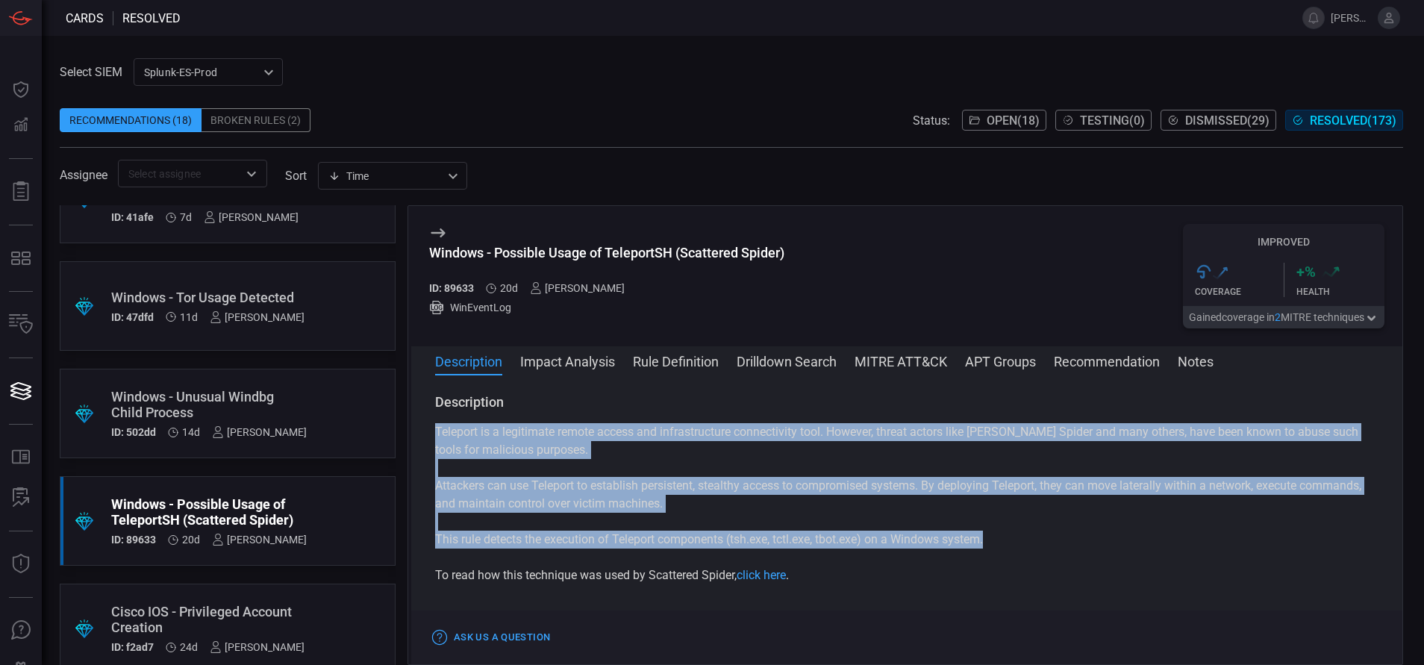
click at [997, 117] on span "Open ( 18 )" at bounding box center [1013, 120] width 53 height 14
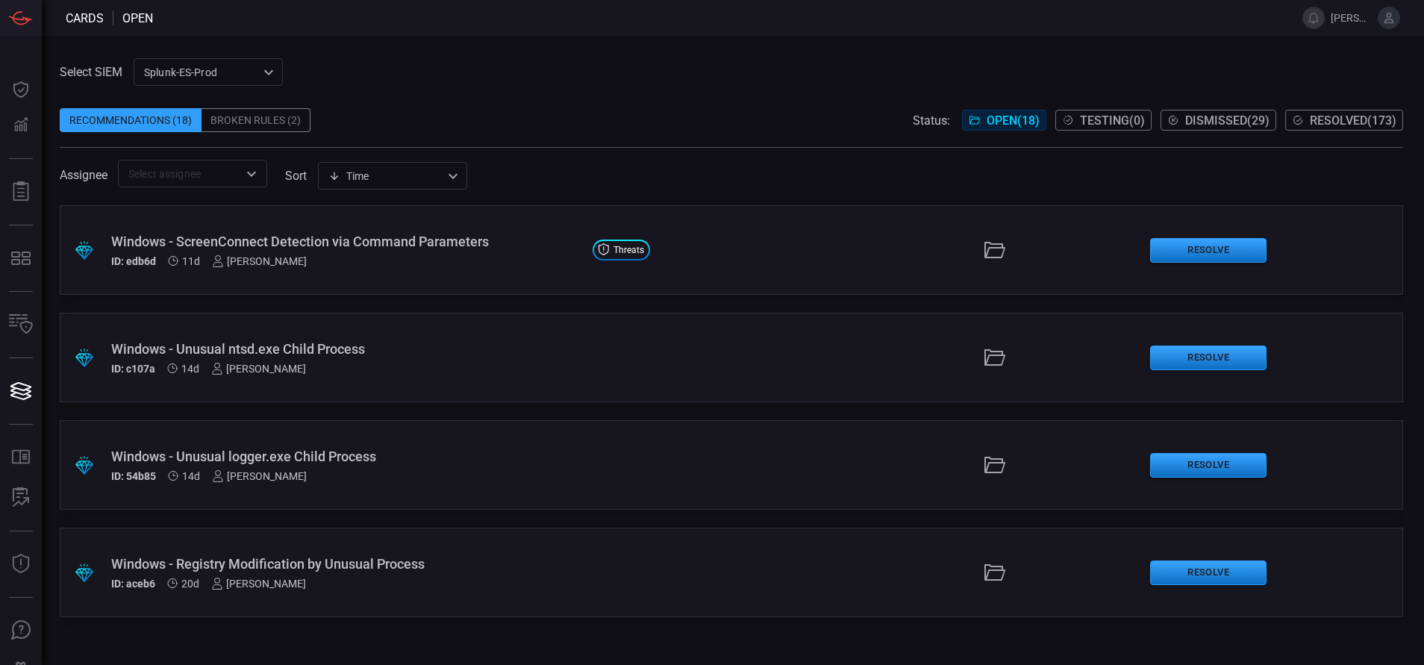
click at [455, 591] on div ".suggested_cards_icon{fill:url(#suggested_cards_icon);} Windows - Registry Modi…" at bounding box center [732, 573] width 1344 height 90
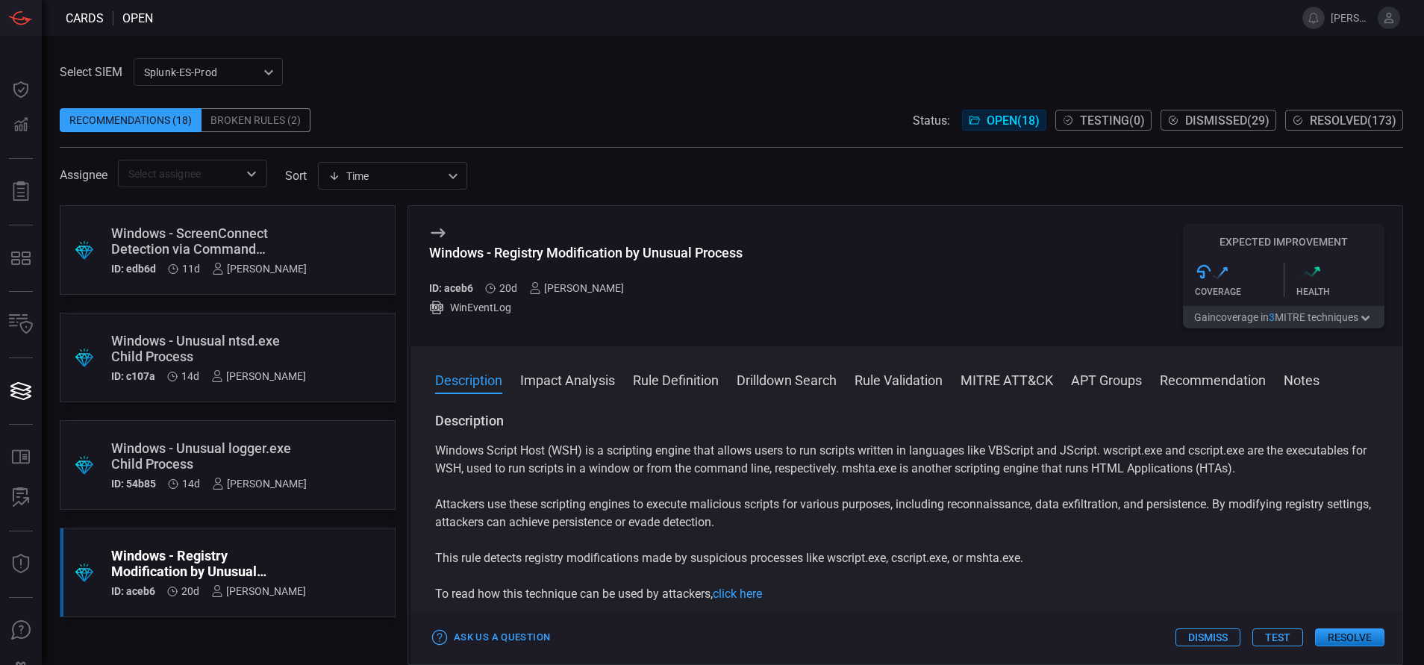
click at [340, 455] on div ".suggested_cards_icon{fill:url(#suggested_cards_icon);} Windows - Unusual logge…" at bounding box center [228, 465] width 336 height 90
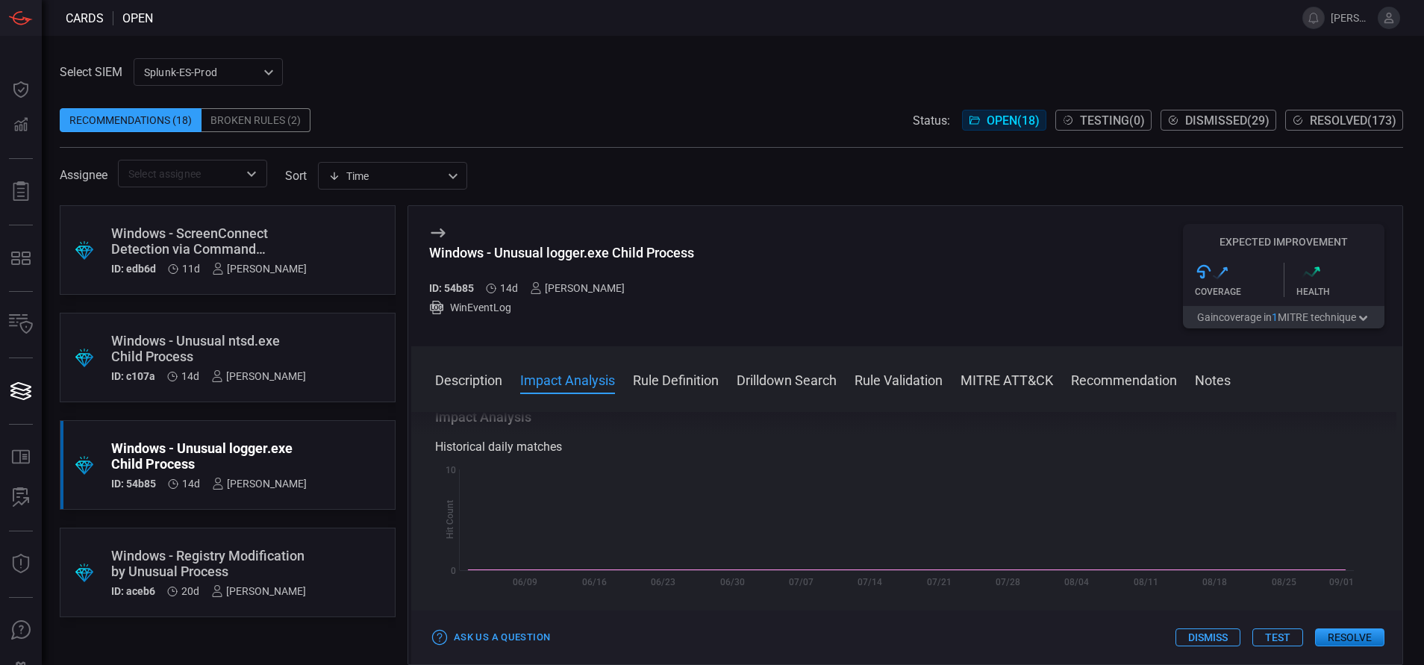
scroll to position [275, 0]
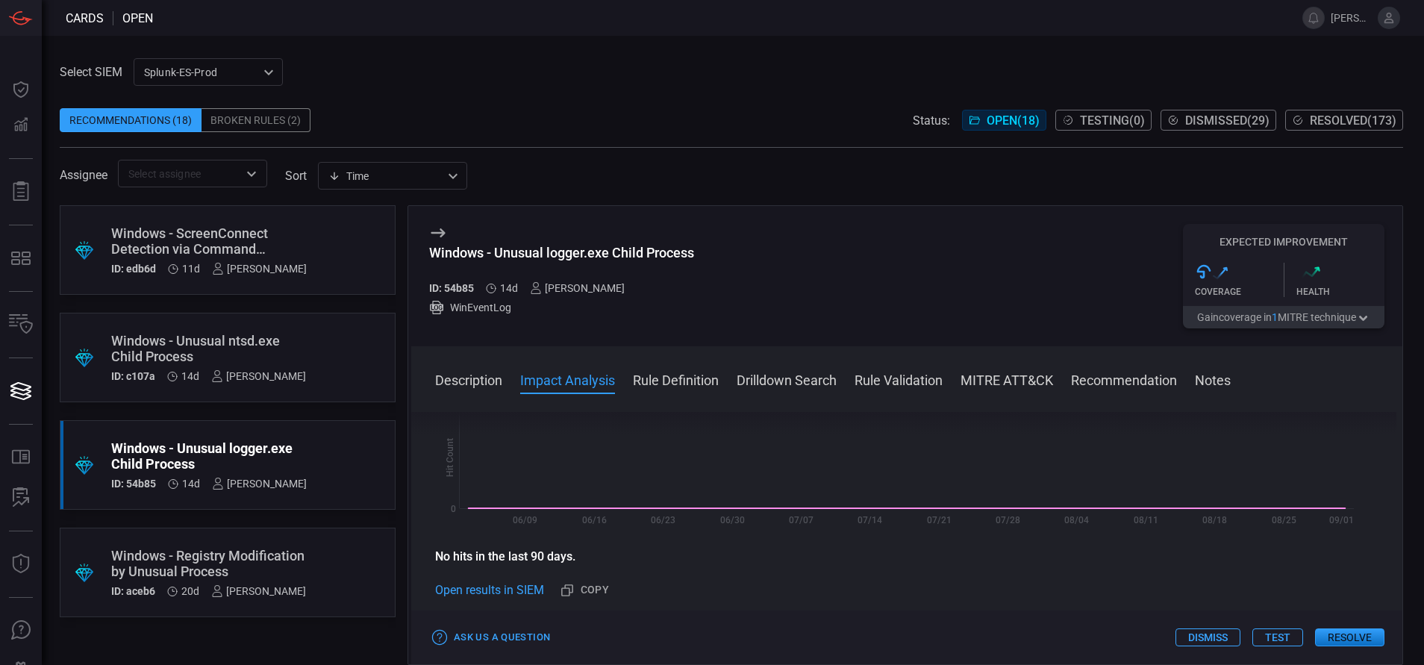
click at [675, 379] on button "Rule Definition" at bounding box center [676, 379] width 86 height 18
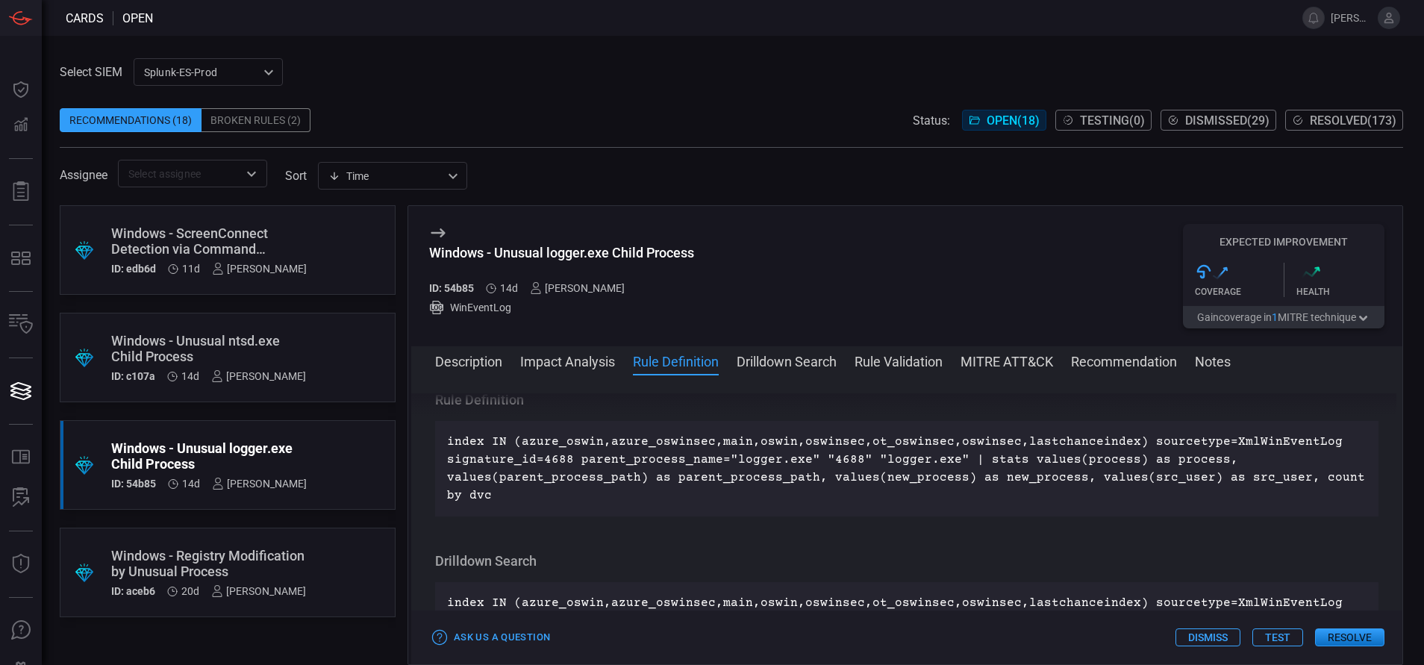
scroll to position [504, 0]
click at [306, 549] on div "Windows - Registry Modification by Unusual Process" at bounding box center [208, 563] width 195 height 31
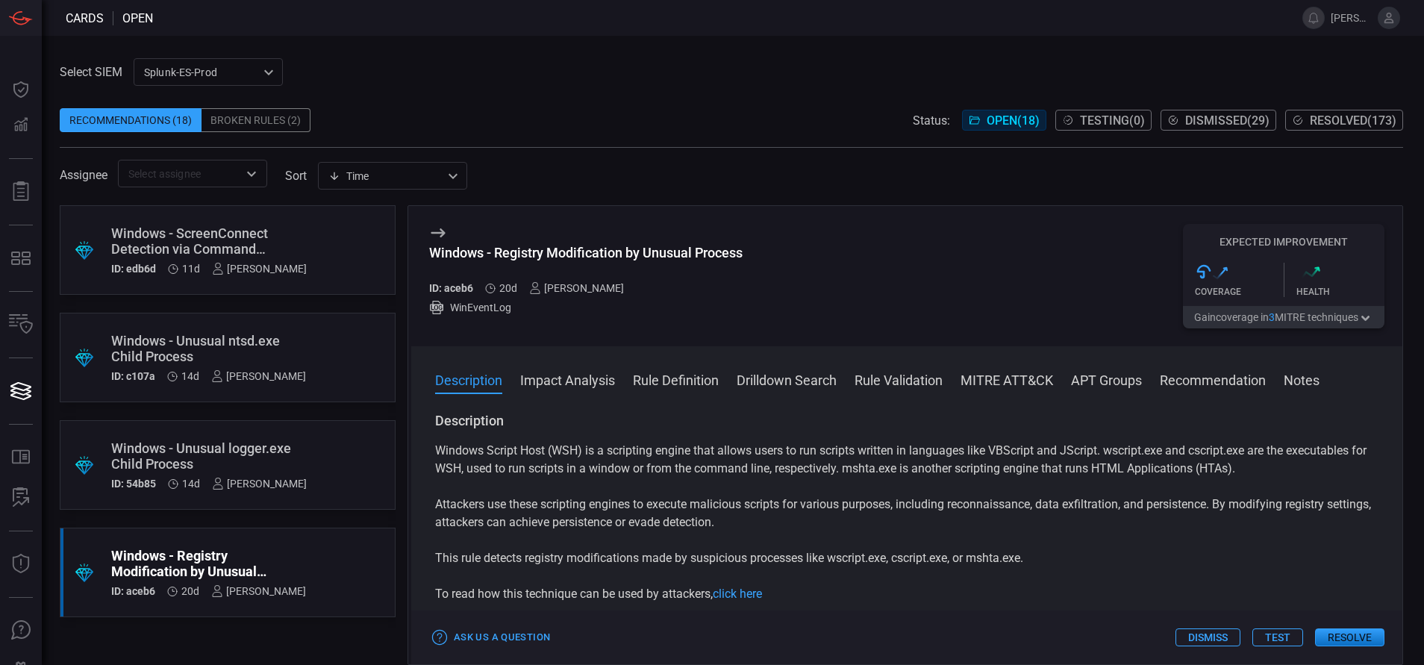
click at [699, 371] on button "Rule Definition" at bounding box center [676, 379] width 86 height 18
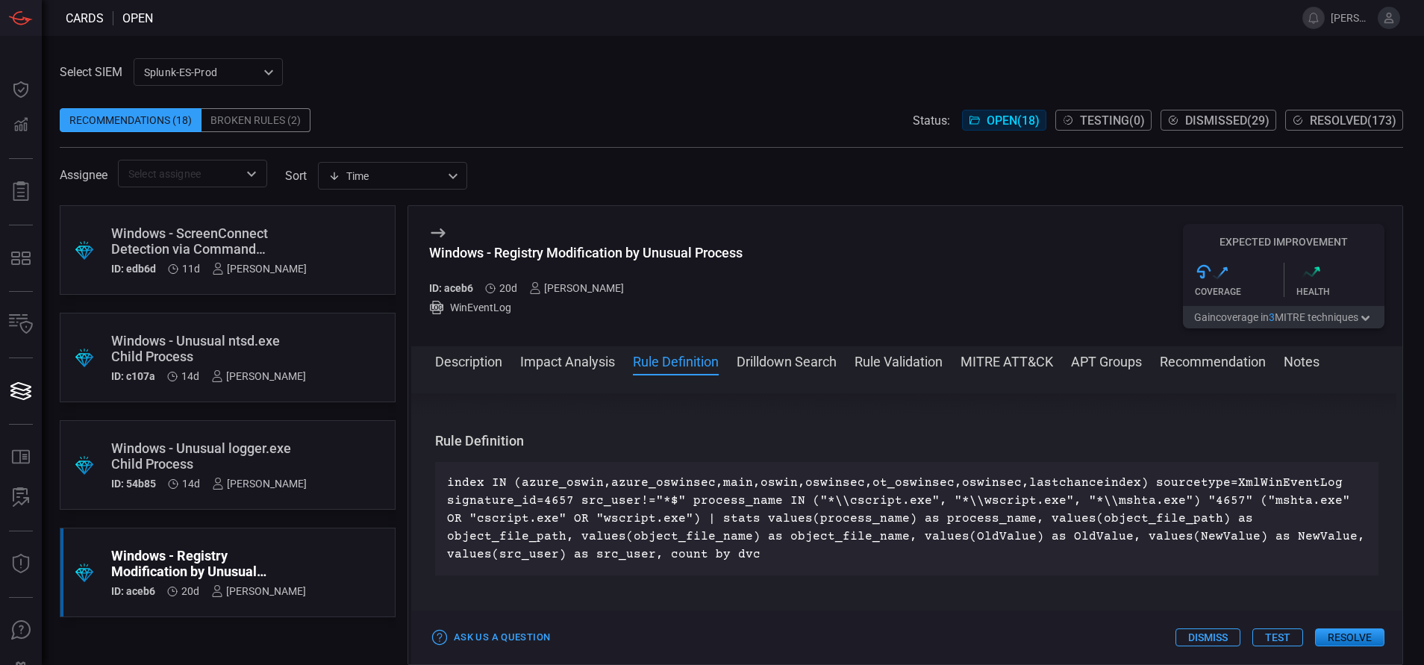
scroll to position [685, 0]
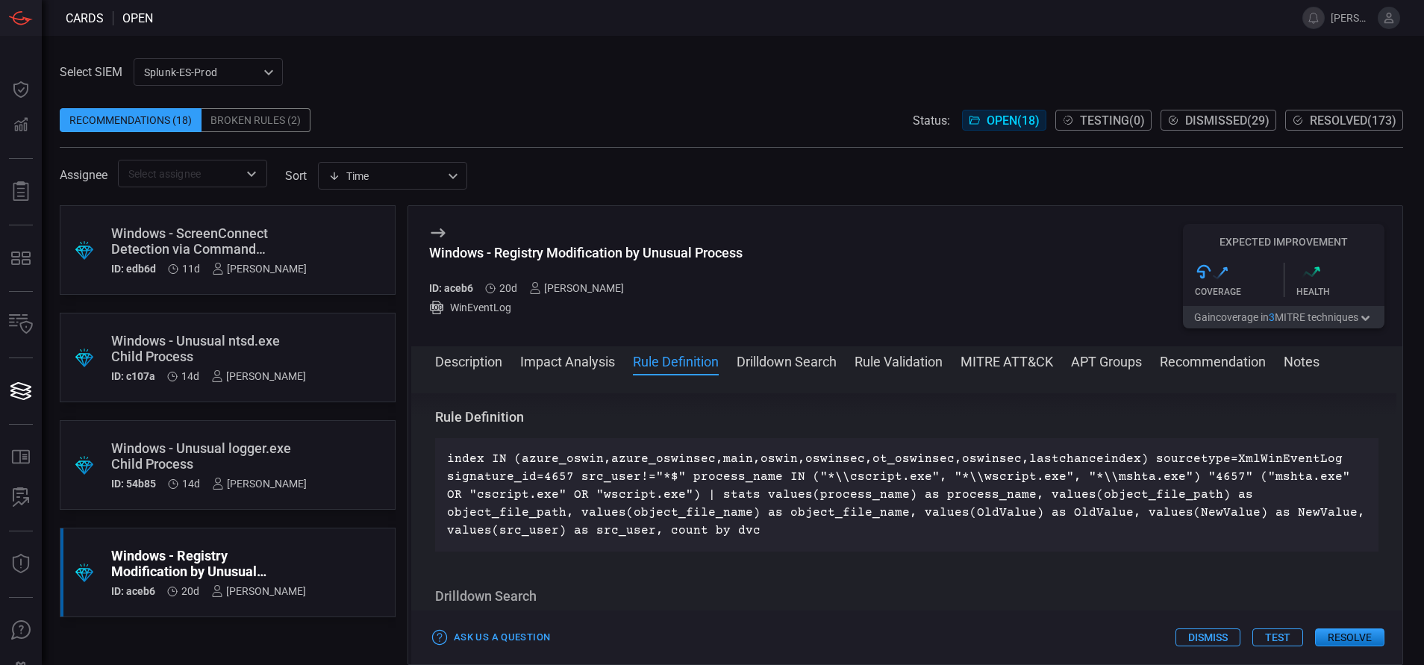
click at [330, 476] on div ".suggested_cards_icon{fill:url(#suggested_cards_icon);} Windows - Unusual logge…" at bounding box center [228, 465] width 336 height 90
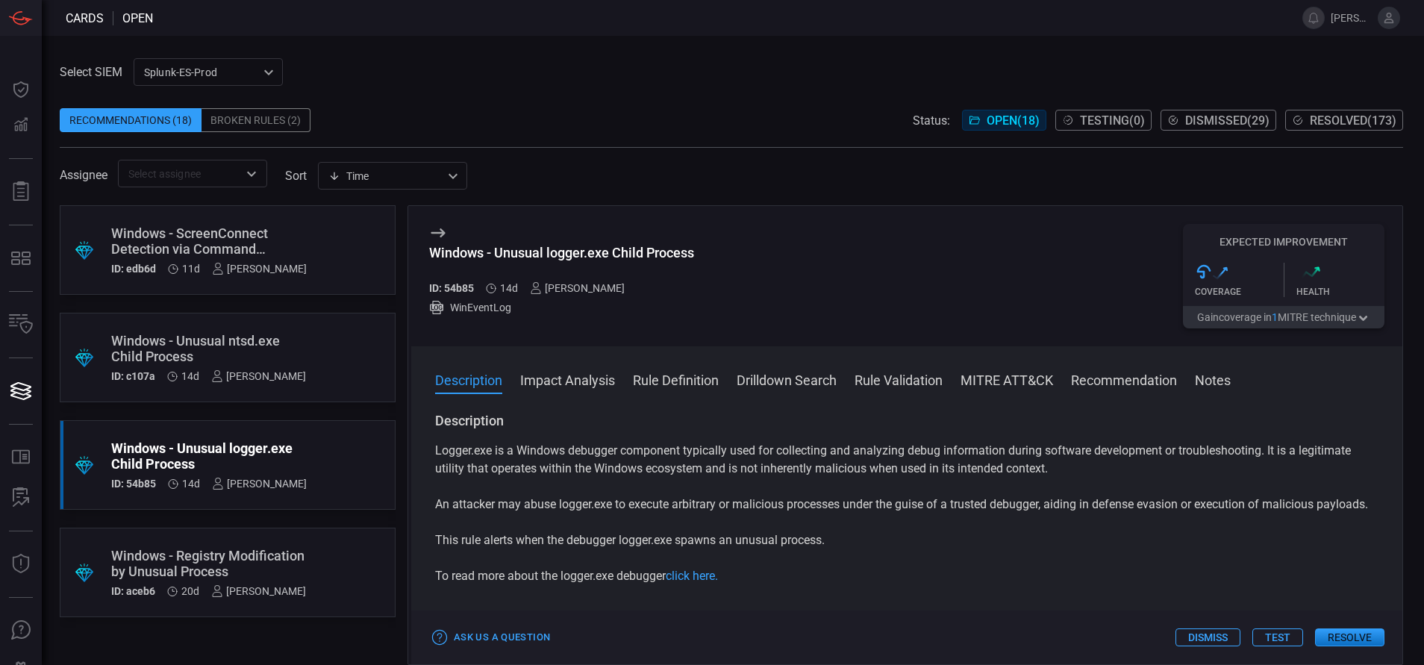
click at [665, 378] on button "Rule Definition" at bounding box center [676, 379] width 86 height 18
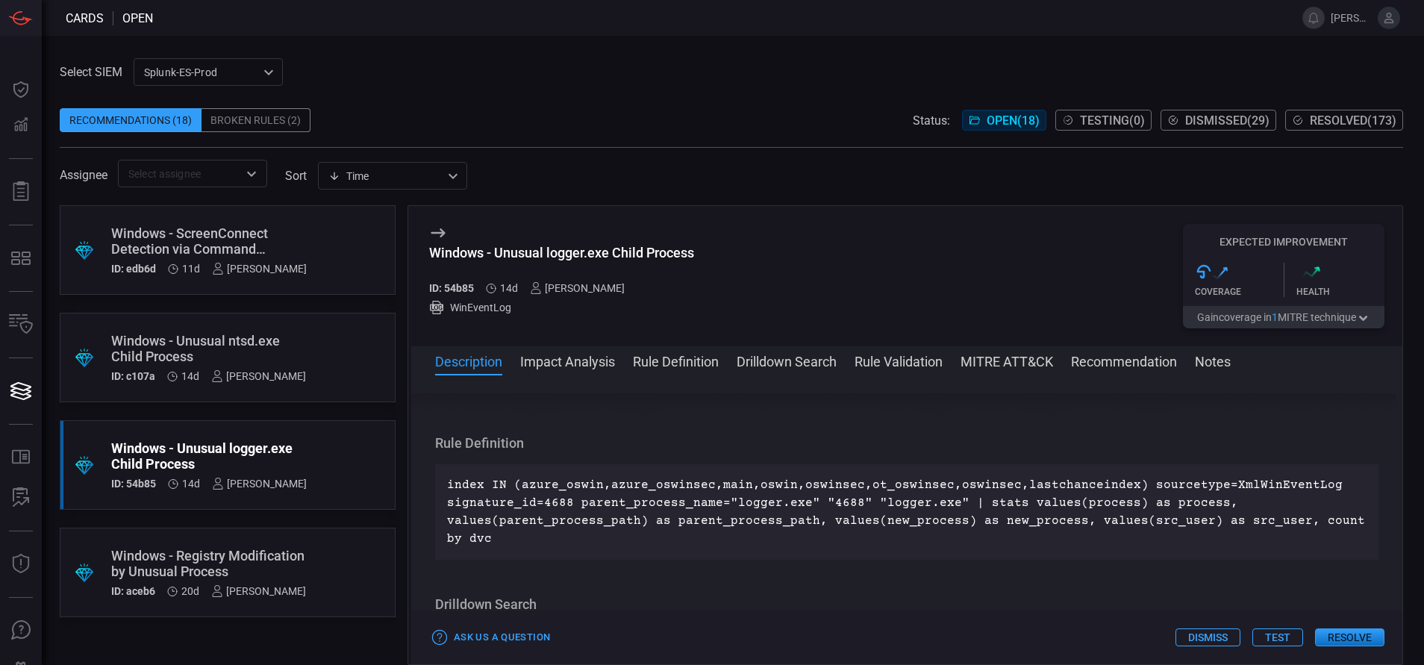
scroll to position [504, 0]
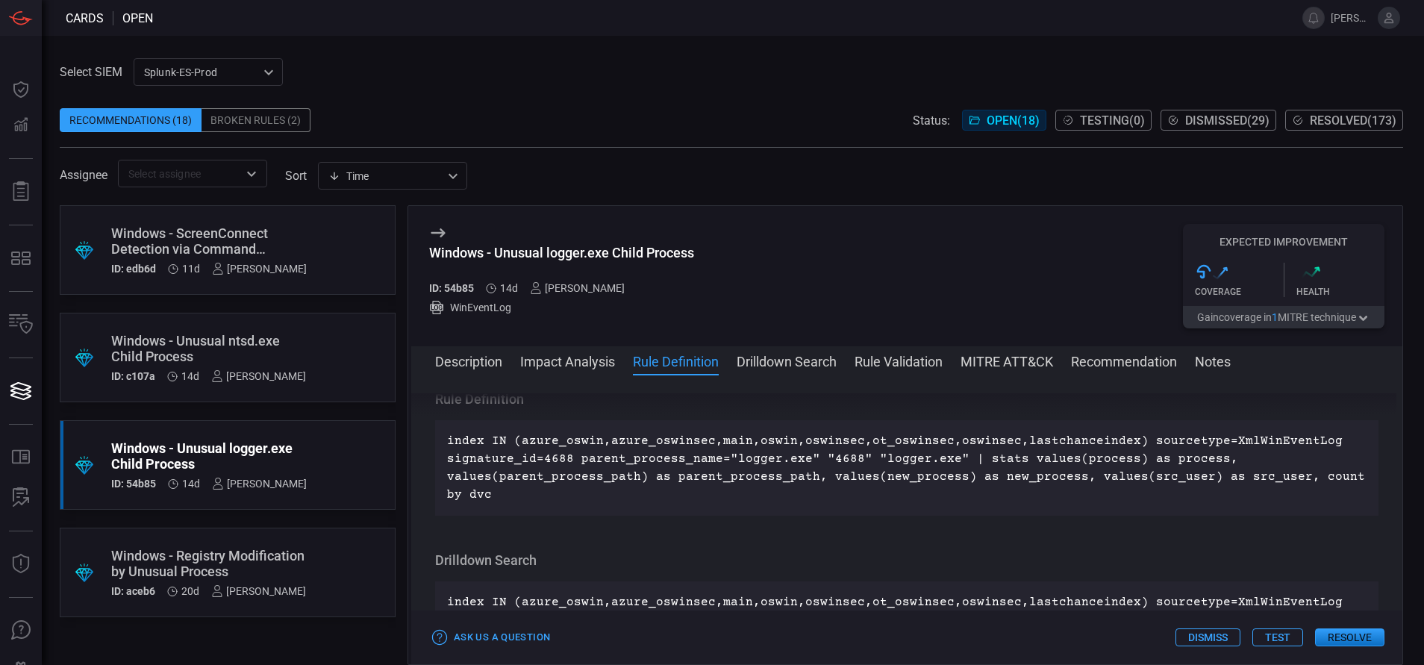
click at [384, 359] on div ".suggested_cards_icon{fill:url(#suggested_cards_icon);} Windows - Unusual ntsd.…" at bounding box center [228, 358] width 336 height 90
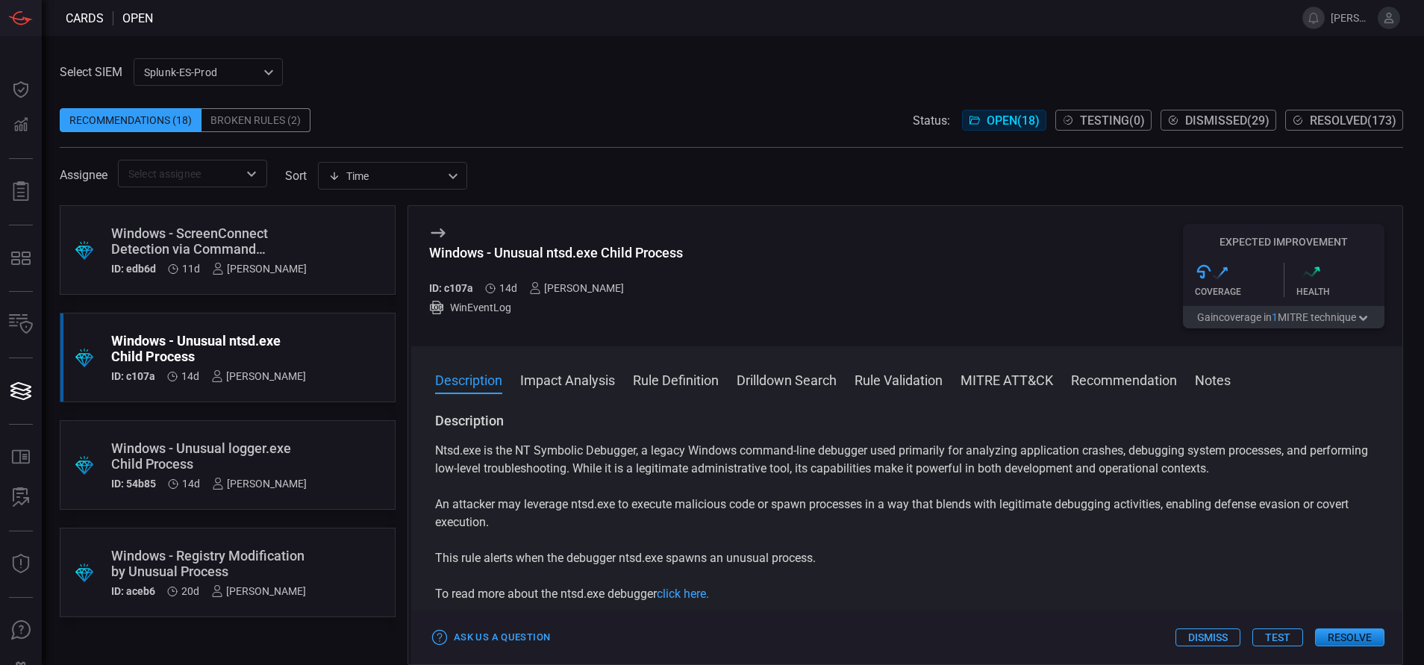
click at [704, 388] on button "Rule Definition" at bounding box center [676, 379] width 86 height 18
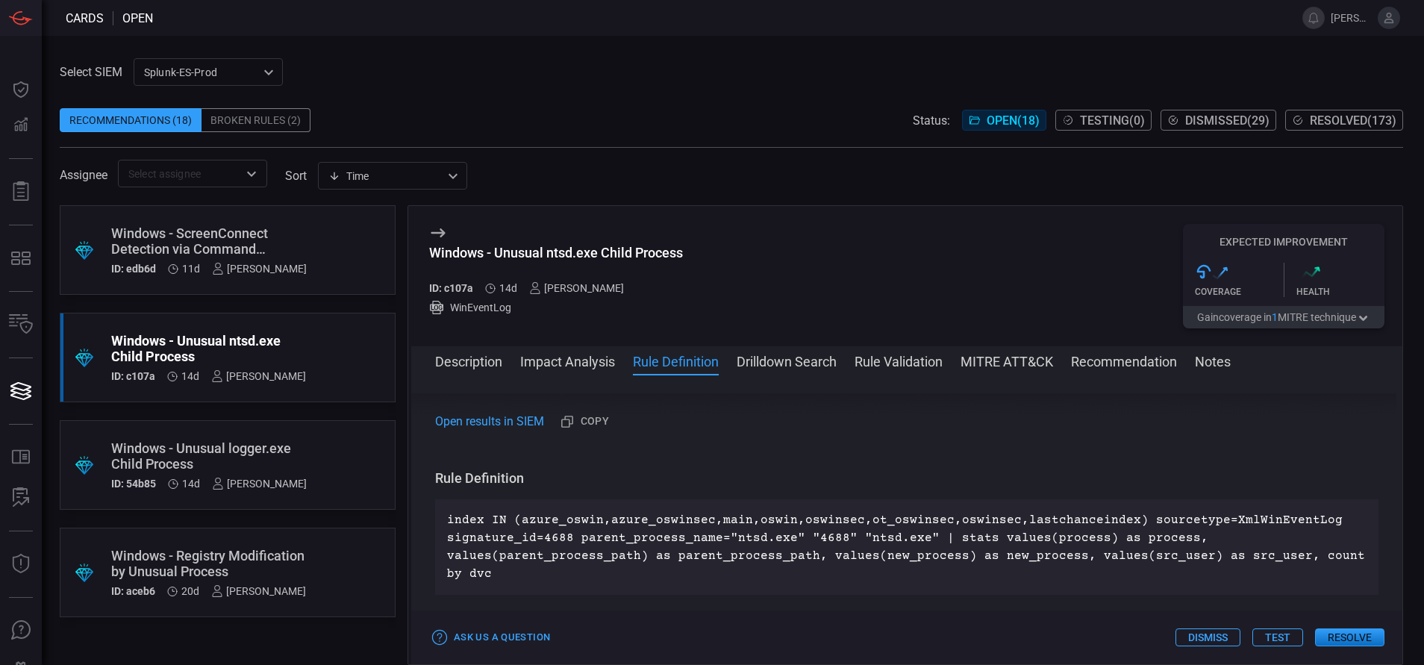
scroll to position [504, 0]
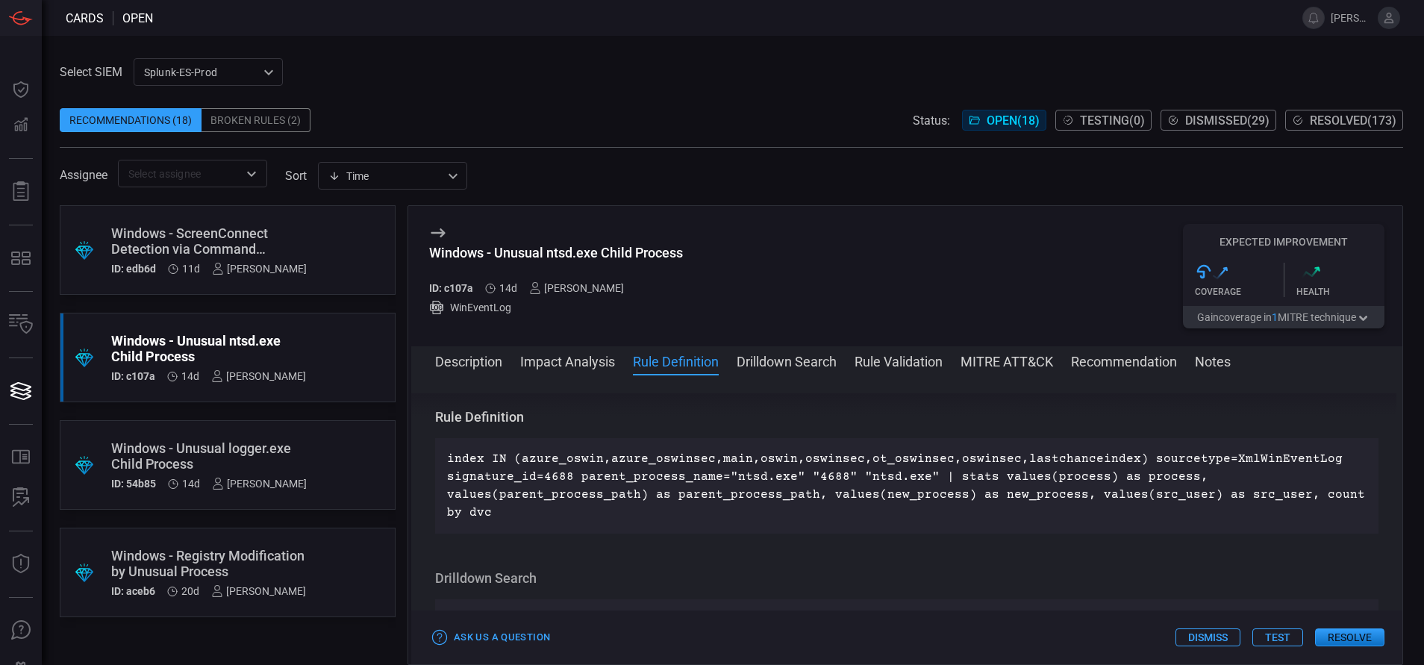
click at [307, 461] on div "Windows - Unusual logger.exe Child Process" at bounding box center [209, 455] width 196 height 31
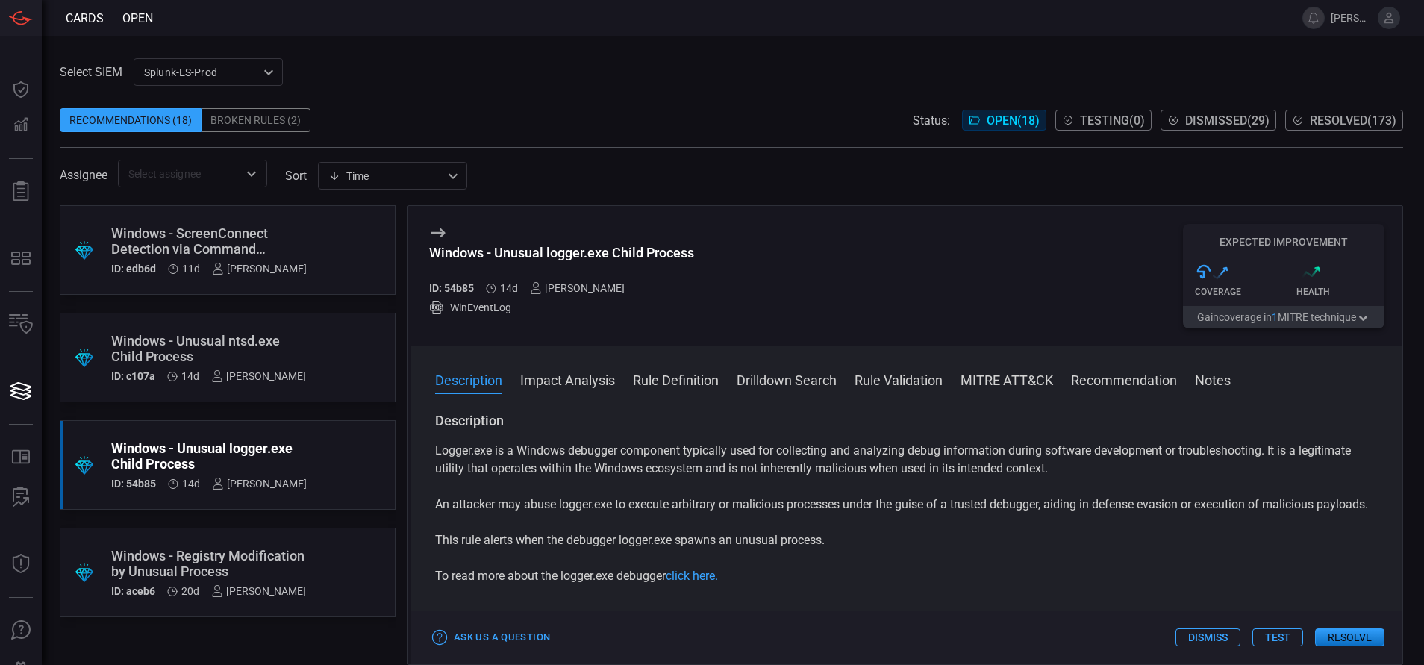
click at [696, 384] on button "Rule Definition" at bounding box center [676, 379] width 86 height 18
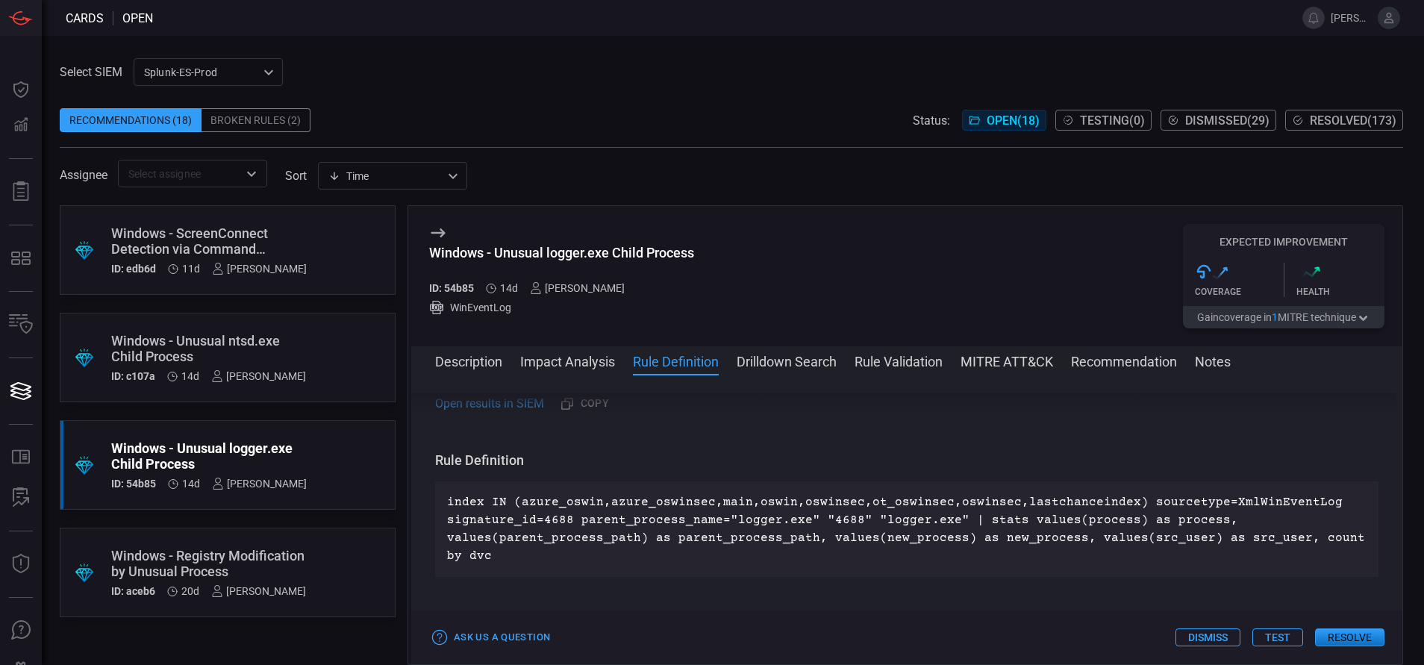
scroll to position [504, 0]
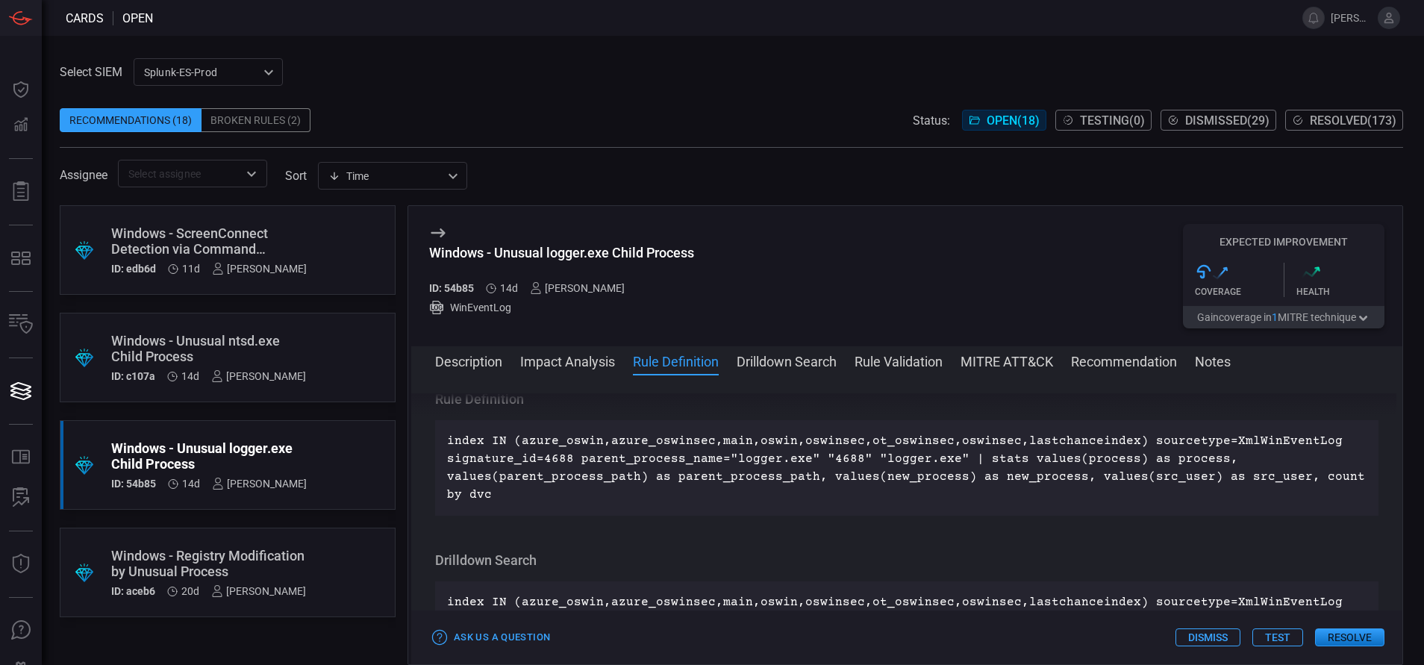
click at [291, 228] on div "Windows - ScreenConnect Detection via Command Parameters" at bounding box center [209, 240] width 196 height 31
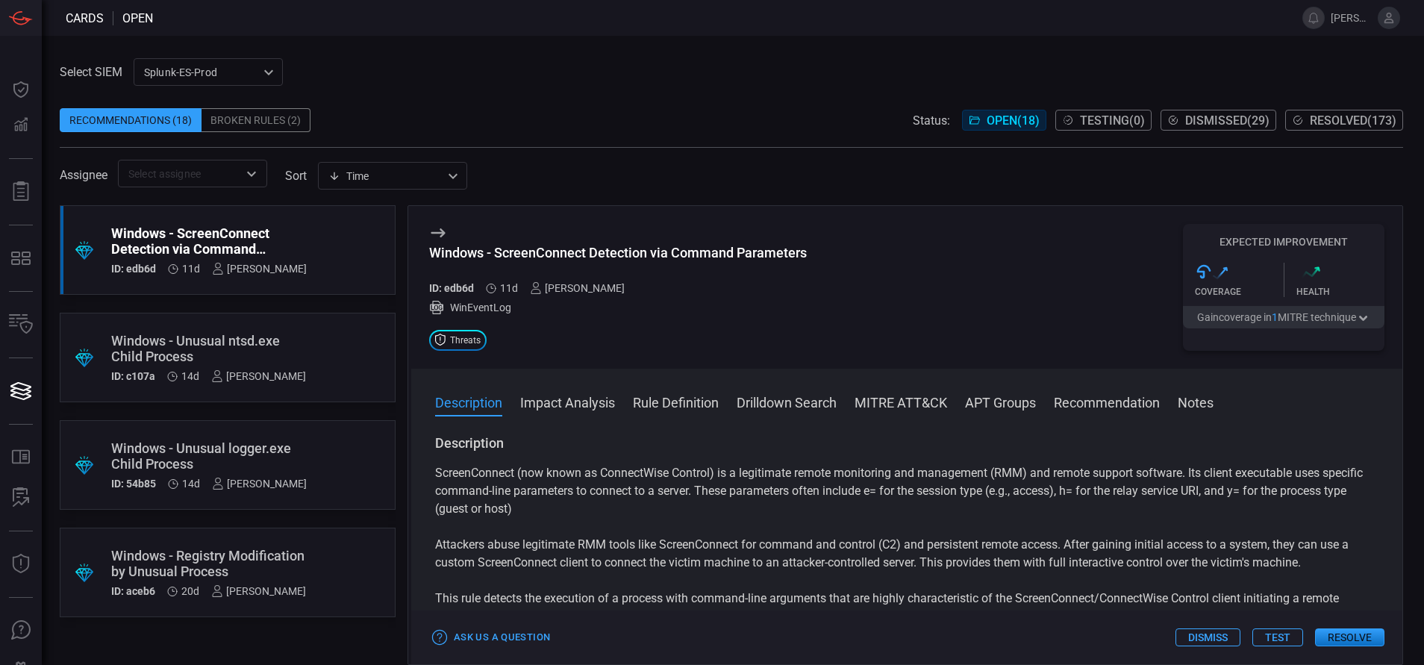
click at [655, 400] on button "Rule Definition" at bounding box center [676, 402] width 86 height 18
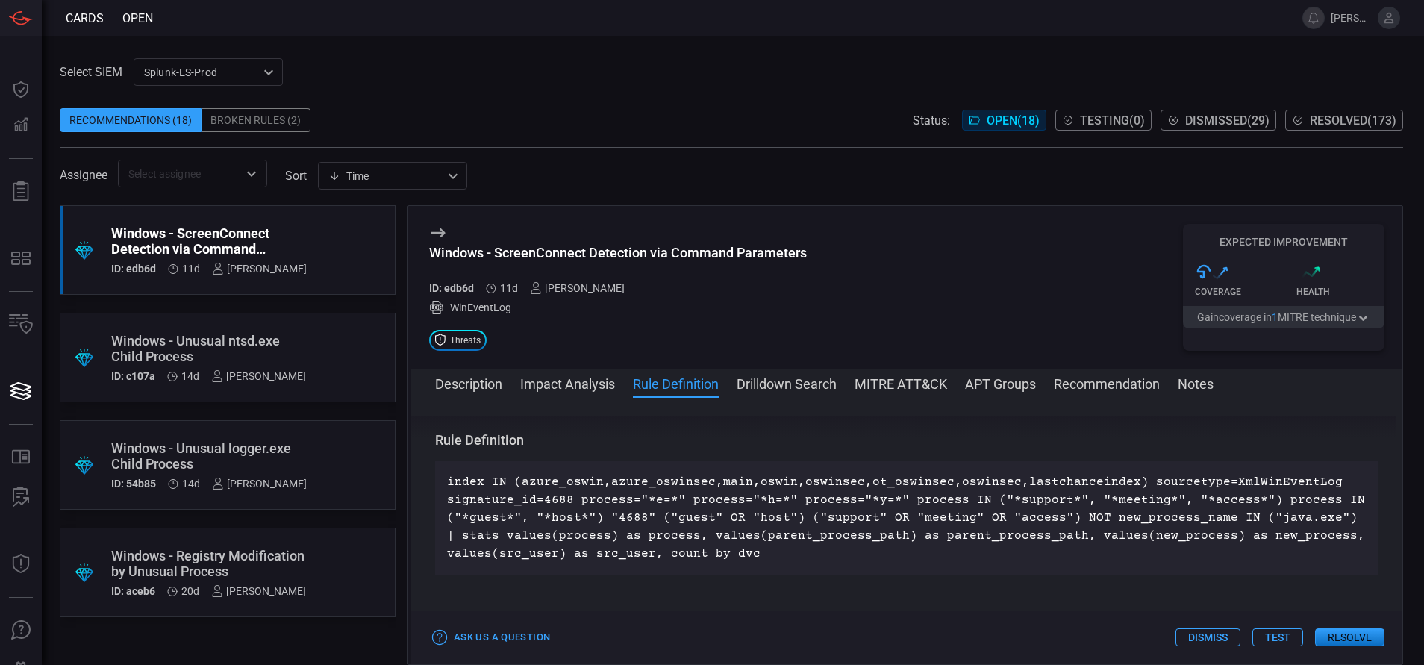
scroll to position [540, 0]
